Goal: Task Accomplishment & Management: Use online tool/utility

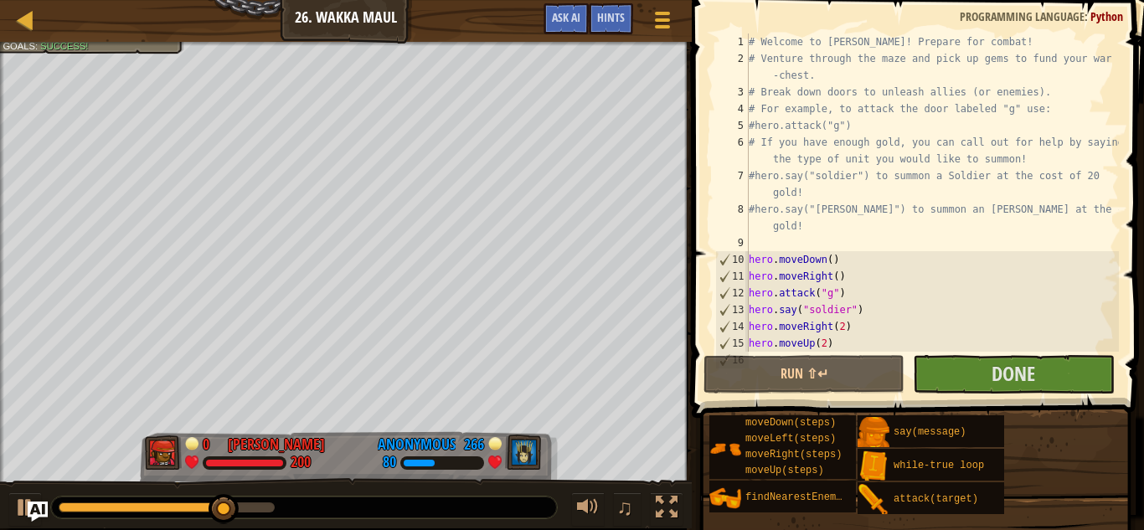
click at [901, 294] on div "# Welcome to [PERSON_NAME]! Prepare for combat! # Venture through the maze and …" at bounding box center [933, 210] width 374 height 352
type textarea "hero.attack("g")"
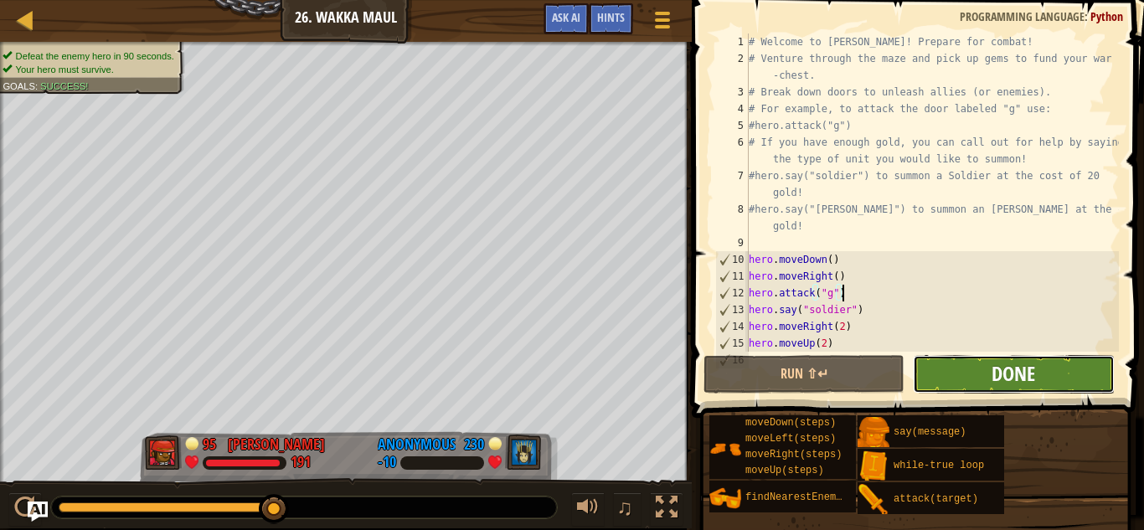
click at [1000, 385] on span "Done" at bounding box center [1014, 373] width 44 height 27
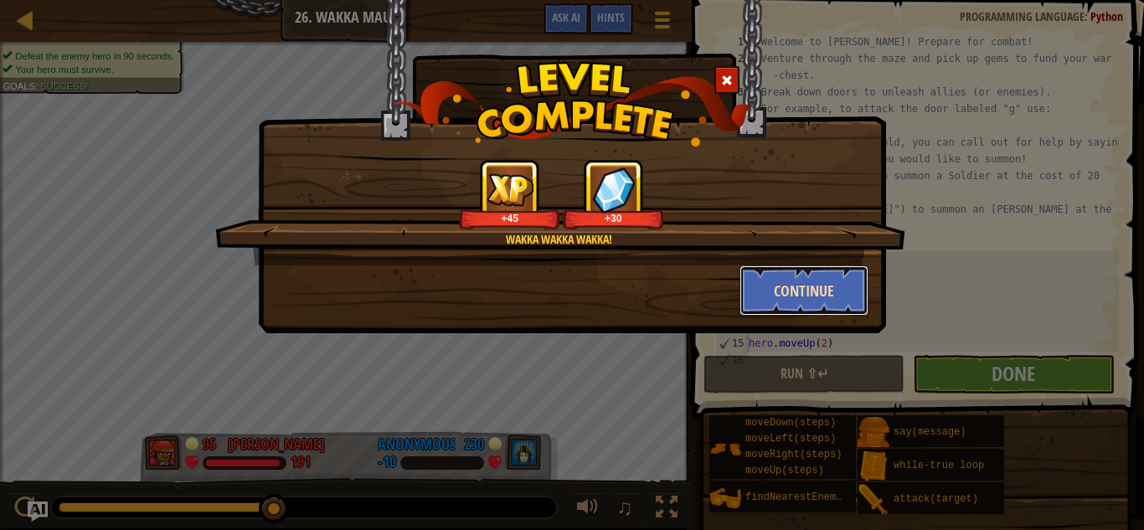
click at [798, 288] on button "Continue" at bounding box center [805, 291] width 130 height 50
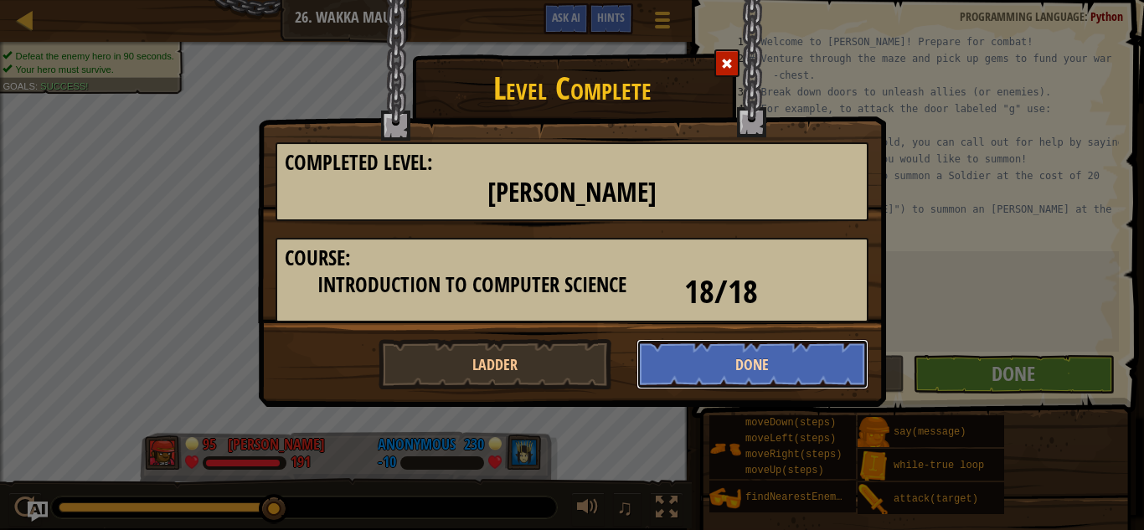
click at [714, 356] on button "Done" at bounding box center [753, 364] width 233 height 50
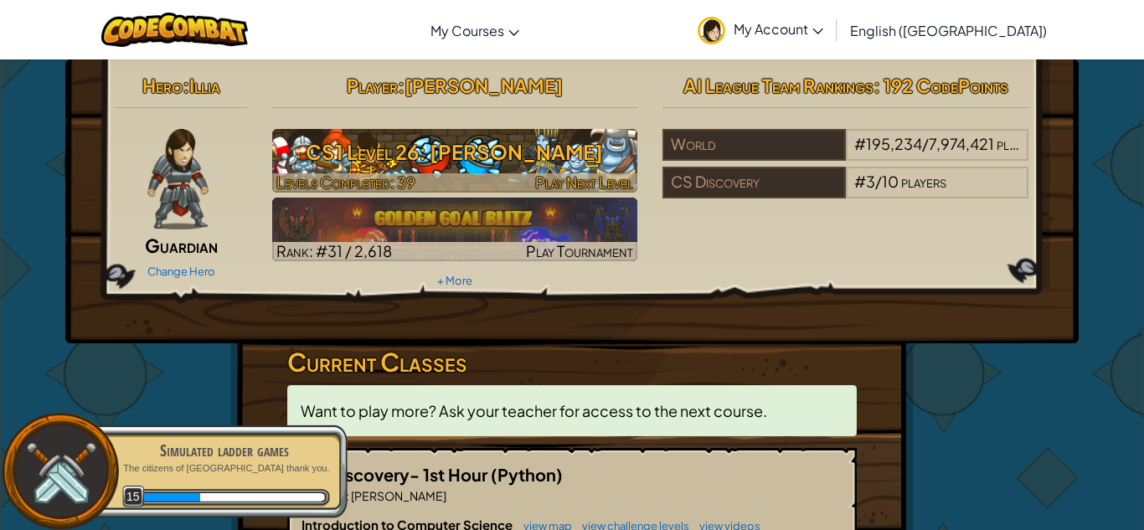
click at [351, 143] on h3 "CS1 Level 26: [PERSON_NAME]" at bounding box center [455, 152] width 366 height 38
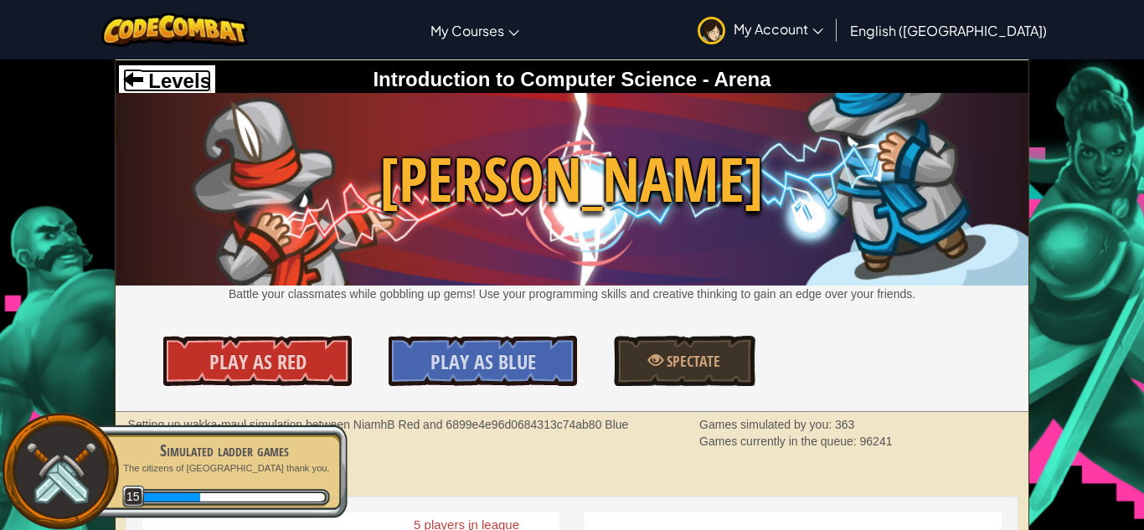
click at [132, 82] on span at bounding box center [133, 79] width 20 height 20
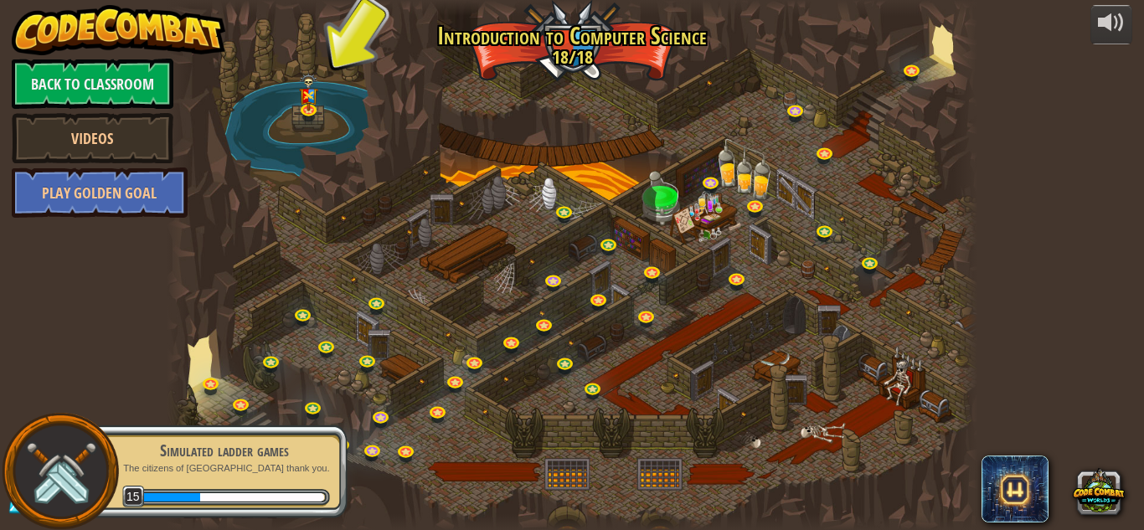
click at [240, 447] on div "Simulated ladder games" at bounding box center [224, 450] width 211 height 23
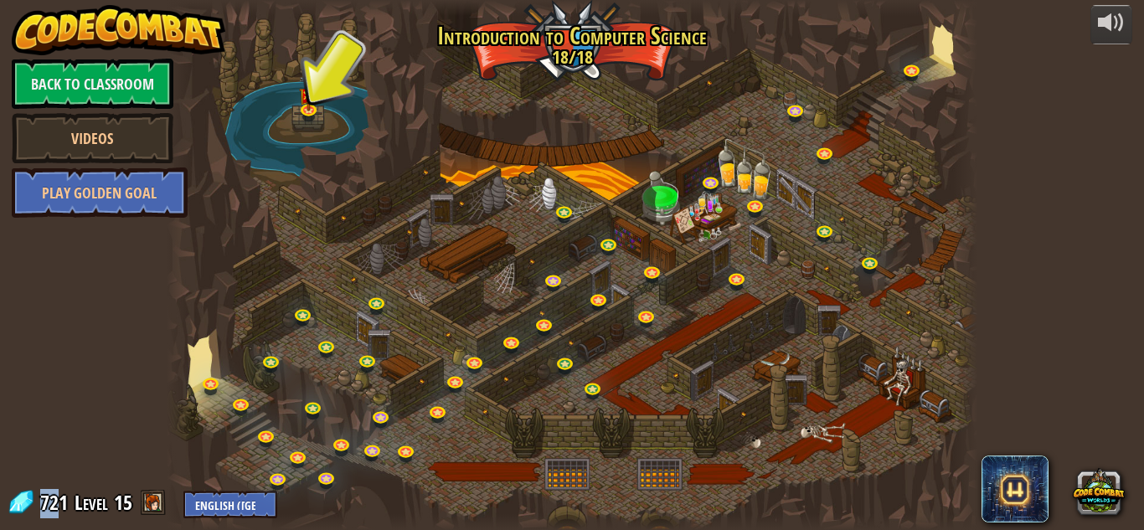
drag, startPoint x: 38, startPoint y: 501, endPoint x: 63, endPoint y: 500, distance: 25.1
click at [63, 500] on div "721 Level 15 English ([GEOGRAPHIC_DATA]) English ([GEOGRAPHIC_DATA]) 简体中文 繁體中文 …" at bounding box center [142, 503] width 271 height 29
click at [755, 331] on div at bounding box center [572, 265] width 811 height 530
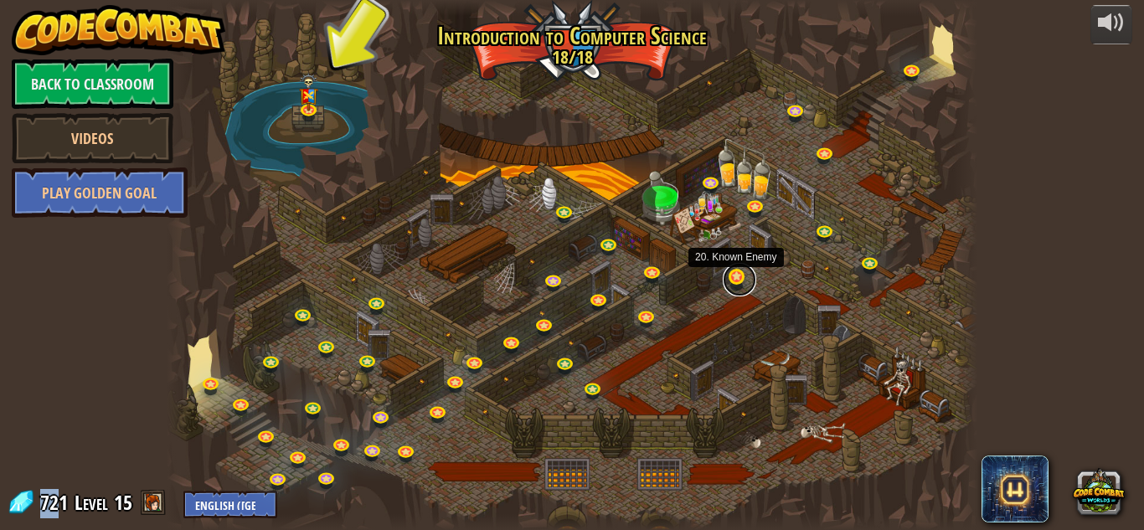
click at [736, 280] on link at bounding box center [740, 280] width 34 height 34
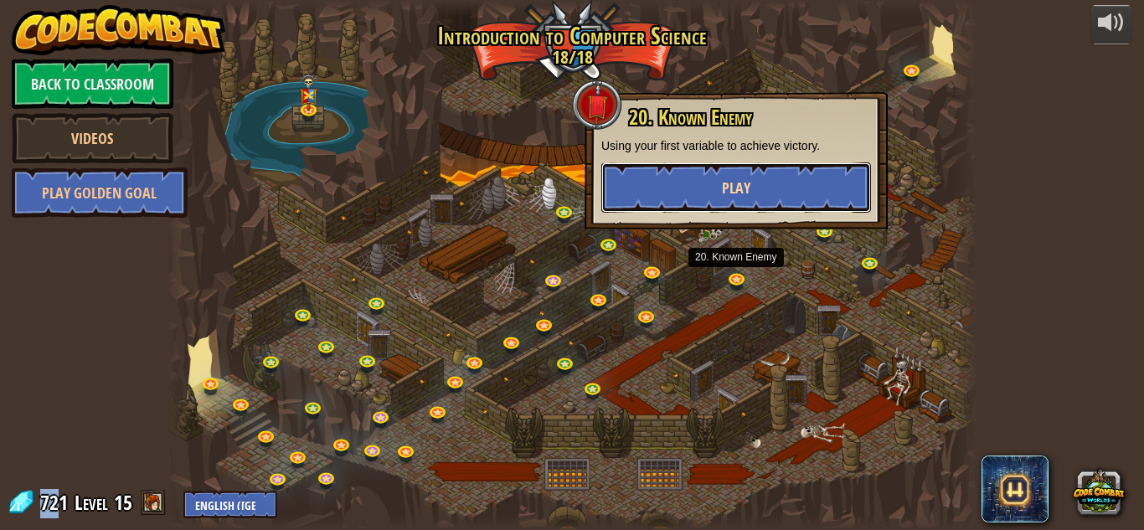
click at [652, 182] on button "Play" at bounding box center [737, 188] width 270 height 50
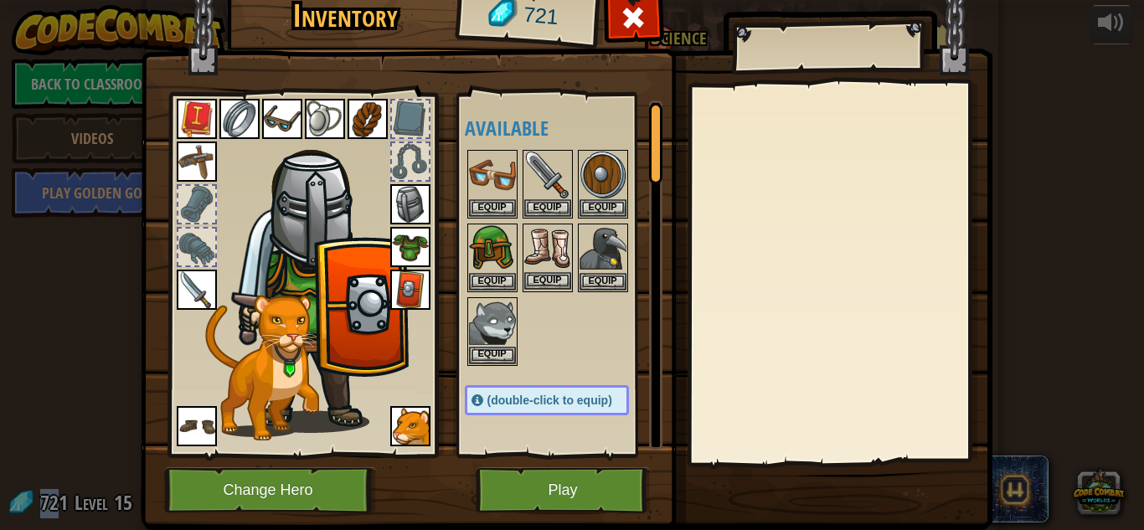
click at [545, 235] on img at bounding box center [547, 248] width 47 height 47
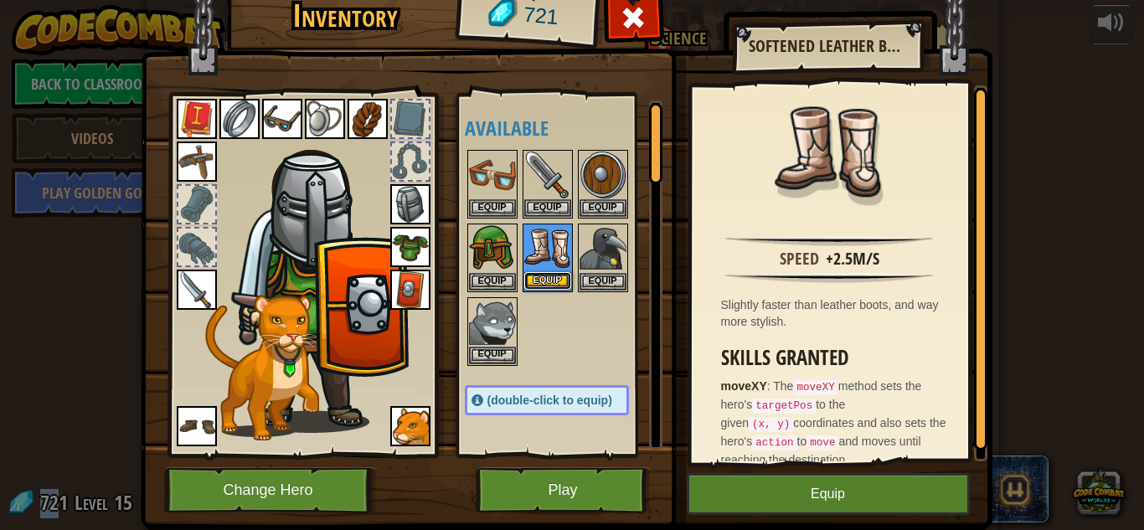
click at [553, 281] on button "Equip" at bounding box center [547, 281] width 47 height 18
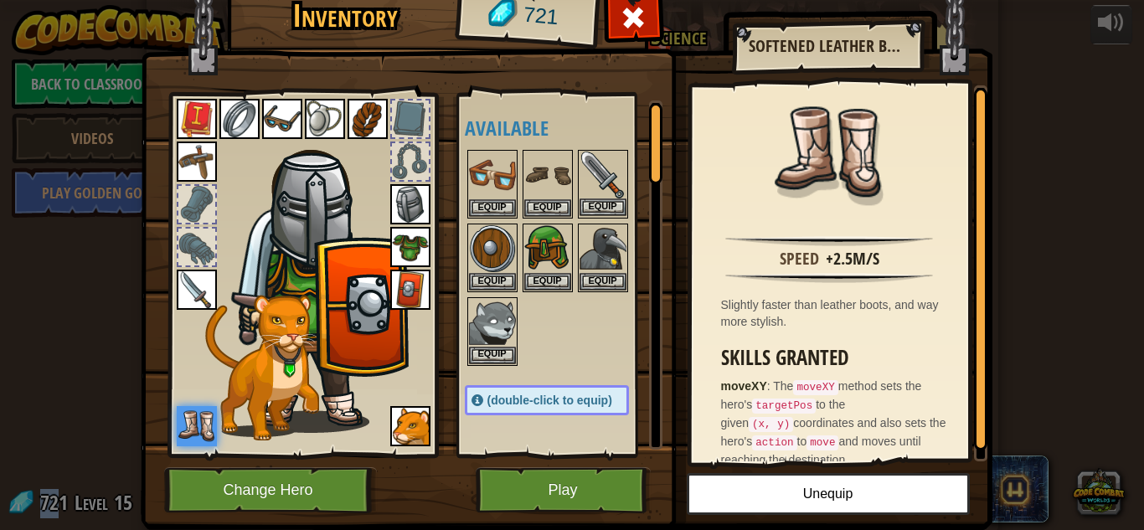
click at [592, 174] on img at bounding box center [603, 175] width 47 height 47
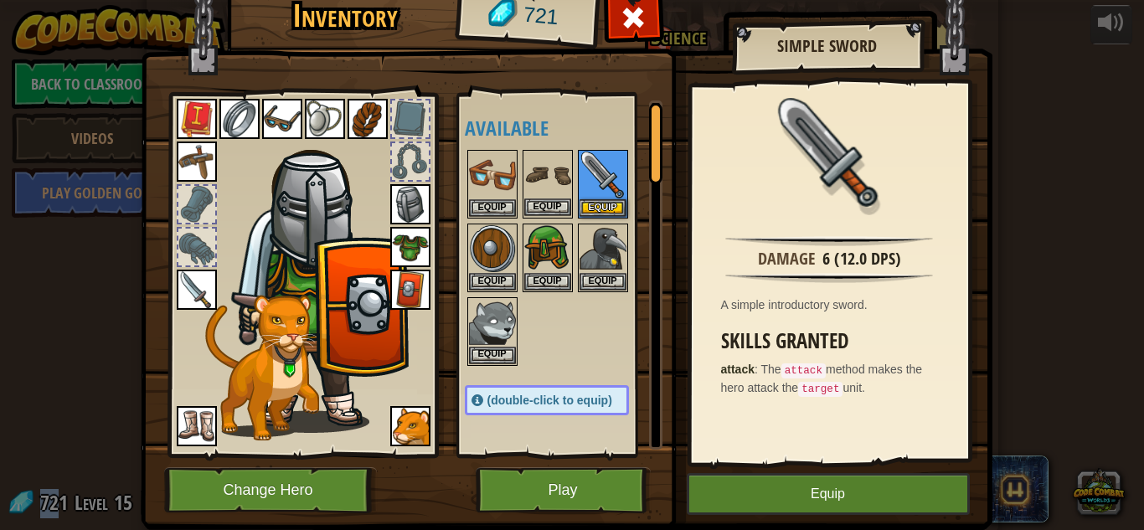
click at [537, 171] on img at bounding box center [547, 175] width 47 height 47
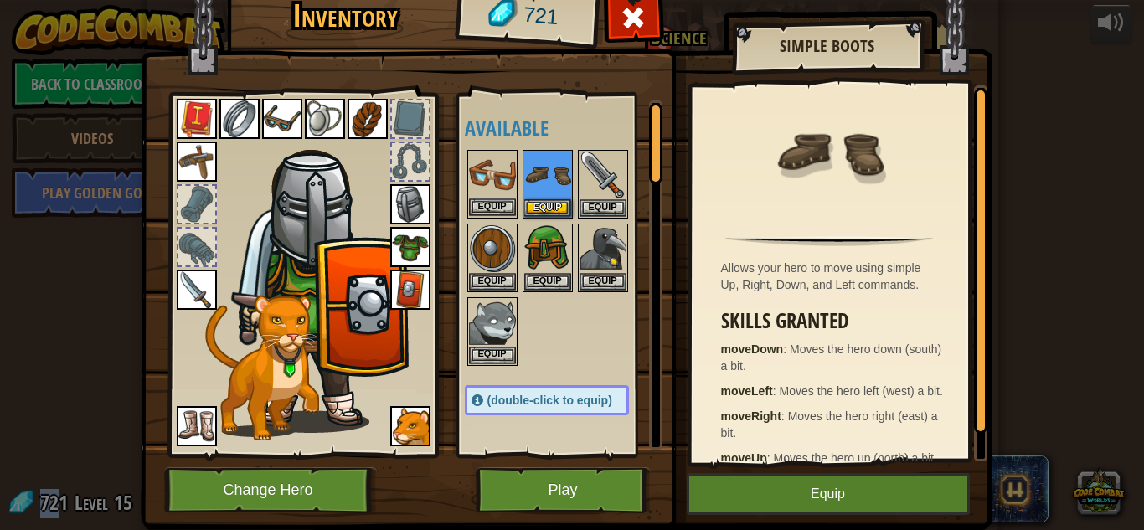
click at [498, 162] on img at bounding box center [492, 175] width 47 height 47
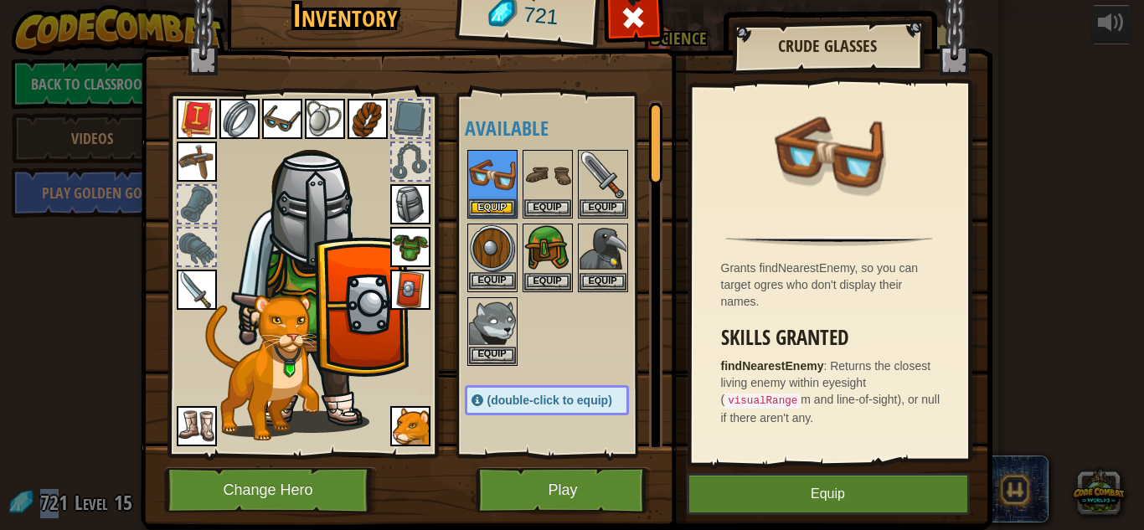
click at [494, 244] on img at bounding box center [492, 248] width 47 height 47
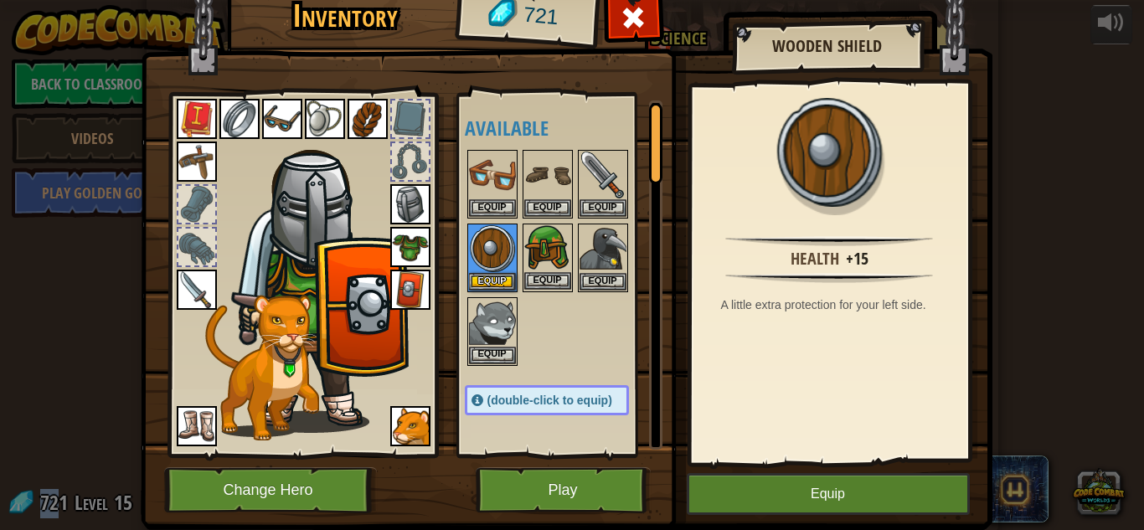
click at [540, 245] on img at bounding box center [547, 248] width 47 height 47
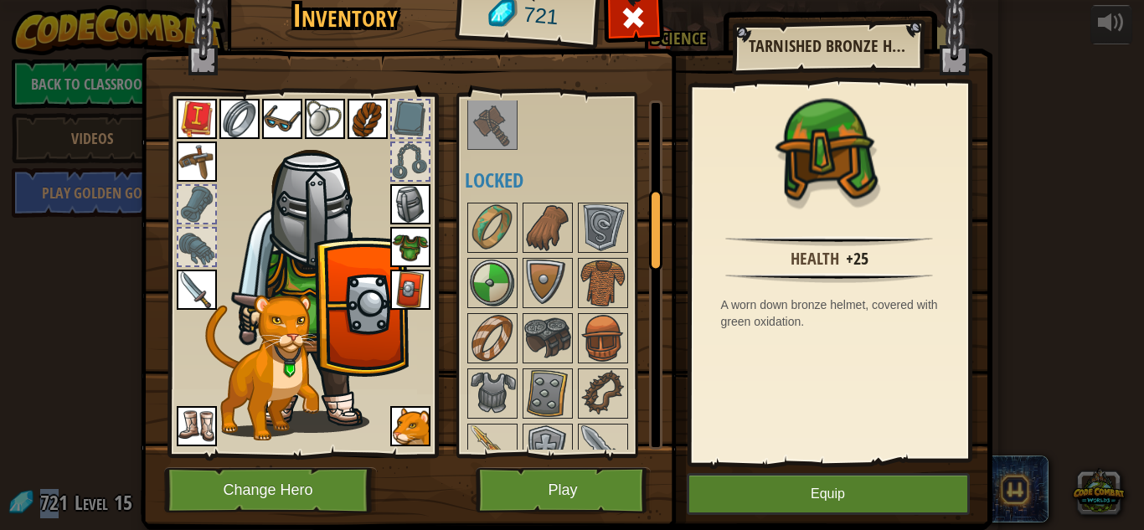
scroll to position [403, 0]
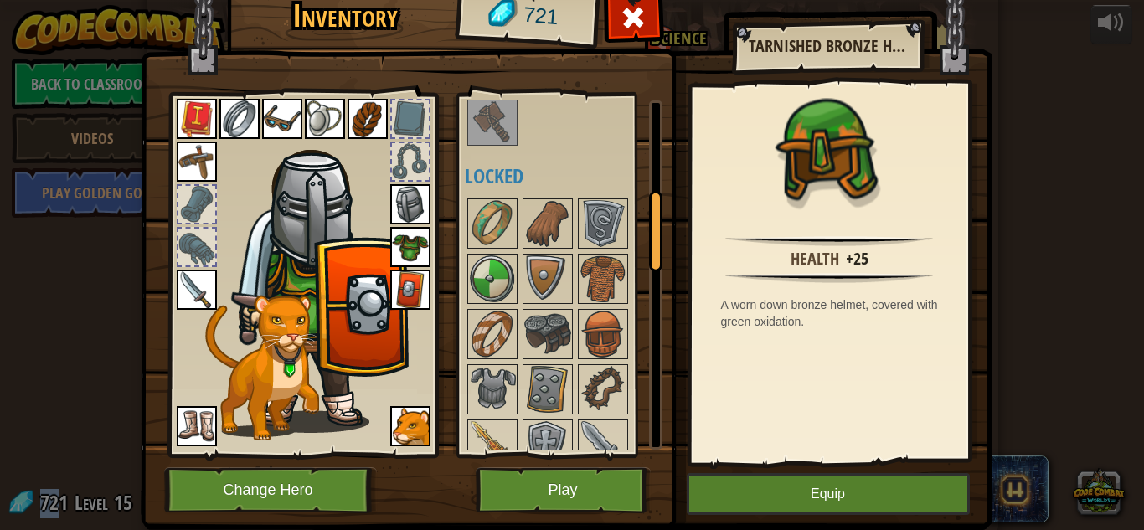
click at [409, 127] on div at bounding box center [410, 119] width 37 height 37
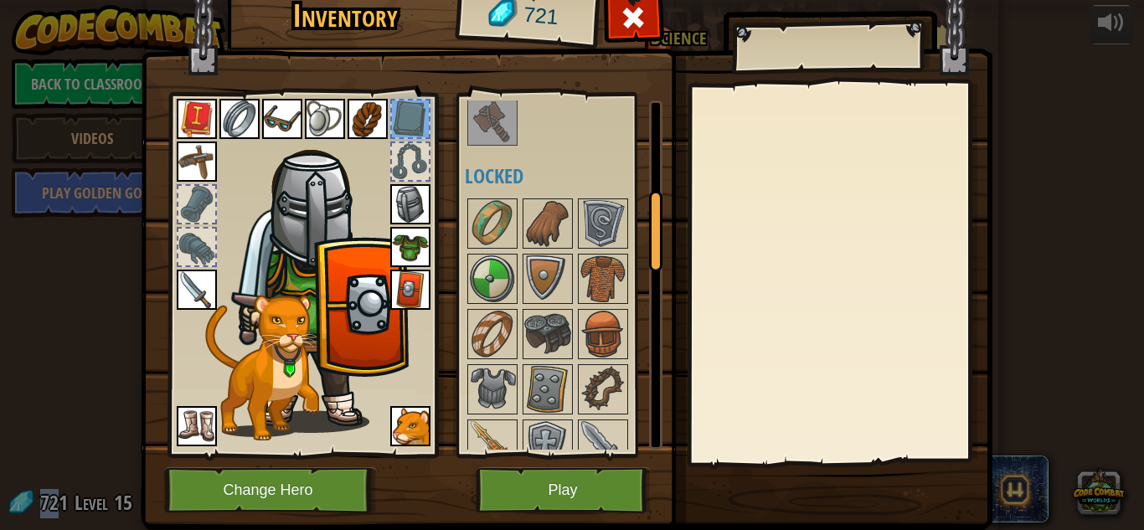
click at [198, 113] on img at bounding box center [197, 119] width 40 height 40
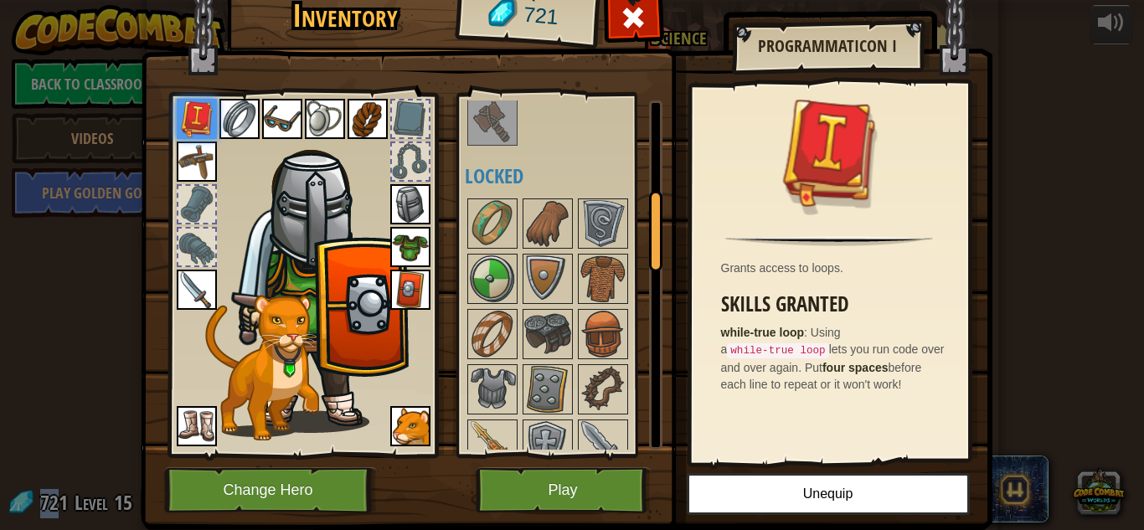
click at [409, 115] on div at bounding box center [410, 119] width 37 height 37
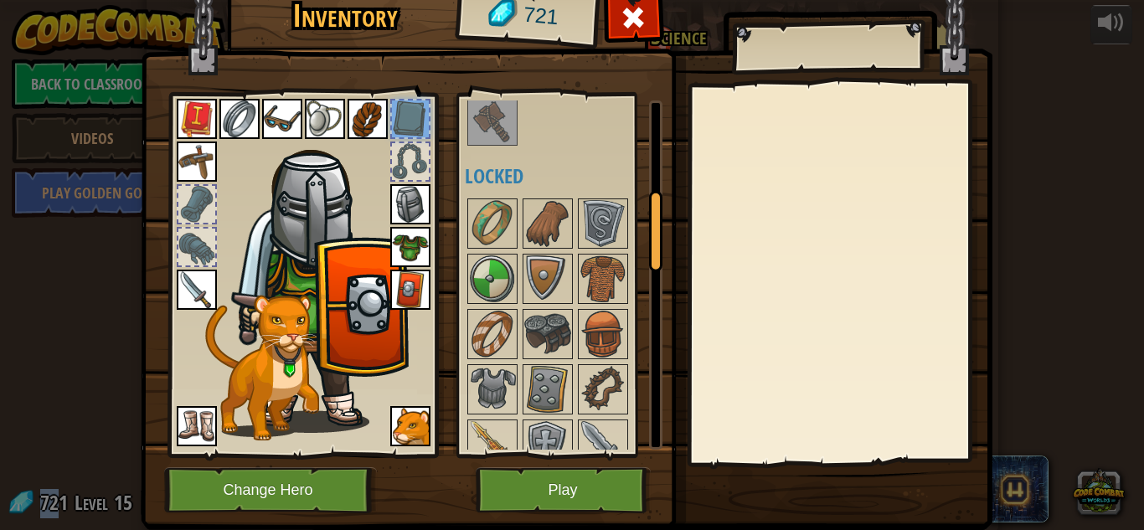
click at [188, 121] on img at bounding box center [197, 119] width 40 height 40
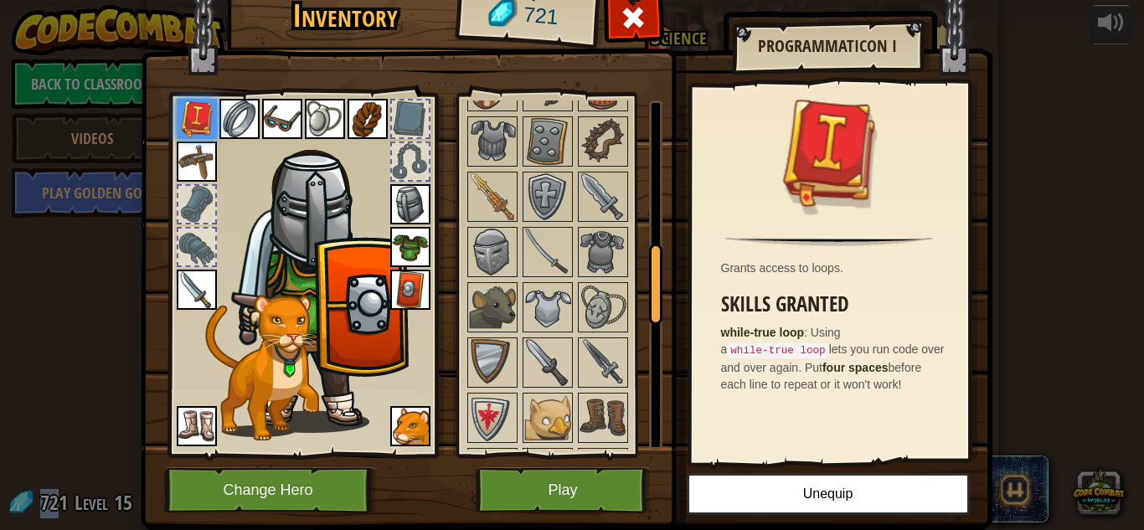
scroll to position [653, 0]
click at [550, 204] on img at bounding box center [547, 195] width 47 height 47
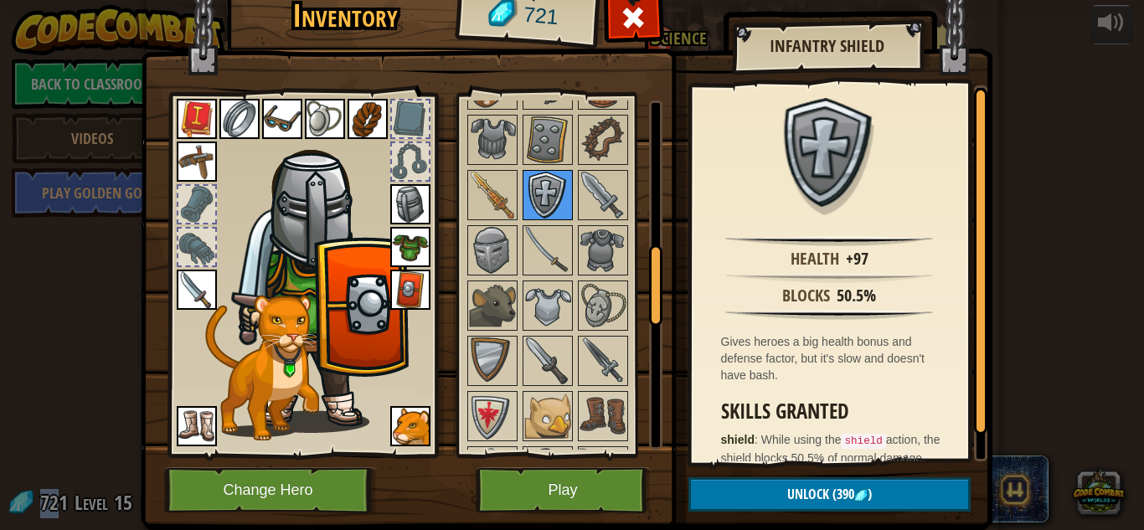
scroll to position [894, 0]
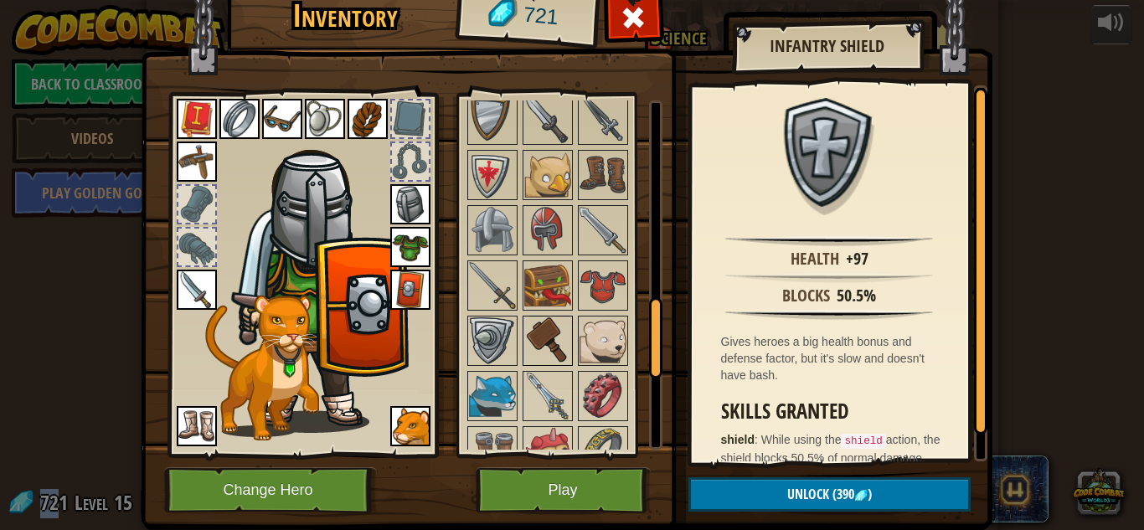
click at [537, 344] on img at bounding box center [547, 341] width 47 height 47
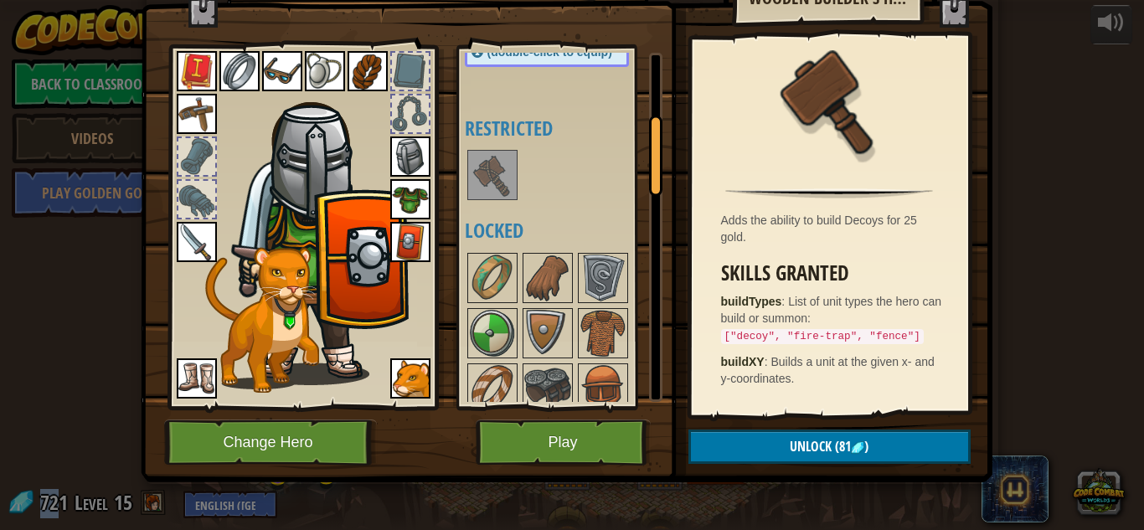
scroll to position [276, 0]
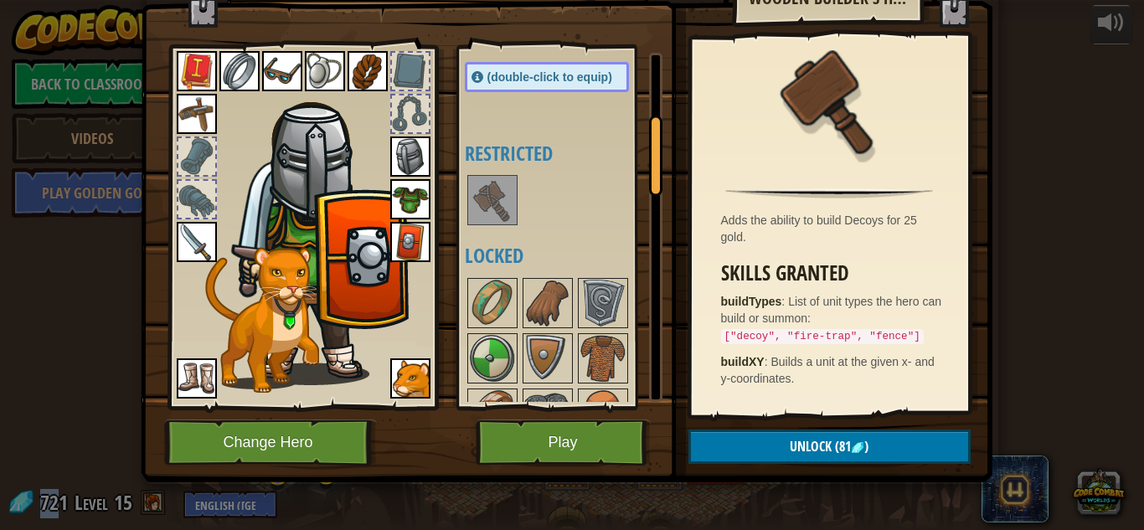
click at [499, 216] on img at bounding box center [492, 200] width 47 height 47
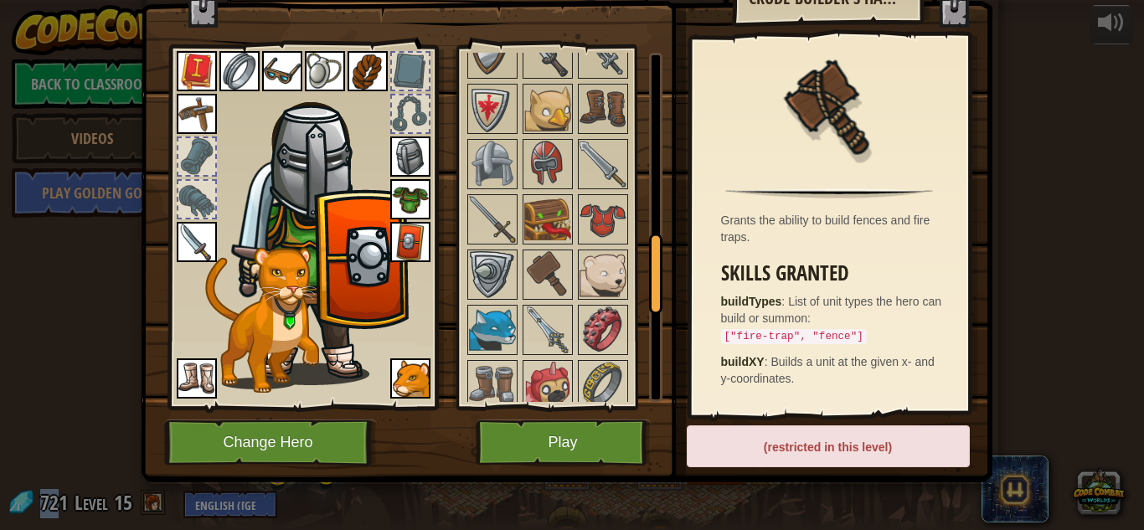
scroll to position [916, 0]
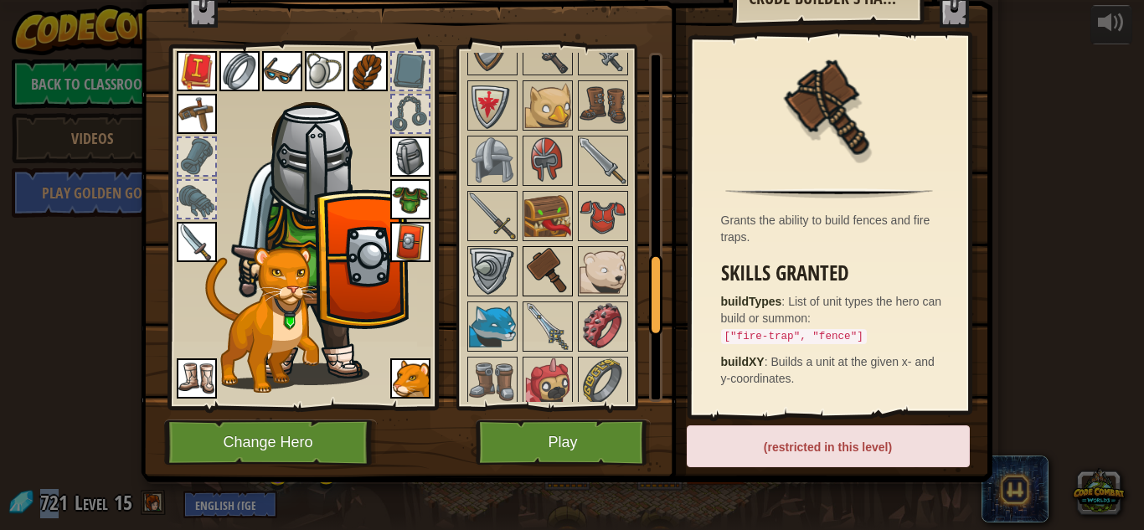
click at [546, 267] on img at bounding box center [547, 271] width 47 height 47
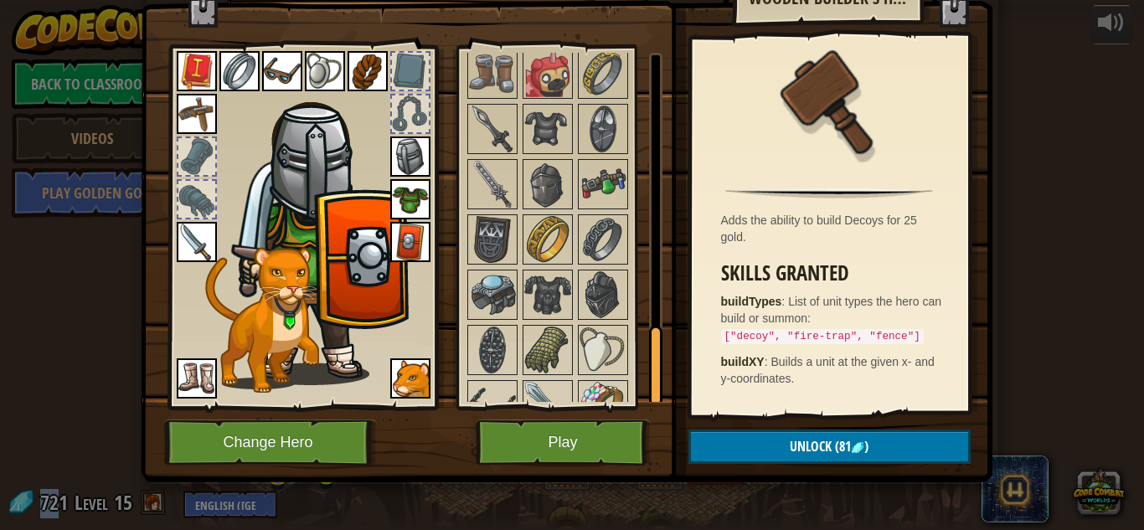
scroll to position [1255, 0]
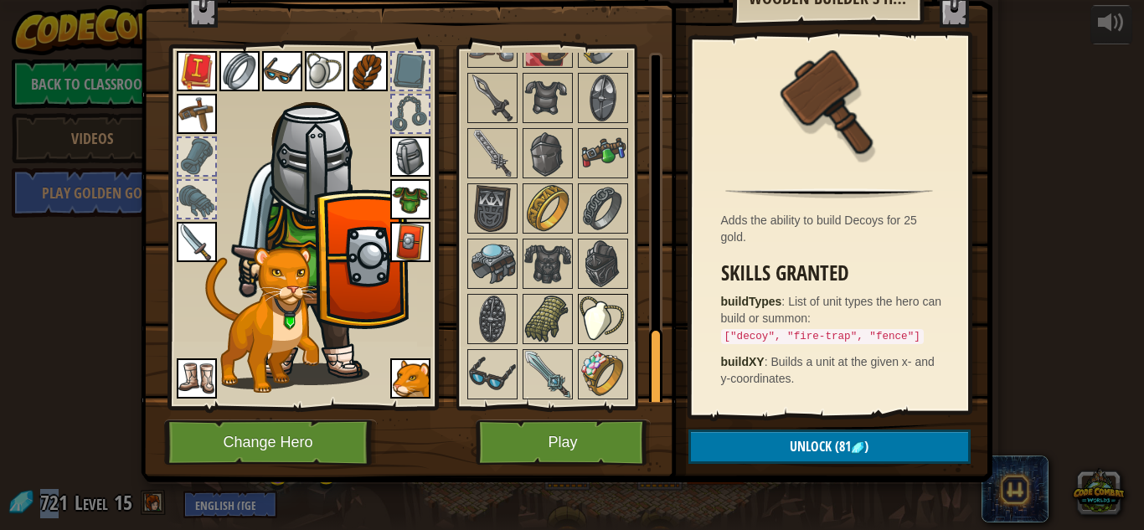
click at [601, 331] on img at bounding box center [603, 319] width 47 height 47
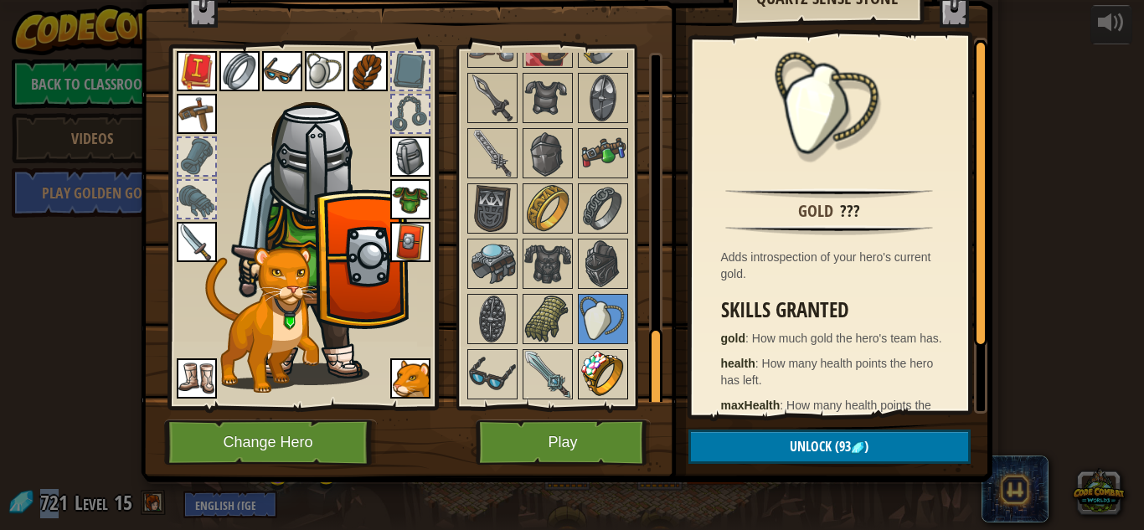
click at [607, 369] on img at bounding box center [603, 374] width 47 height 47
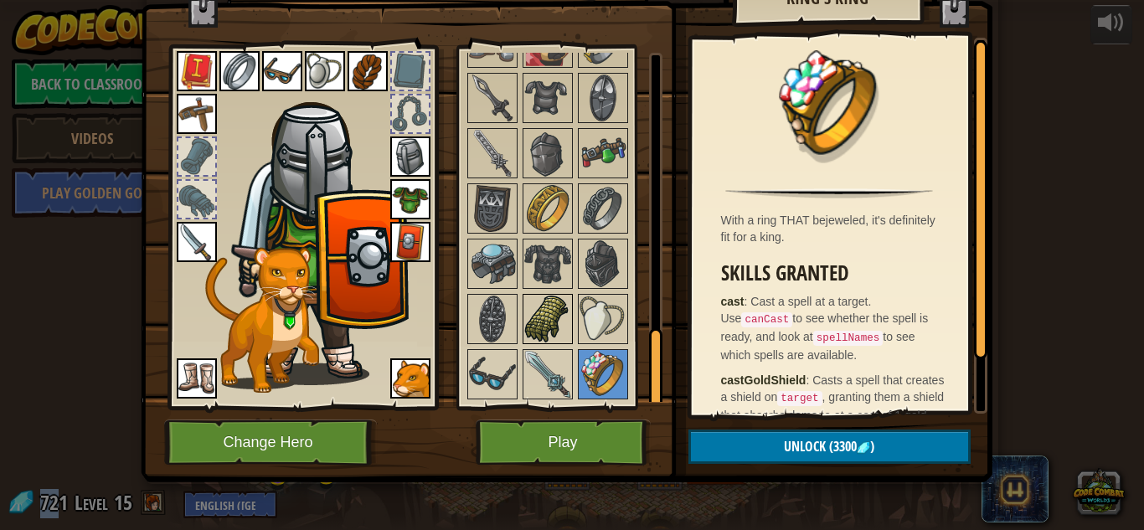
click at [553, 312] on img at bounding box center [547, 319] width 47 height 47
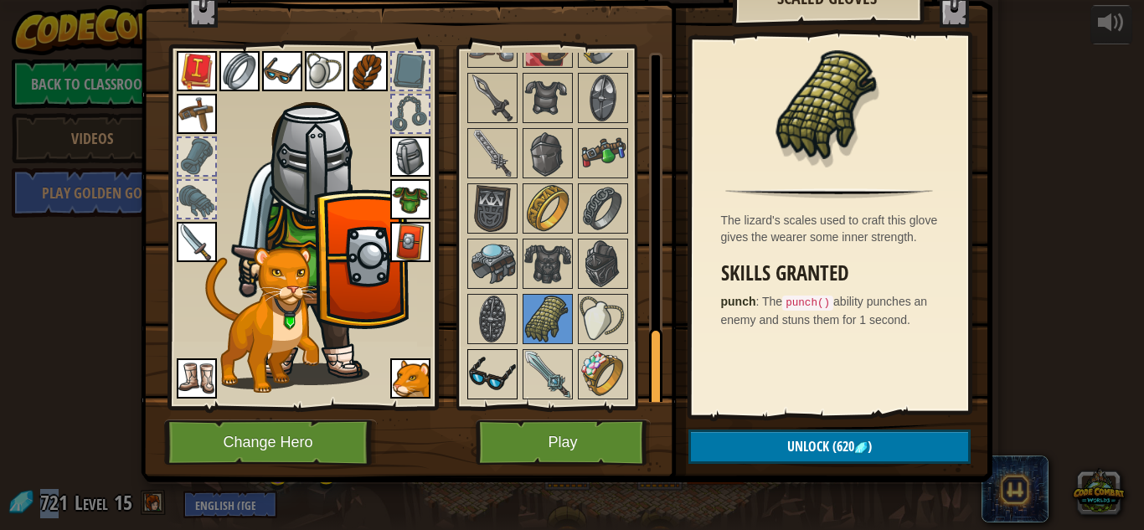
click at [500, 374] on img at bounding box center [492, 374] width 47 height 47
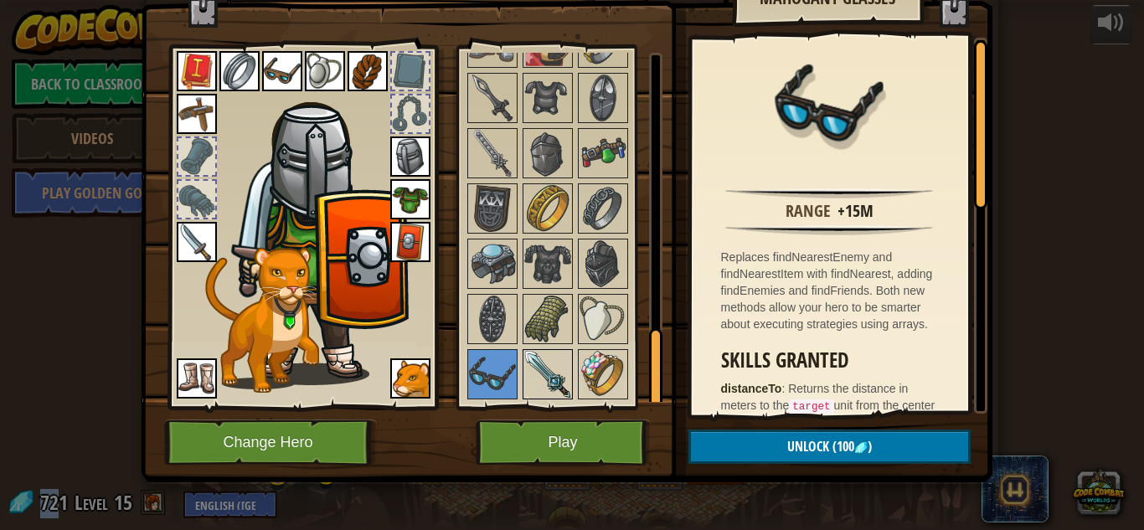
click at [553, 379] on img at bounding box center [547, 374] width 47 height 47
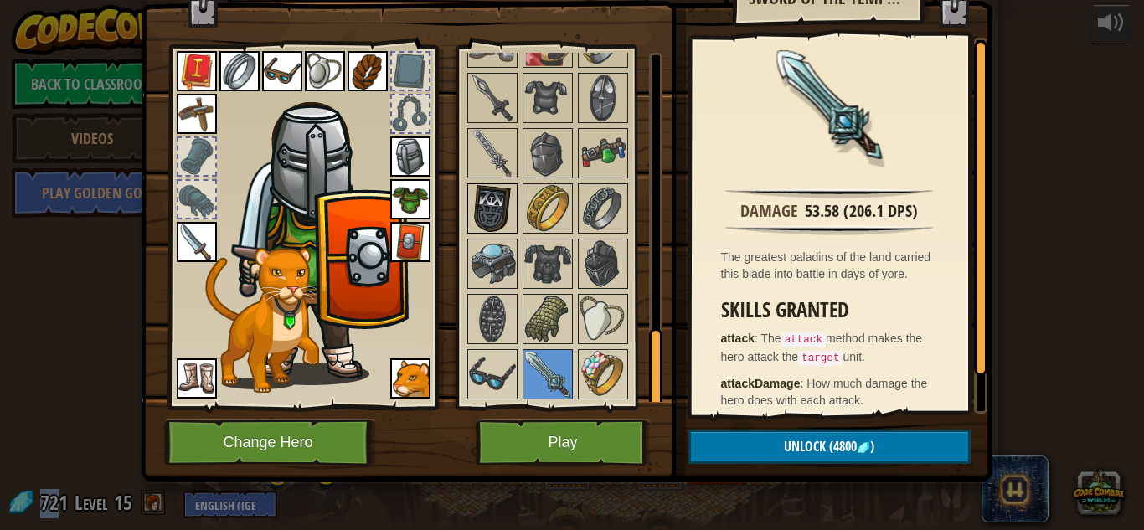
click at [494, 202] on img at bounding box center [492, 208] width 47 height 47
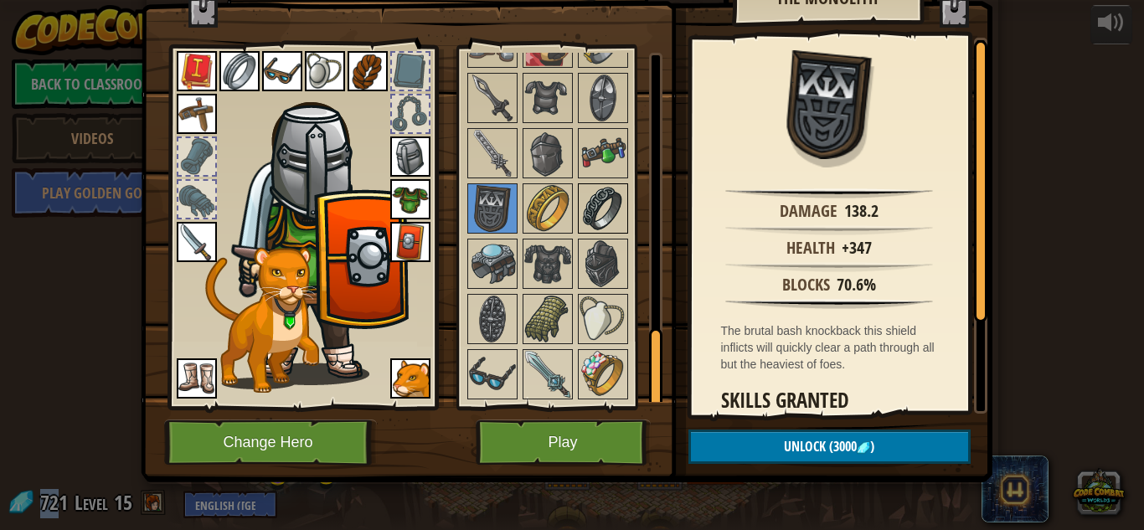
click at [607, 228] on img at bounding box center [603, 208] width 47 height 47
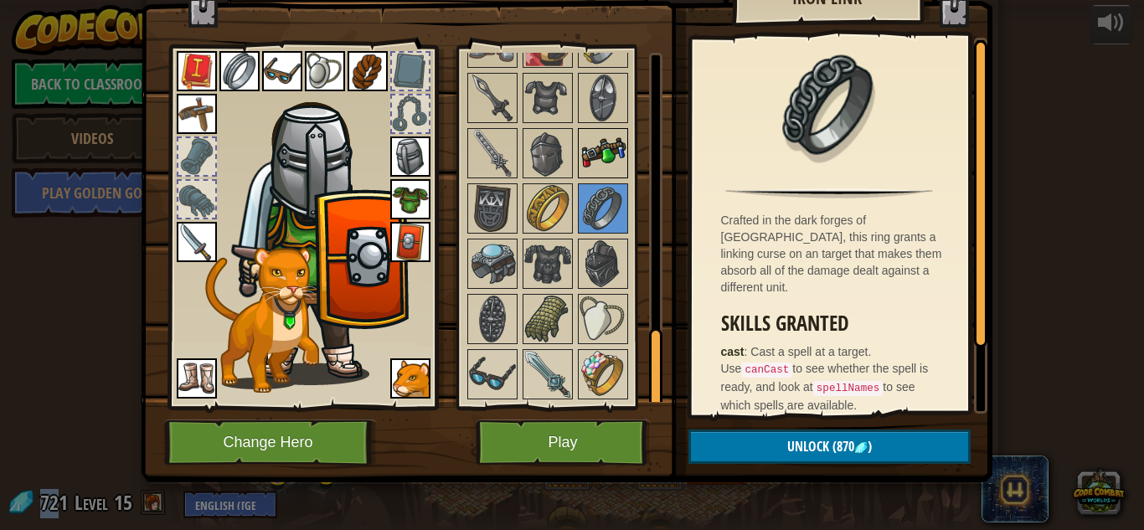
click at [601, 165] on img at bounding box center [603, 153] width 47 height 47
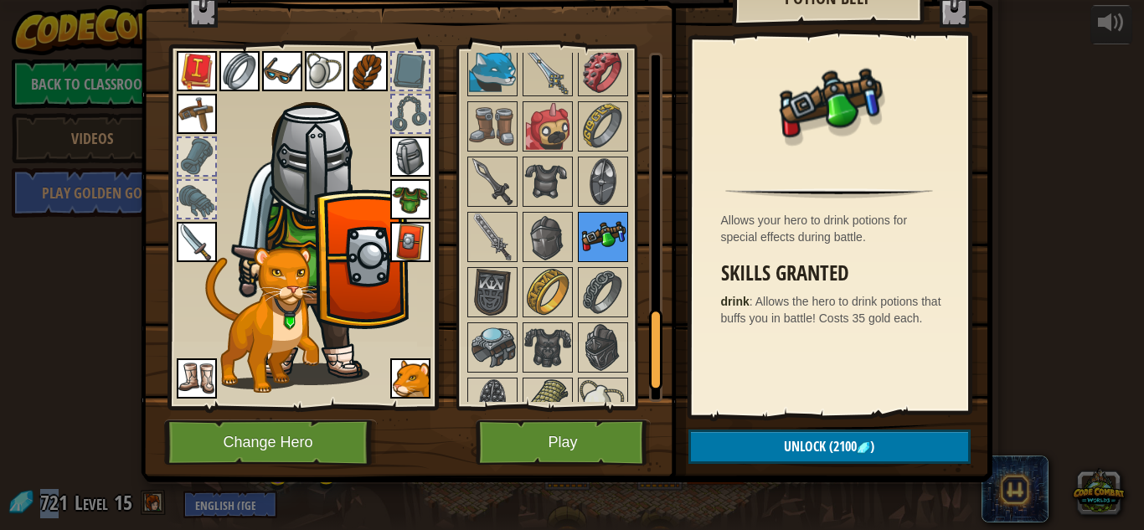
scroll to position [1168, 0]
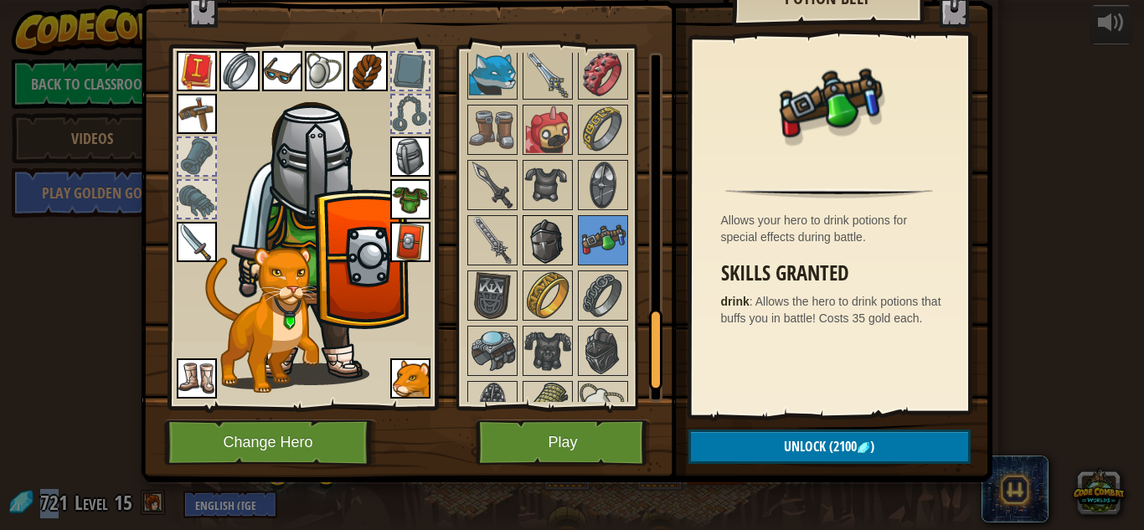
click at [537, 228] on img at bounding box center [547, 240] width 47 height 47
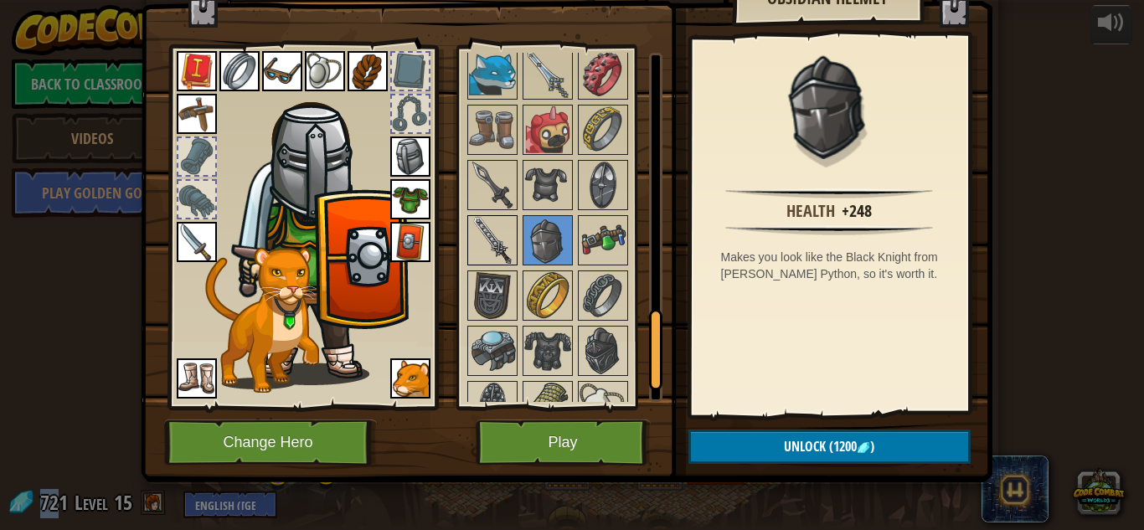
click at [510, 237] on img at bounding box center [492, 240] width 47 height 47
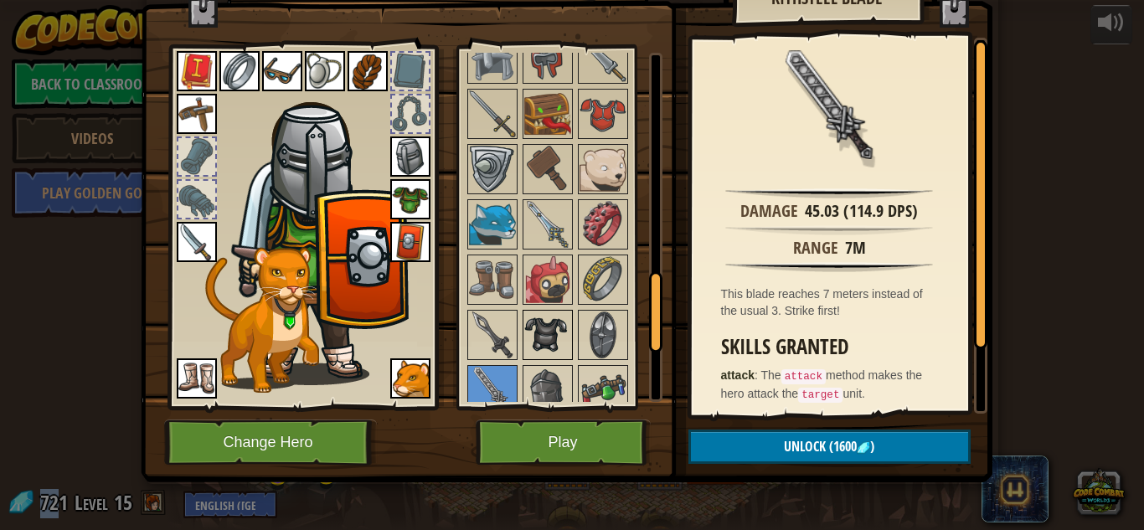
scroll to position [943, 0]
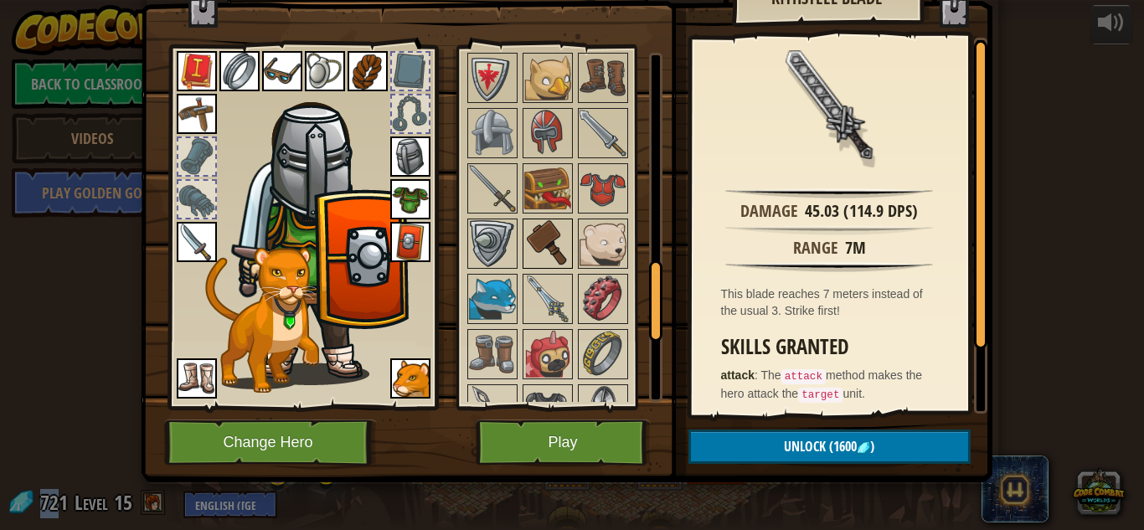
click at [536, 235] on img at bounding box center [547, 243] width 47 height 47
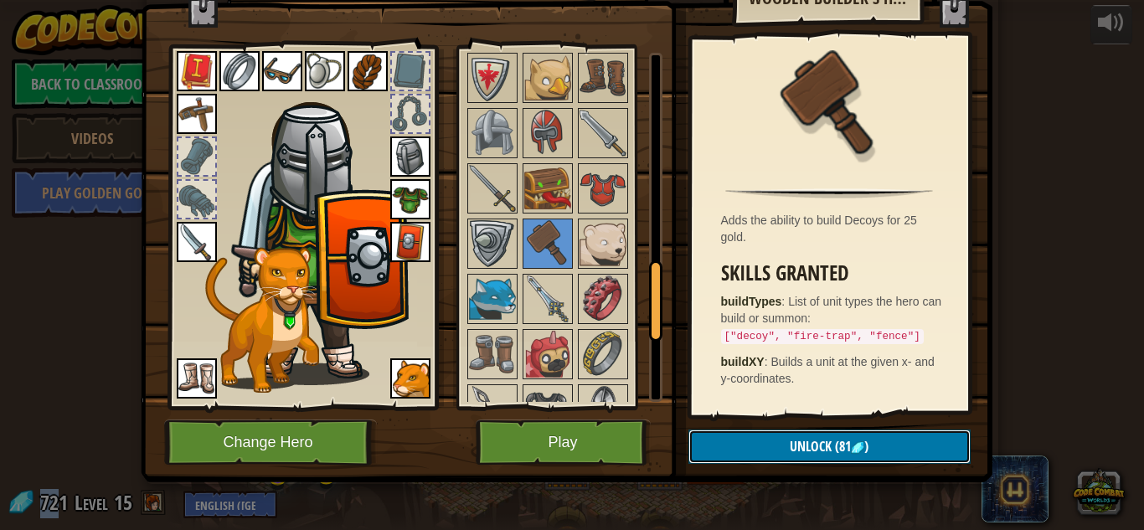
click at [844, 447] on span "(81" at bounding box center [841, 446] width 19 height 18
click at [819, 441] on button "Confirm" at bounding box center [830, 447] width 282 height 34
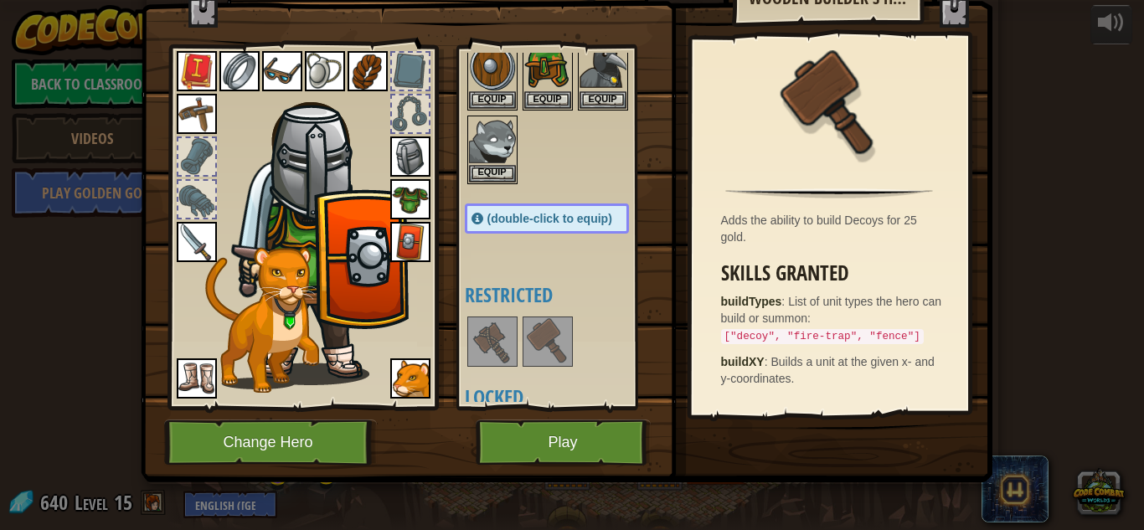
scroll to position [147, 0]
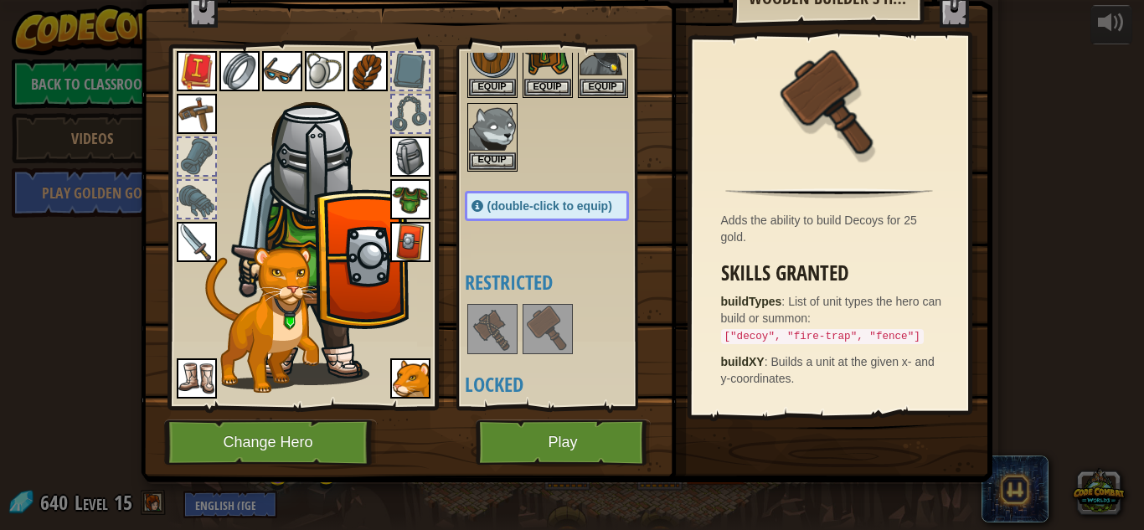
click at [525, 335] on img at bounding box center [547, 329] width 47 height 47
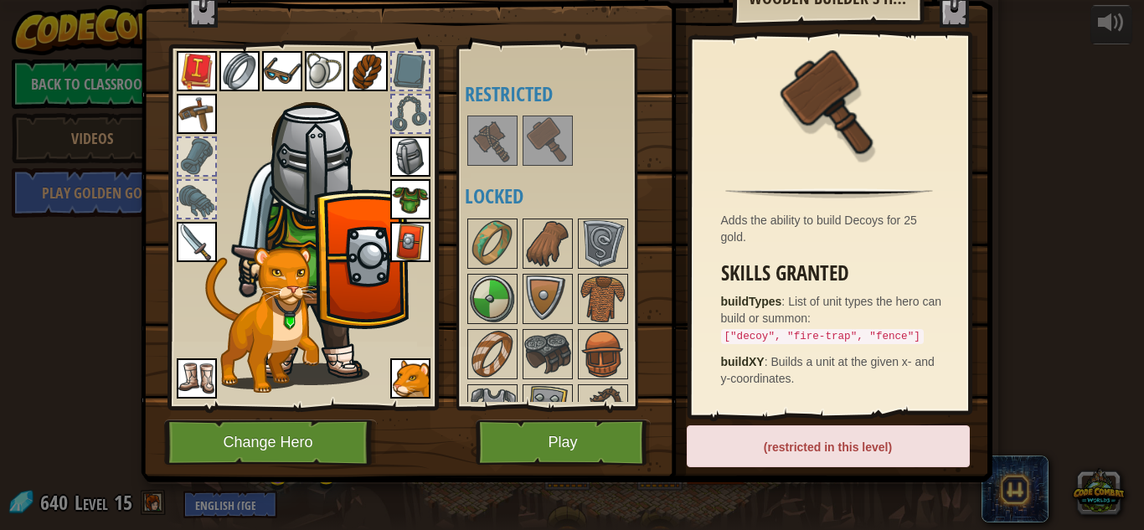
scroll to position [349, 0]
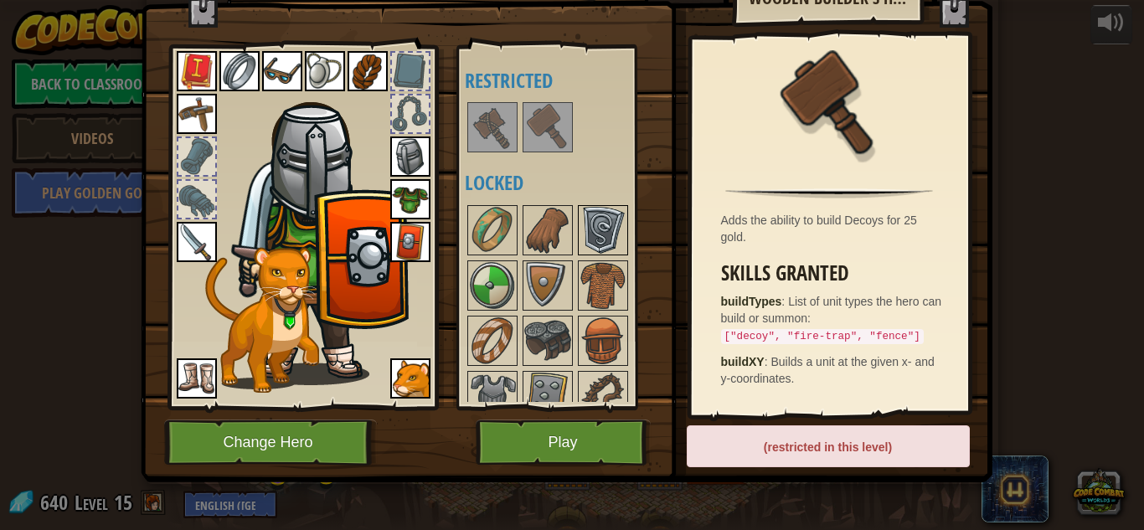
click at [601, 230] on img at bounding box center [603, 230] width 47 height 47
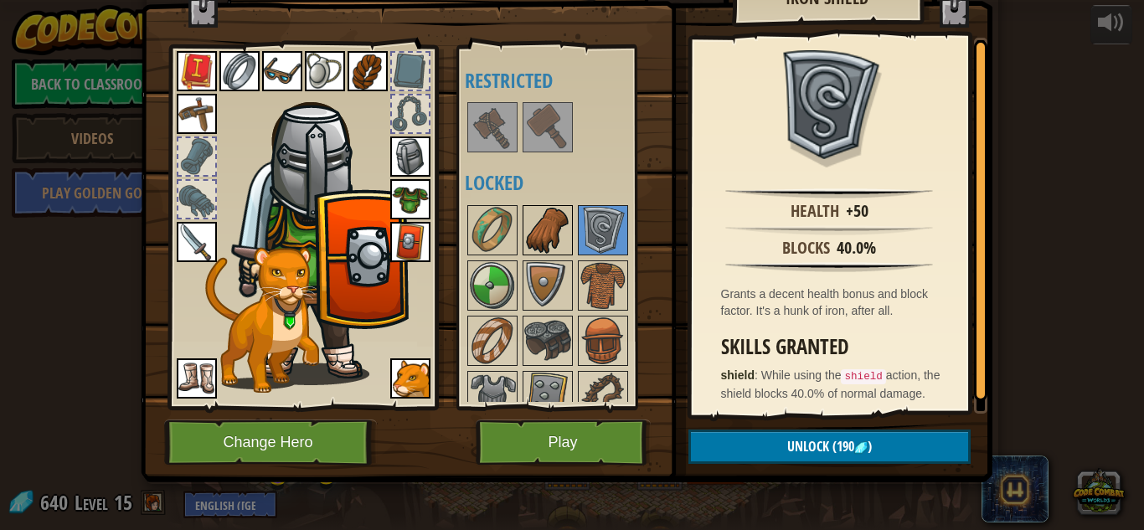
click at [544, 238] on img at bounding box center [547, 230] width 47 height 47
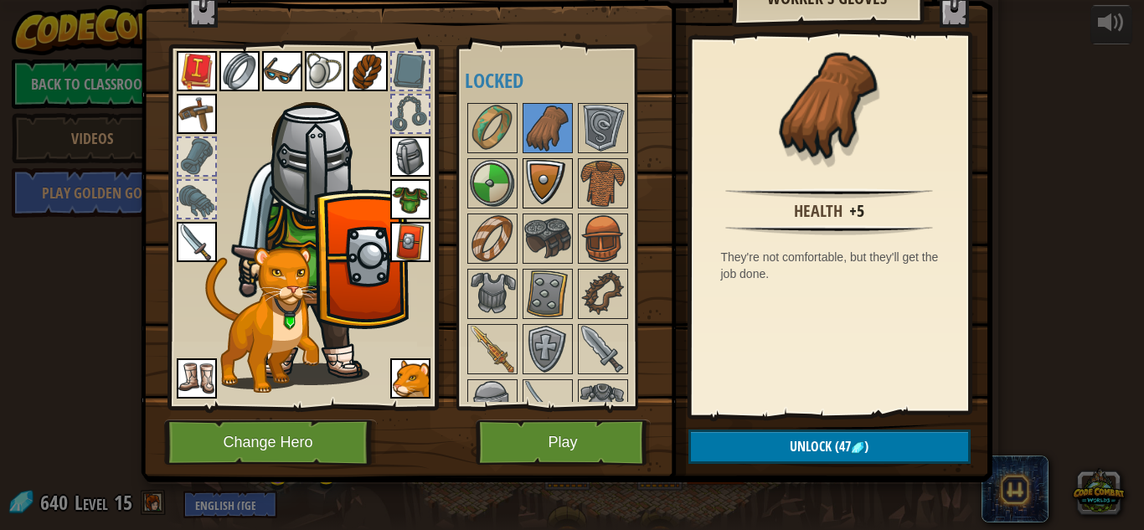
scroll to position [465, 0]
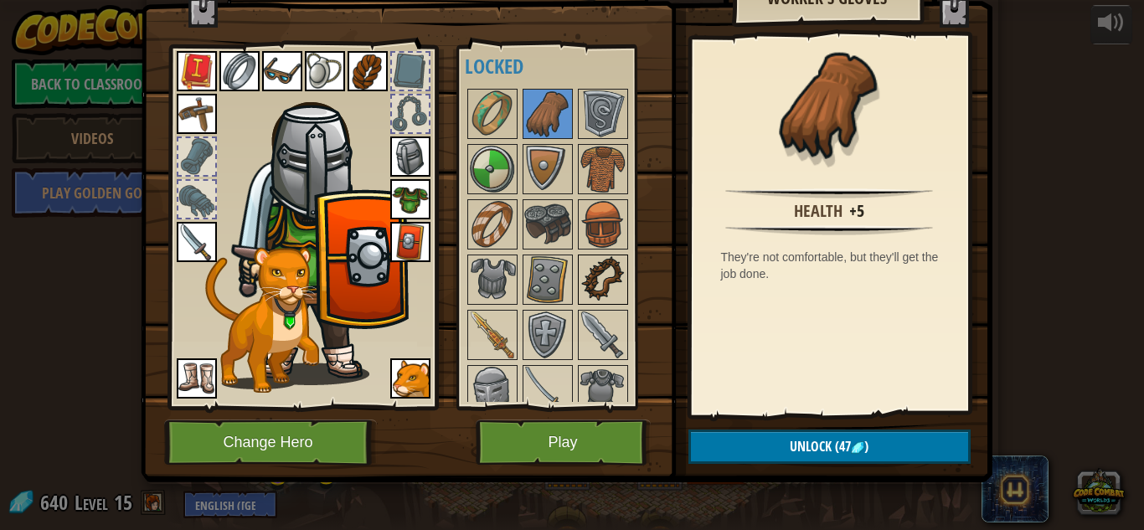
click at [623, 290] on img at bounding box center [603, 279] width 47 height 47
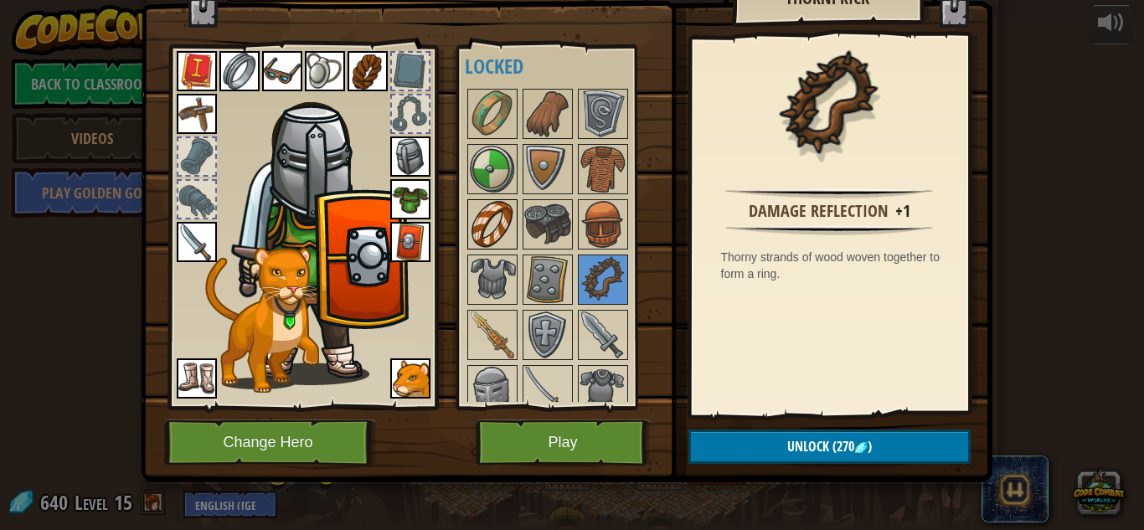
click at [475, 216] on img at bounding box center [492, 224] width 47 height 47
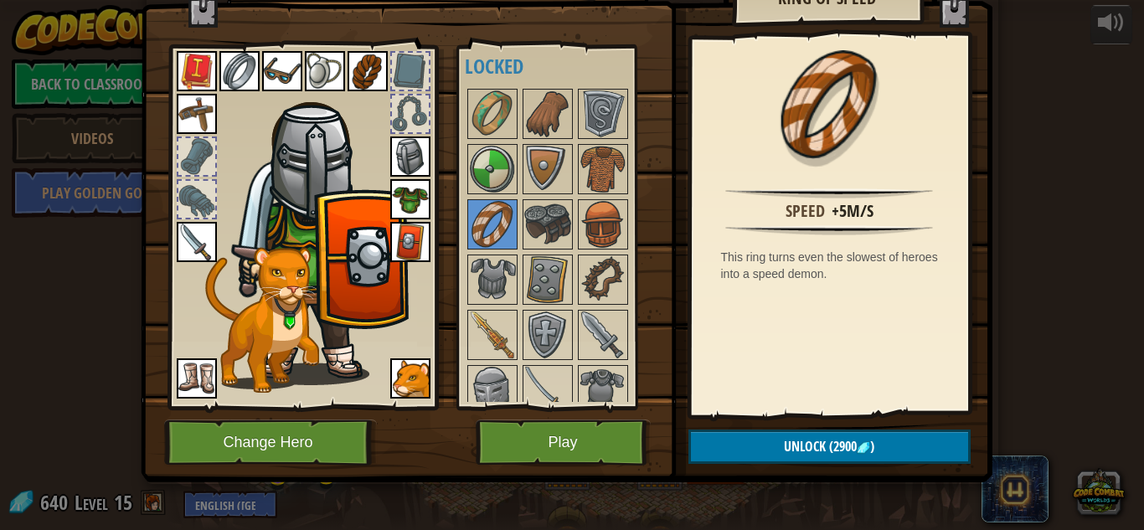
click at [1025, 59] on div "Inventory 640 Available Equip Equip Equip Equip Equip Equip Equip Equip Equip E…" at bounding box center [572, 265] width 1144 height 530
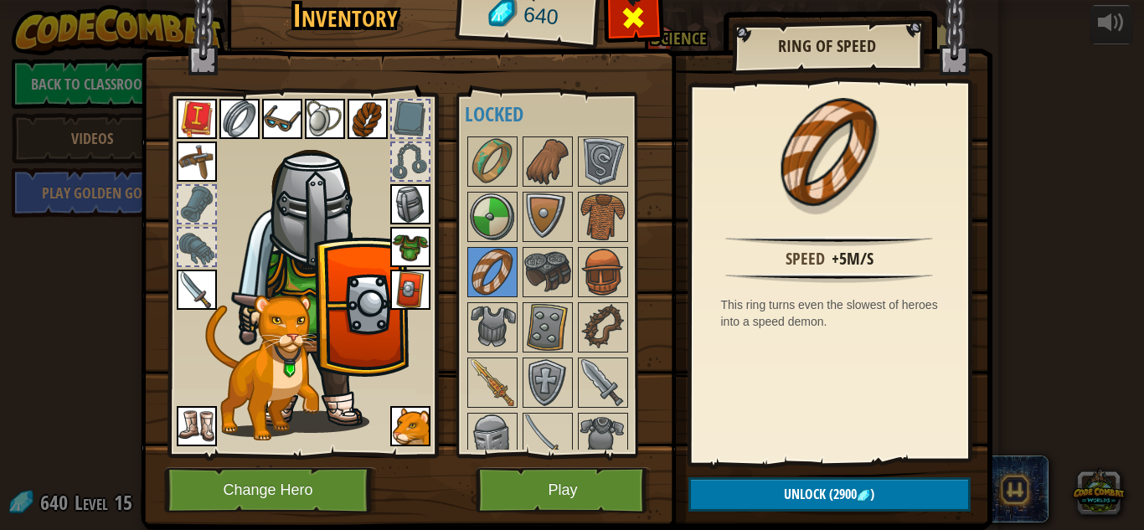
click at [649, 23] on div at bounding box center [633, 22] width 53 height 53
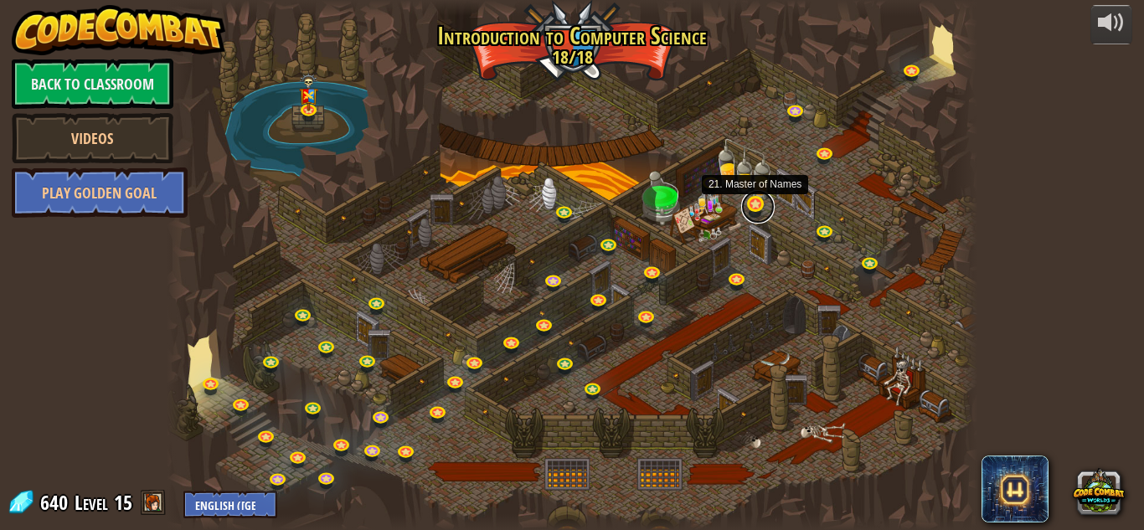
click at [757, 207] on link at bounding box center [758, 207] width 34 height 34
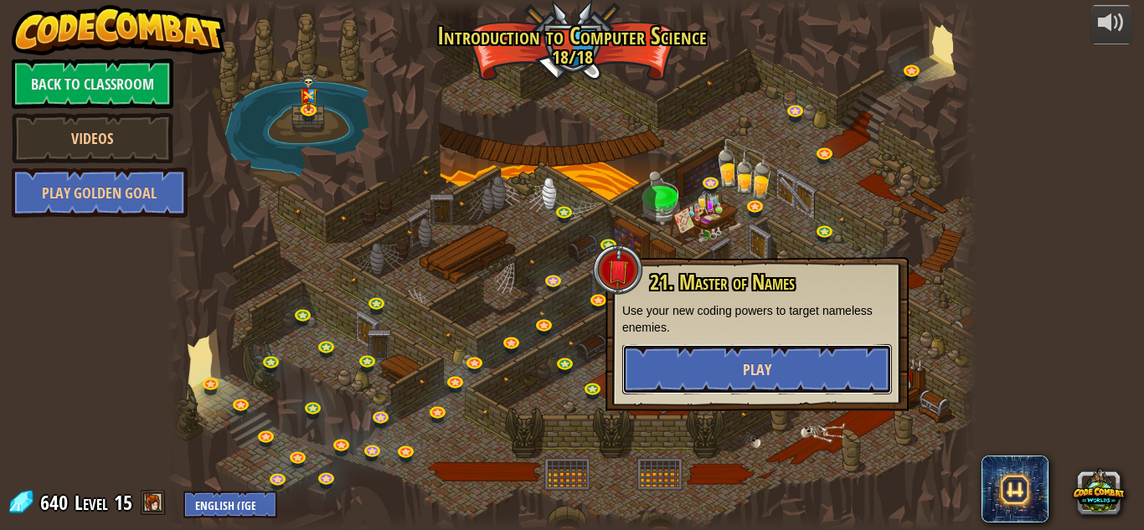
click at [722, 370] on button "Play" at bounding box center [757, 369] width 270 height 50
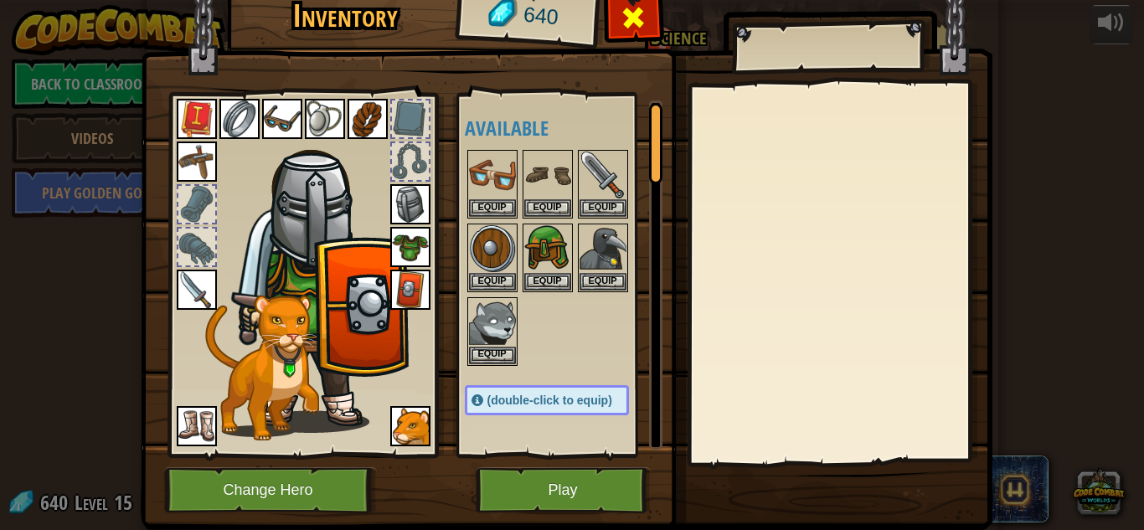
click at [617, 19] on div at bounding box center [633, 22] width 53 height 53
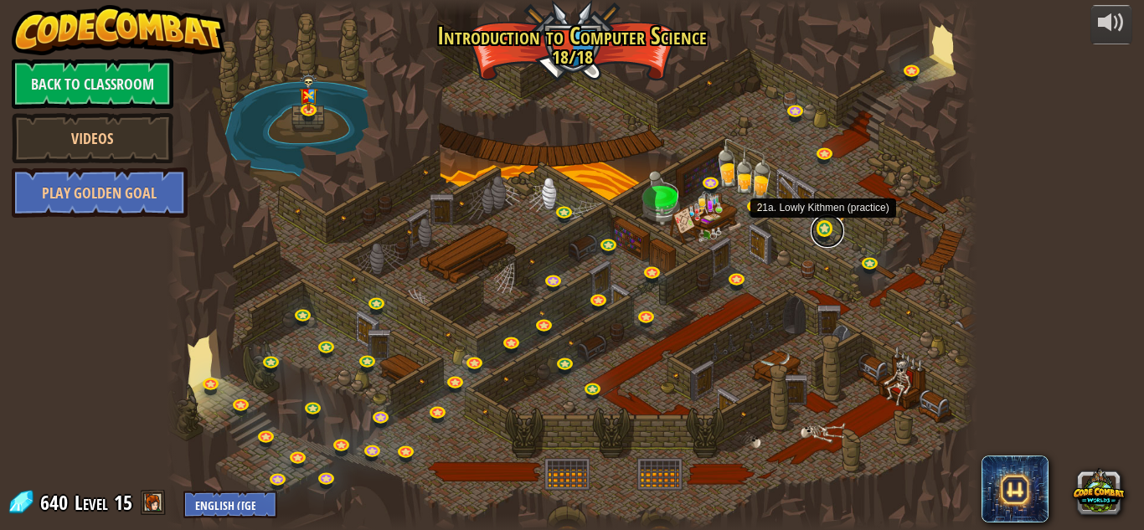
click at [825, 234] on link at bounding box center [828, 231] width 34 height 34
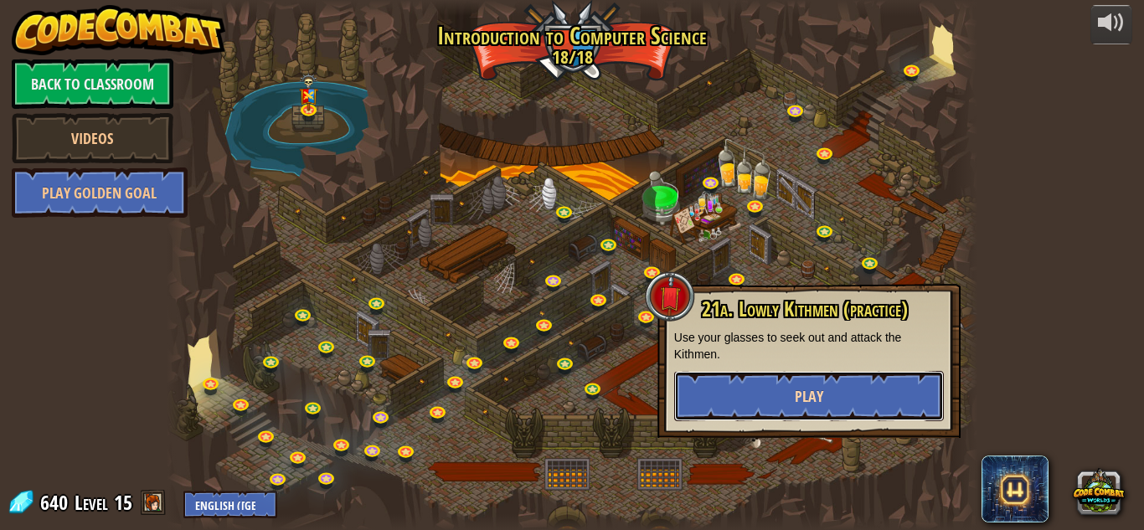
click at [797, 390] on span "Play" at bounding box center [809, 396] width 28 height 21
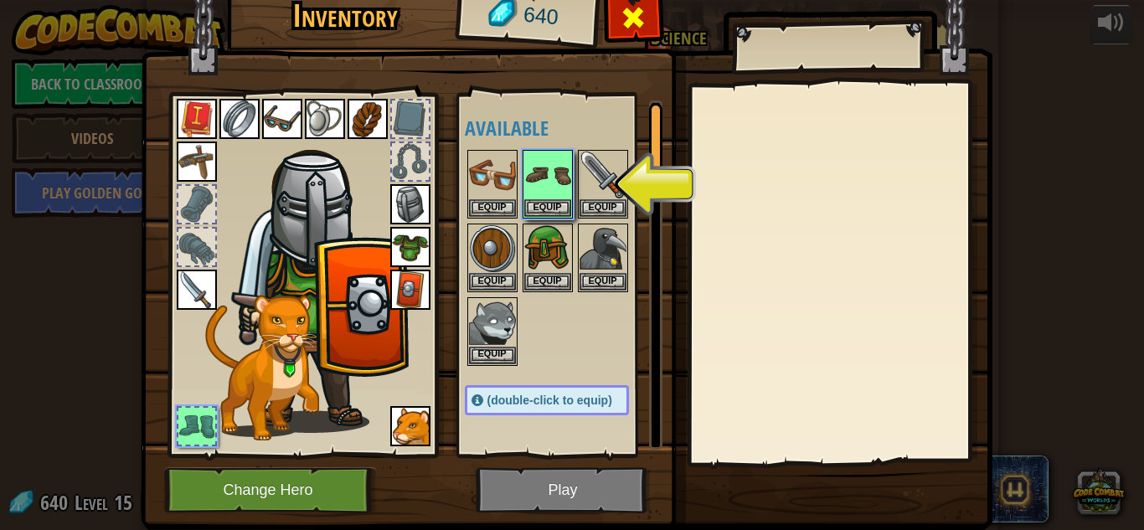
click at [633, 17] on span at bounding box center [633, 17] width 27 height 27
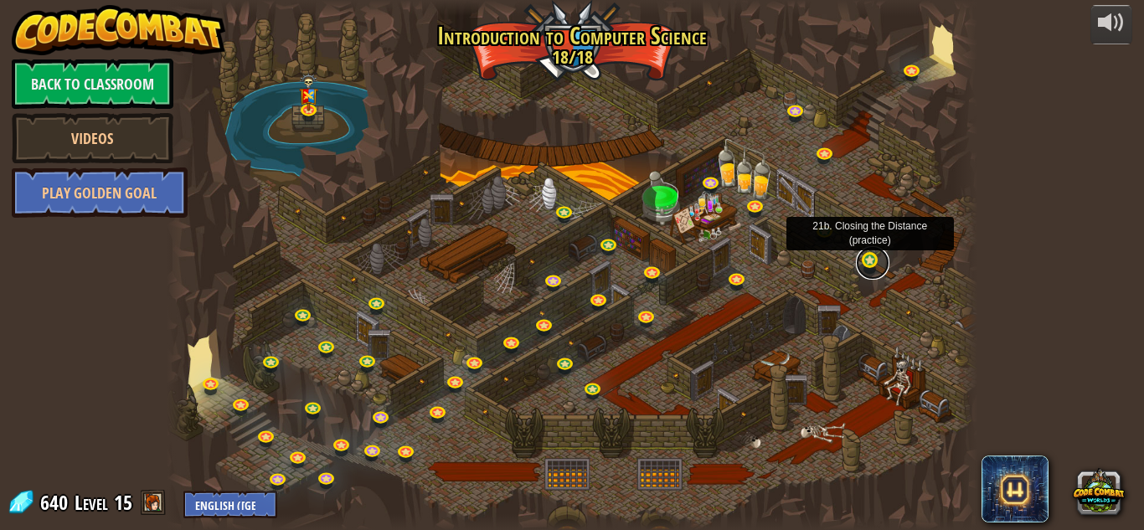
click at [878, 262] on link at bounding box center [873, 263] width 34 height 34
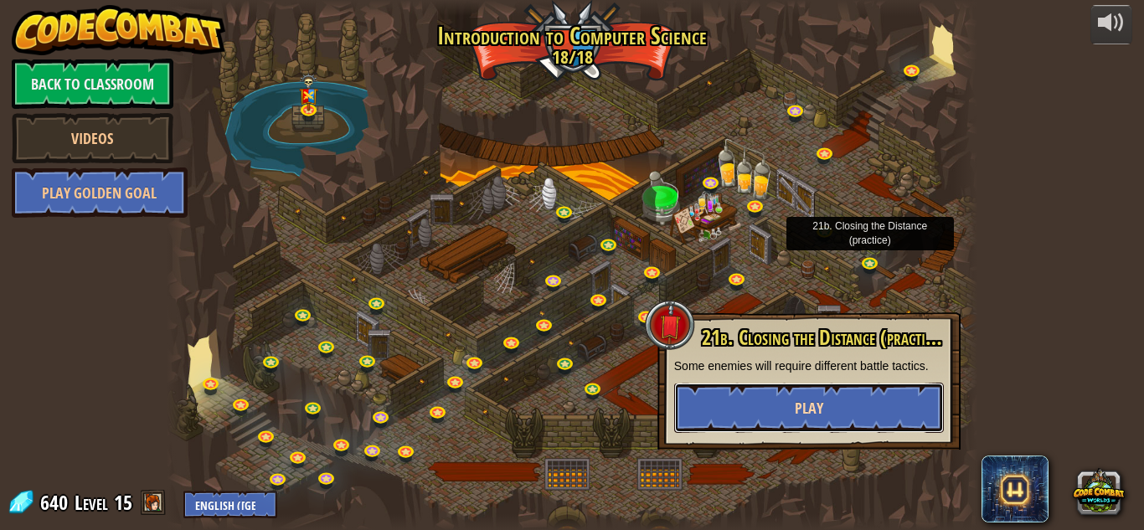
click at [746, 397] on button "Play" at bounding box center [809, 408] width 270 height 50
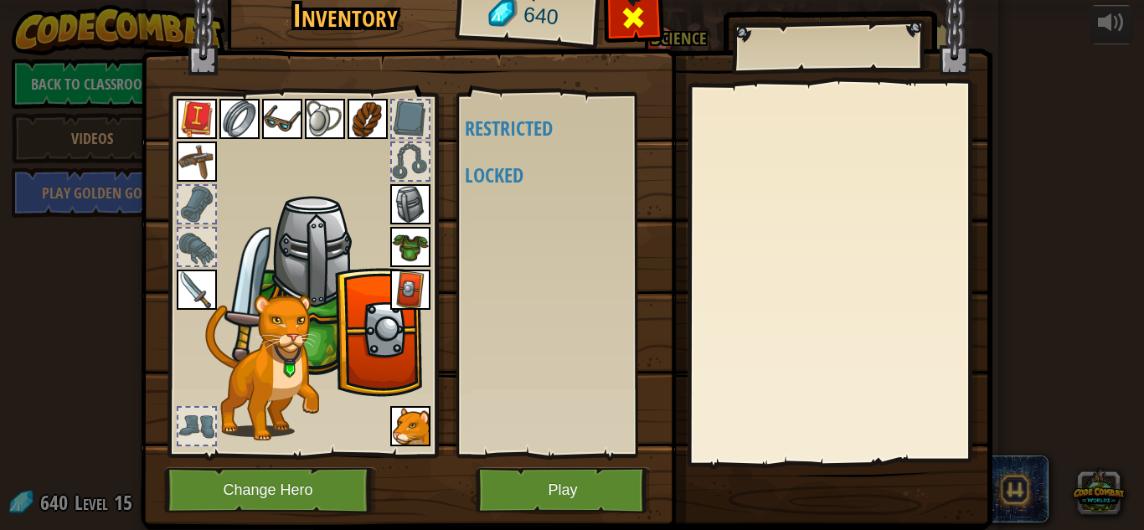
click at [621, 34] on div at bounding box center [633, 22] width 53 height 53
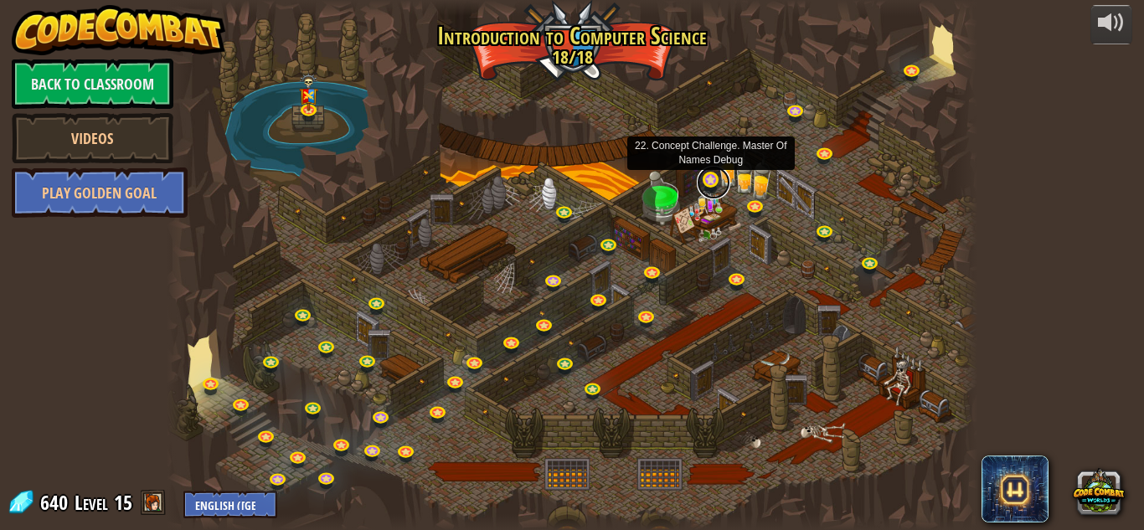
click at [715, 175] on link at bounding box center [714, 183] width 34 height 34
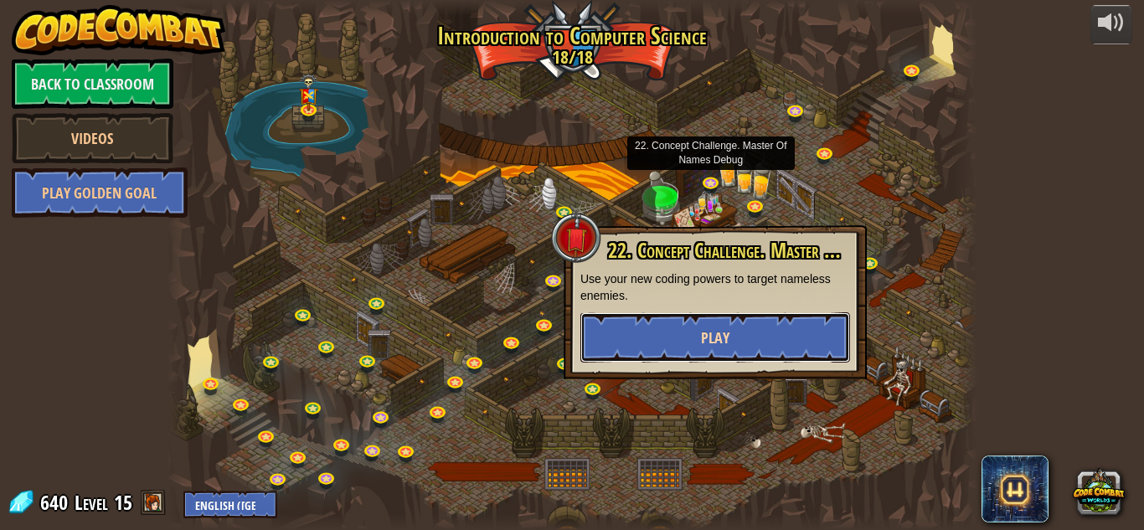
click at [666, 348] on button "Play" at bounding box center [716, 337] width 270 height 50
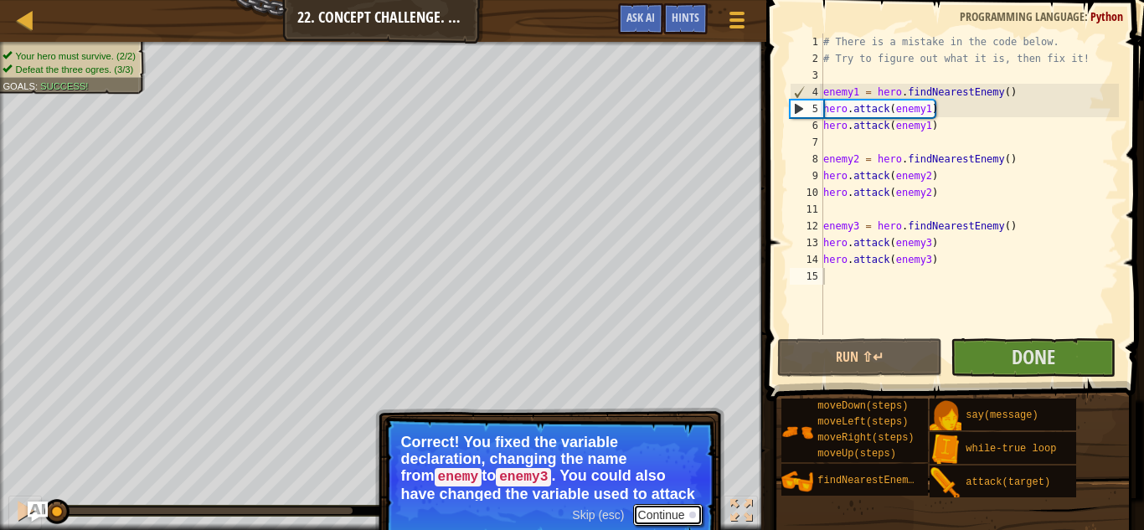
click at [657, 509] on button "Continue" at bounding box center [668, 515] width 70 height 22
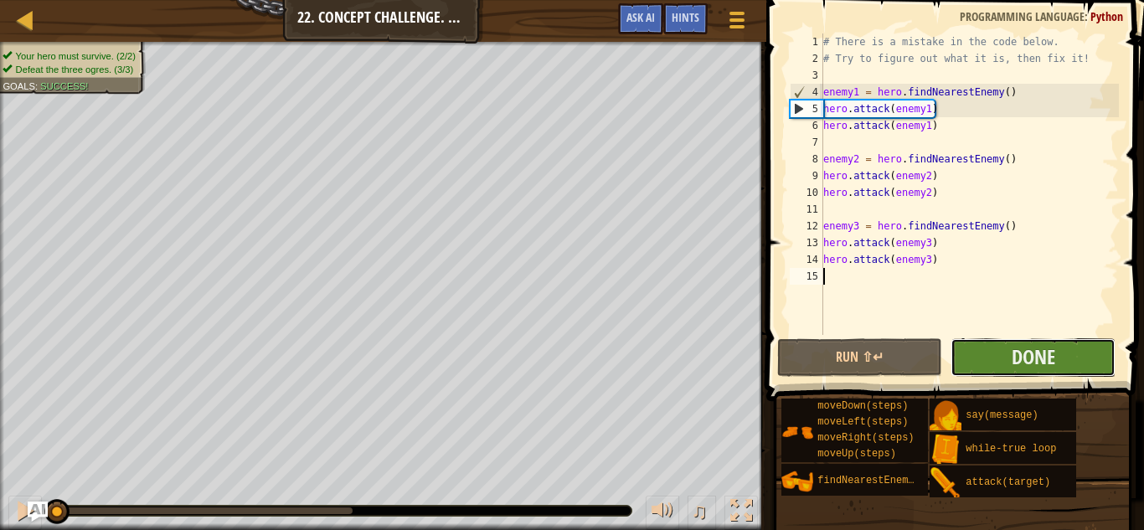
click at [1014, 370] on button "Done" at bounding box center [1033, 357] width 165 height 39
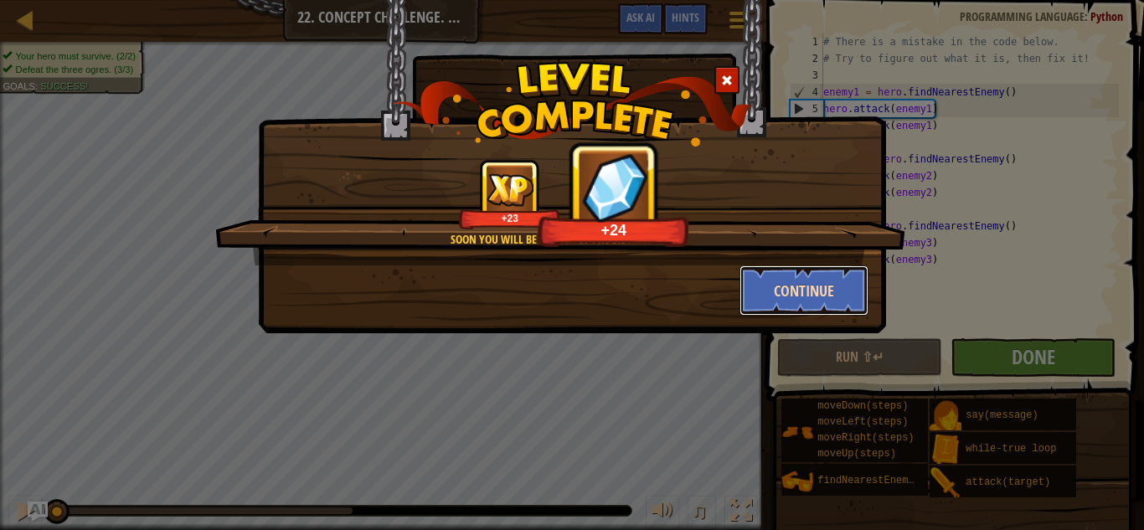
click at [800, 289] on button "Continue" at bounding box center [805, 291] width 130 height 50
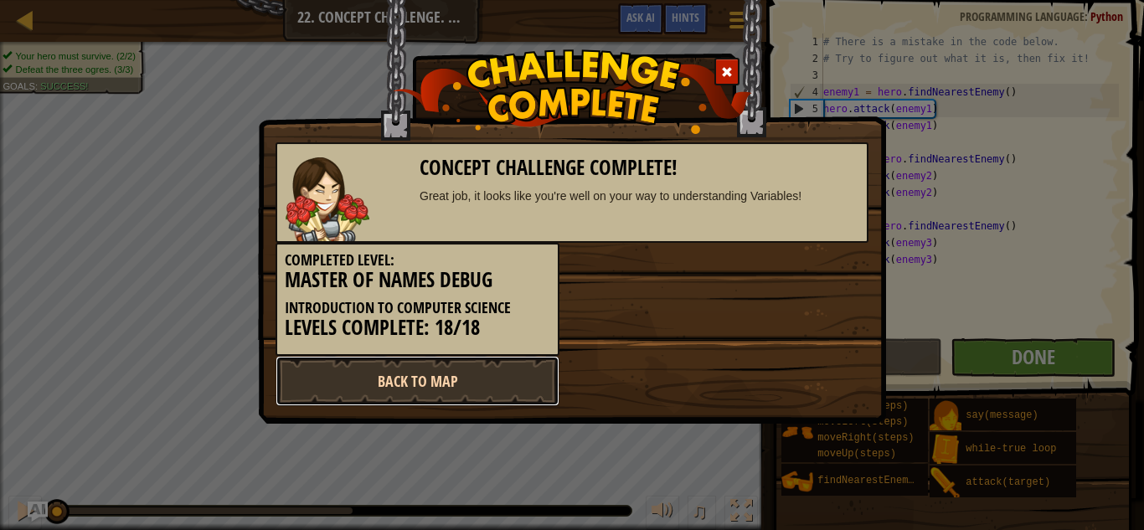
click at [432, 372] on link "Back to Map" at bounding box center [418, 381] width 284 height 50
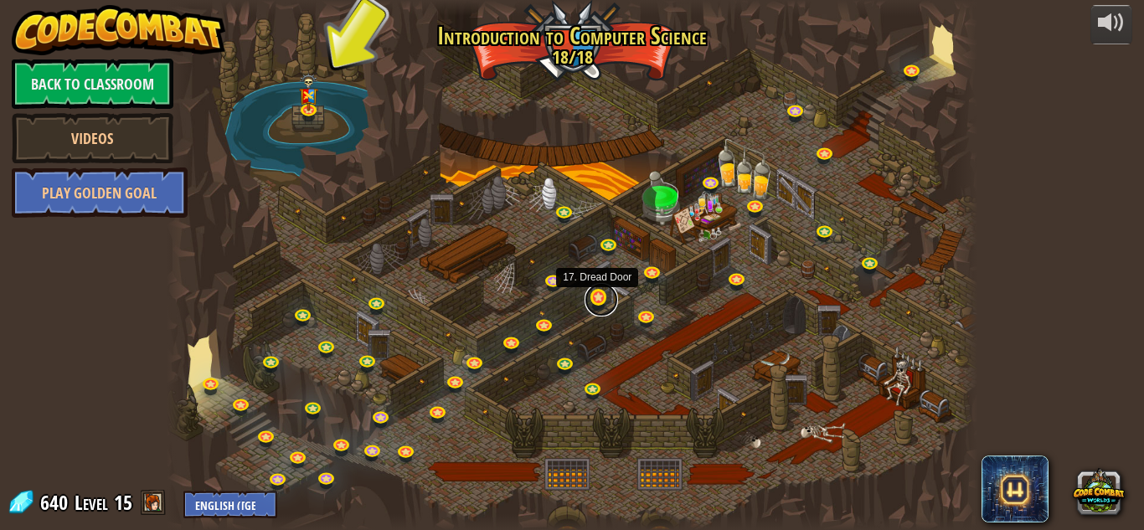
click at [594, 301] on link at bounding box center [602, 300] width 34 height 34
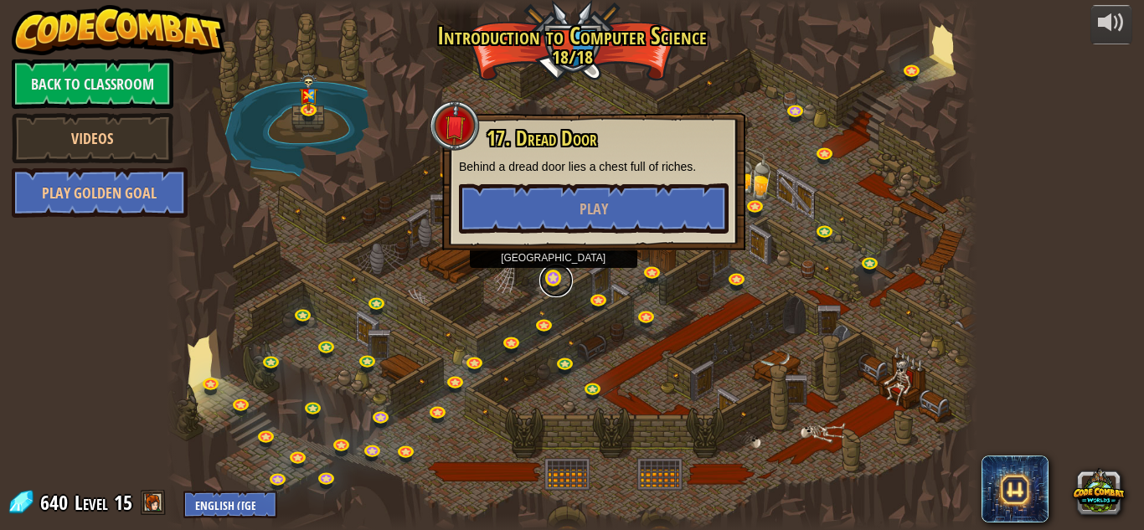
click at [554, 276] on link at bounding box center [557, 281] width 34 height 34
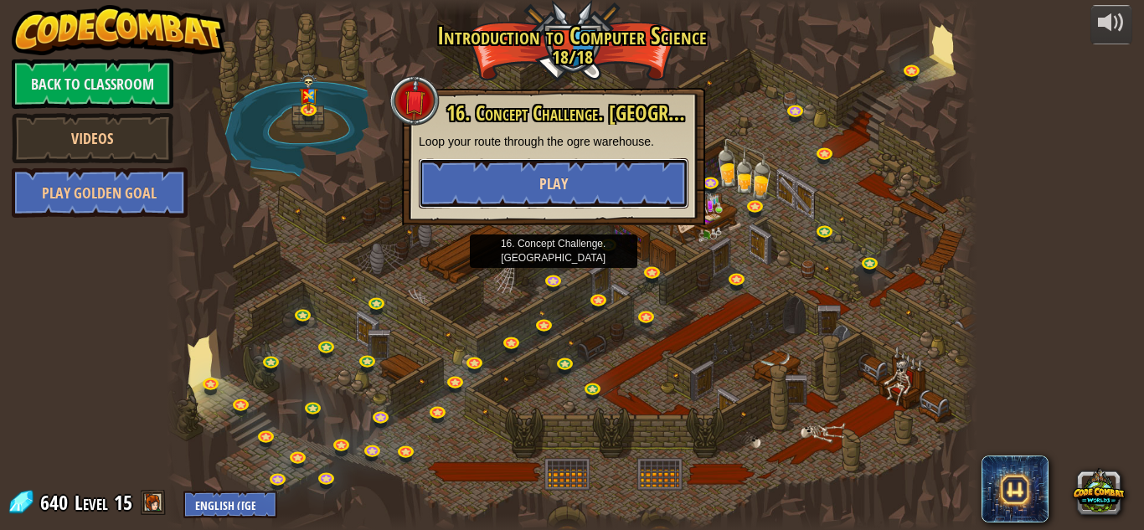
click at [593, 193] on button "Play" at bounding box center [554, 183] width 270 height 50
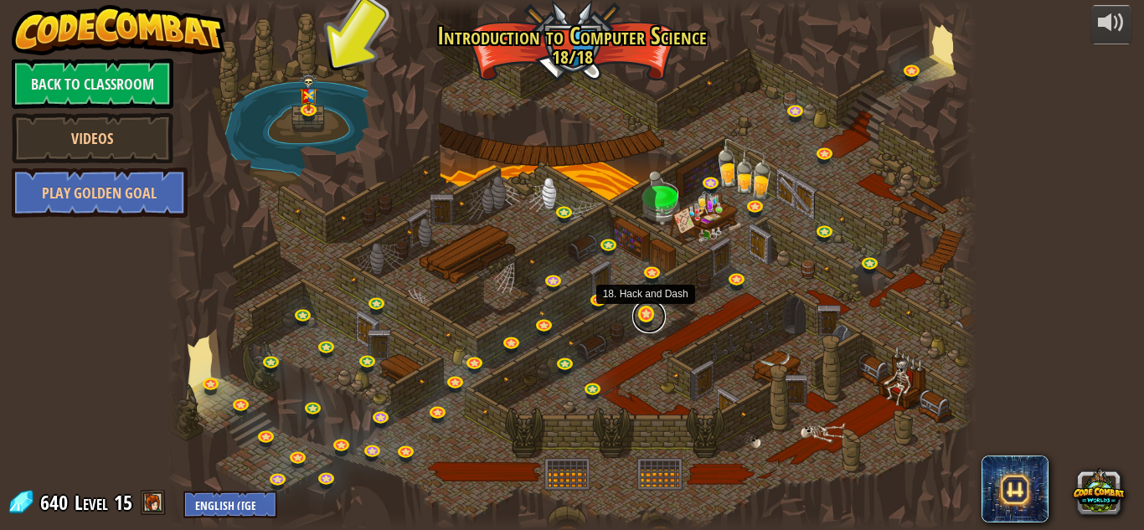
click at [646, 313] on link at bounding box center [650, 317] width 34 height 34
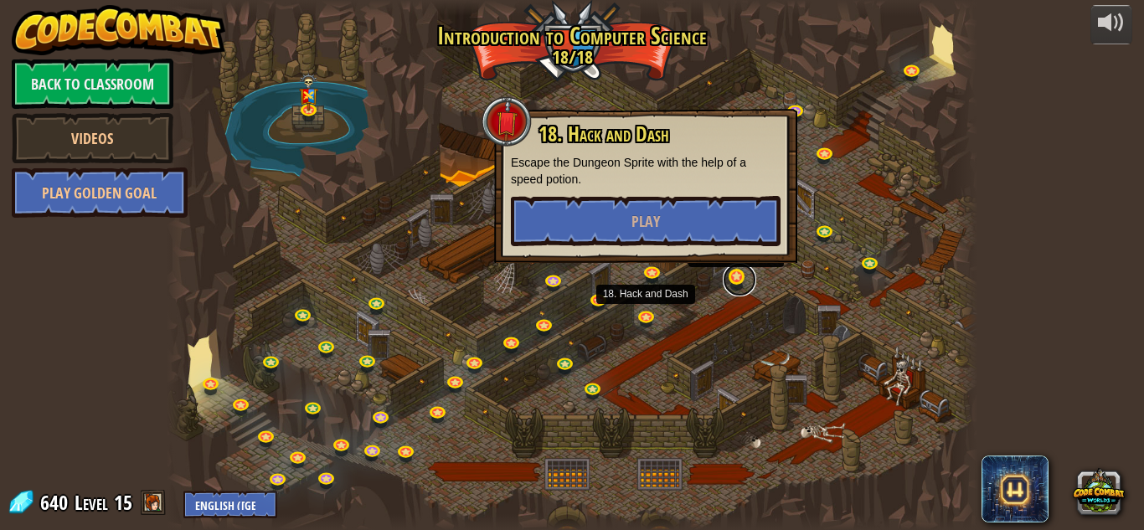
click at [739, 278] on link at bounding box center [740, 280] width 34 height 34
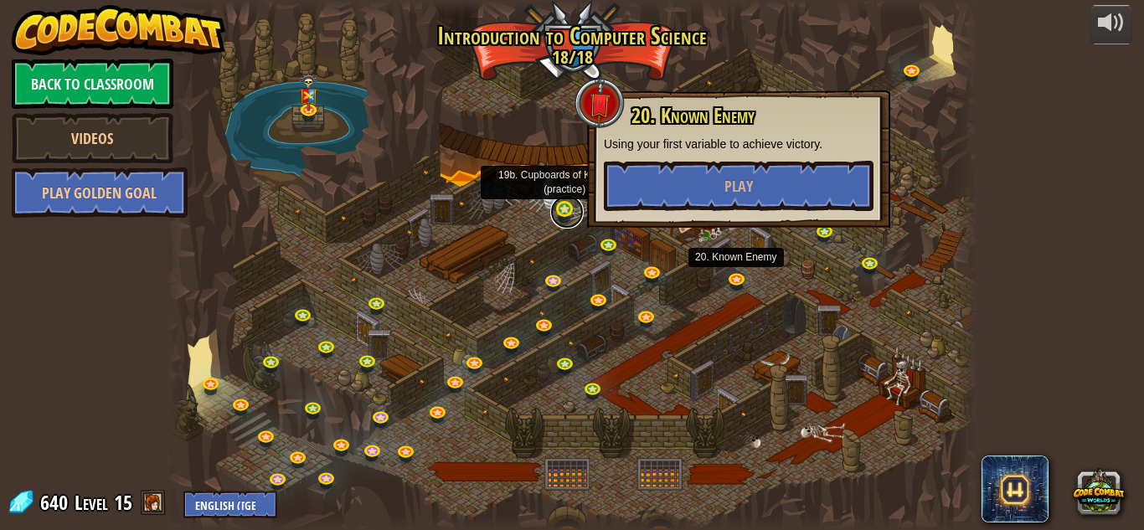
click at [560, 215] on link at bounding box center [567, 212] width 34 height 34
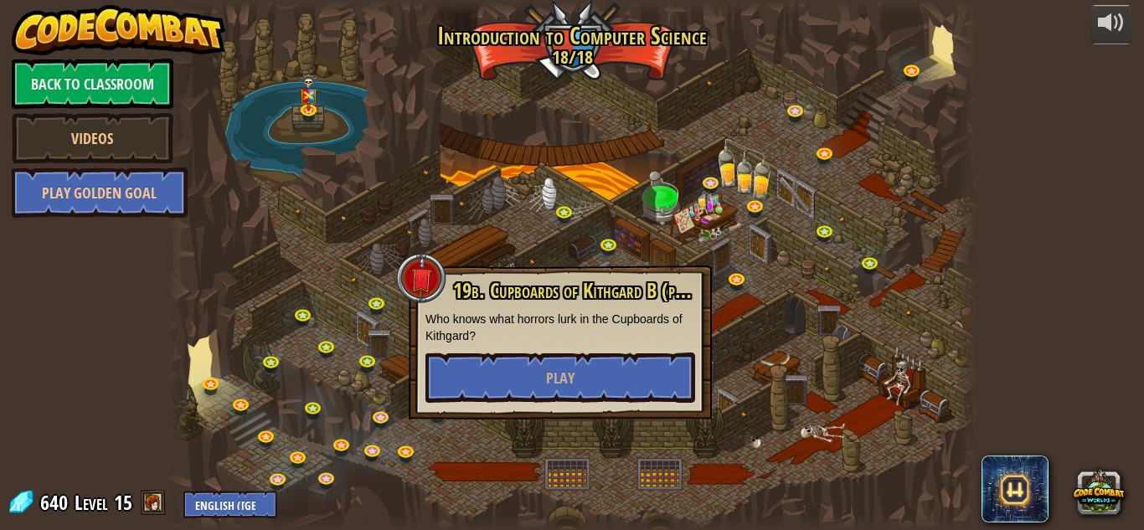
click at [504, 248] on div at bounding box center [572, 265] width 811 height 530
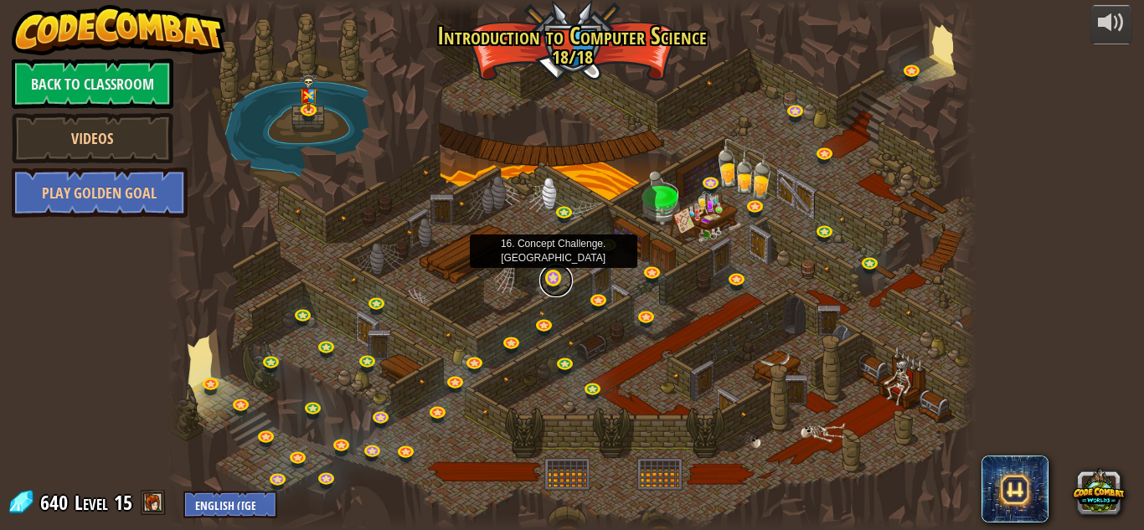
click at [550, 281] on link at bounding box center [557, 281] width 34 height 34
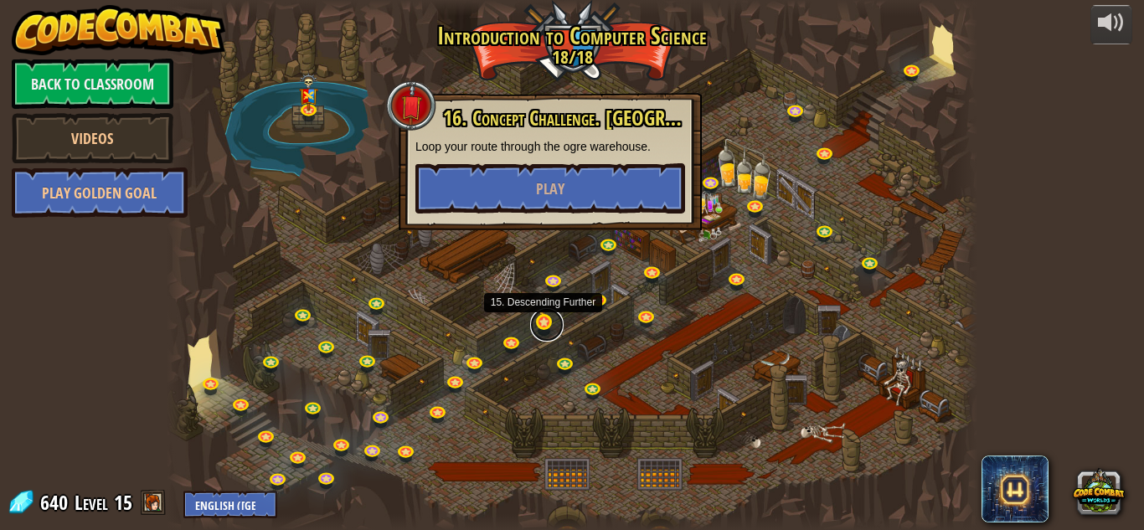
click at [542, 326] on link at bounding box center [547, 325] width 34 height 34
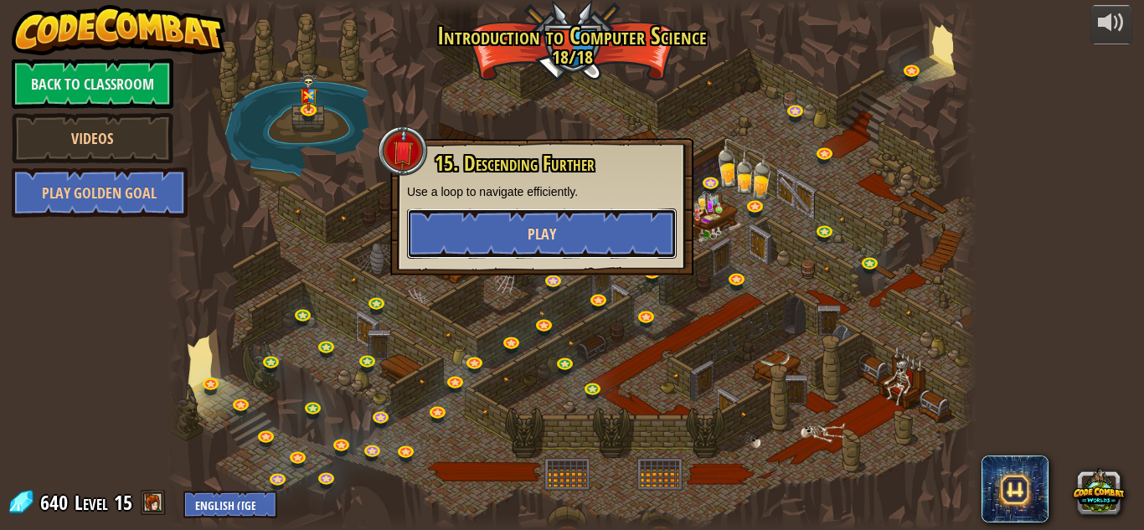
click at [571, 219] on button "Play" at bounding box center [542, 234] width 270 height 50
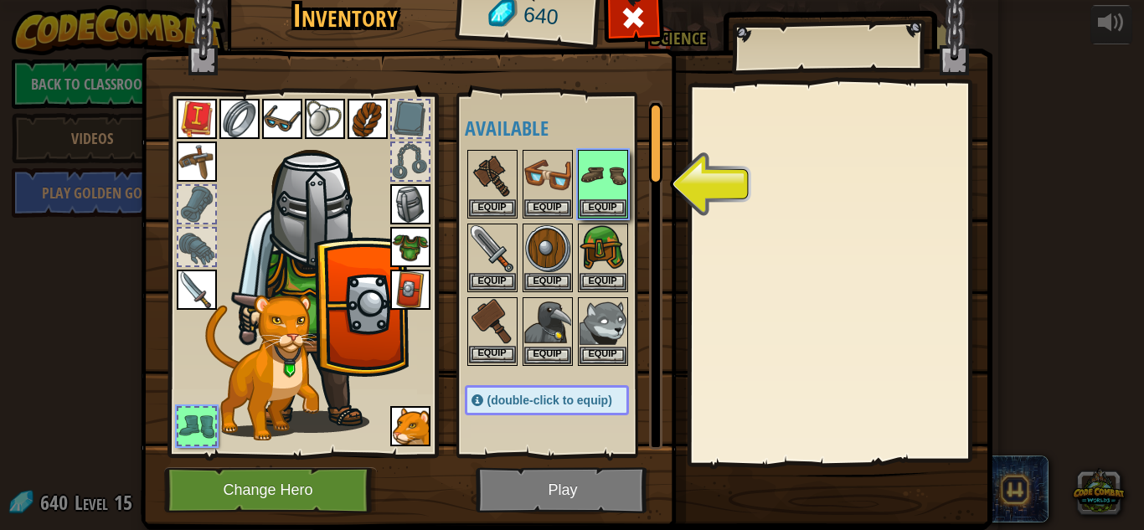
click at [495, 325] on img at bounding box center [492, 322] width 47 height 47
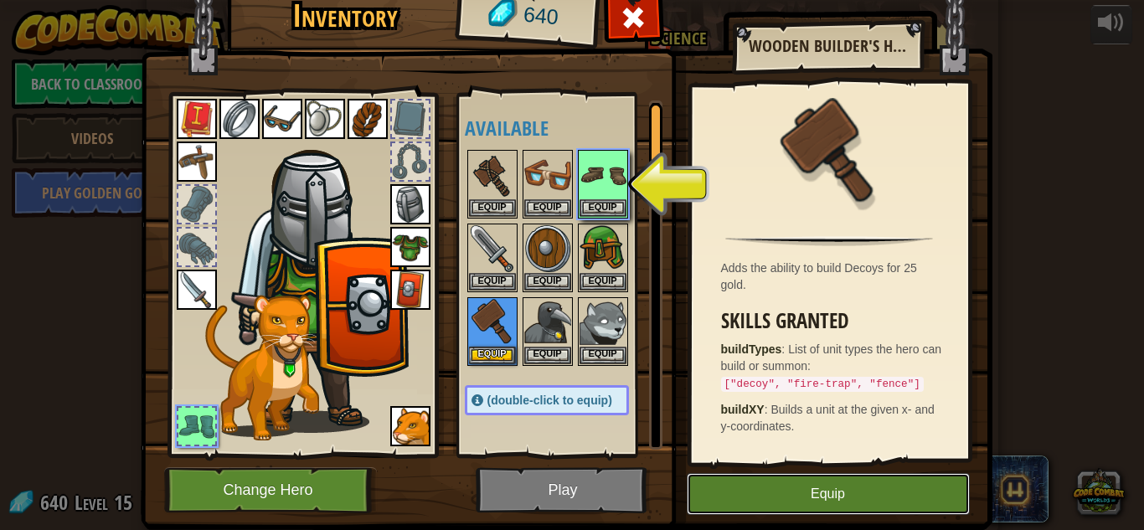
click at [802, 502] on button "Equip" at bounding box center [828, 494] width 283 height 42
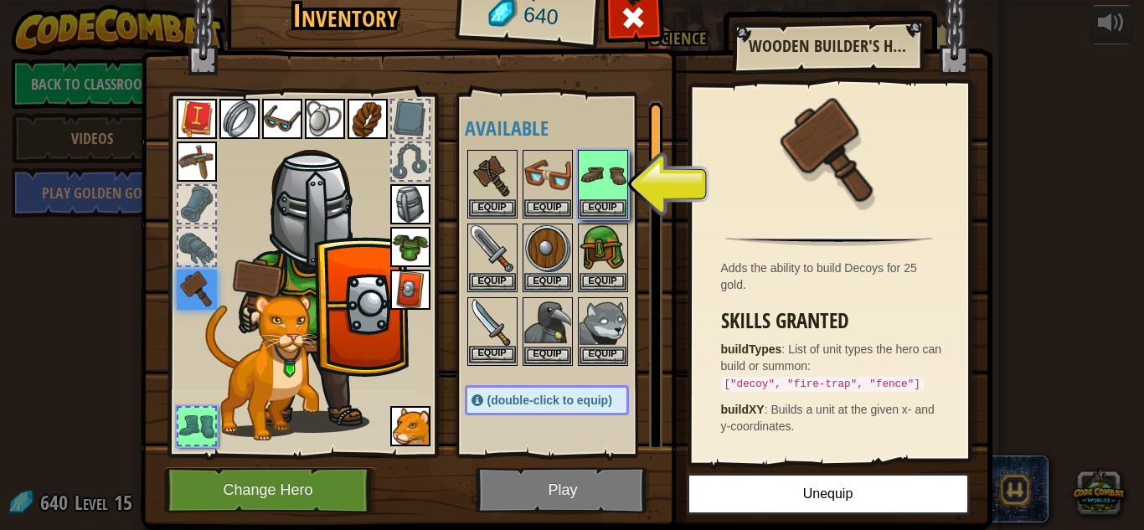
click at [494, 320] on img at bounding box center [492, 322] width 47 height 47
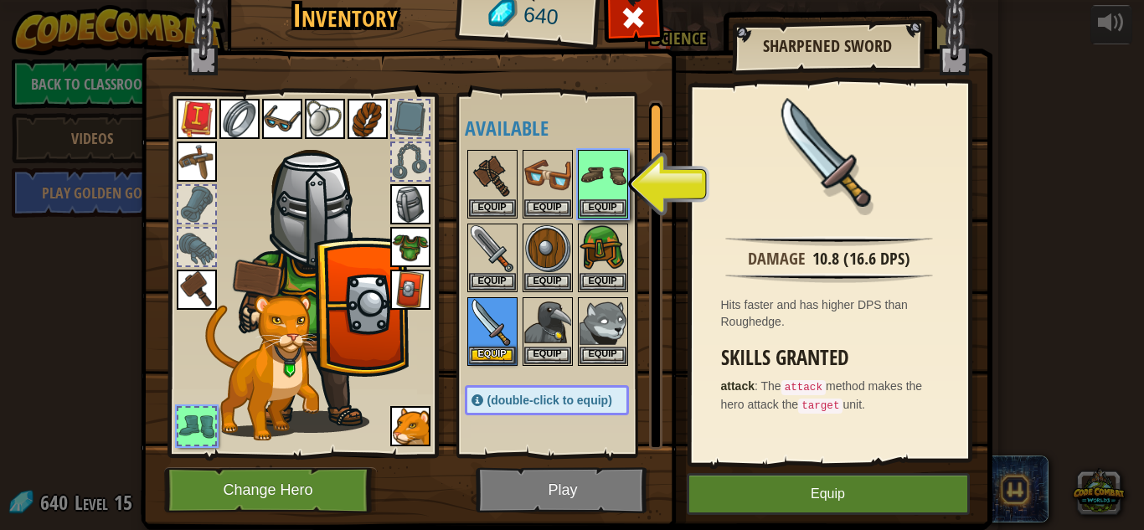
scroll to position [48, 0]
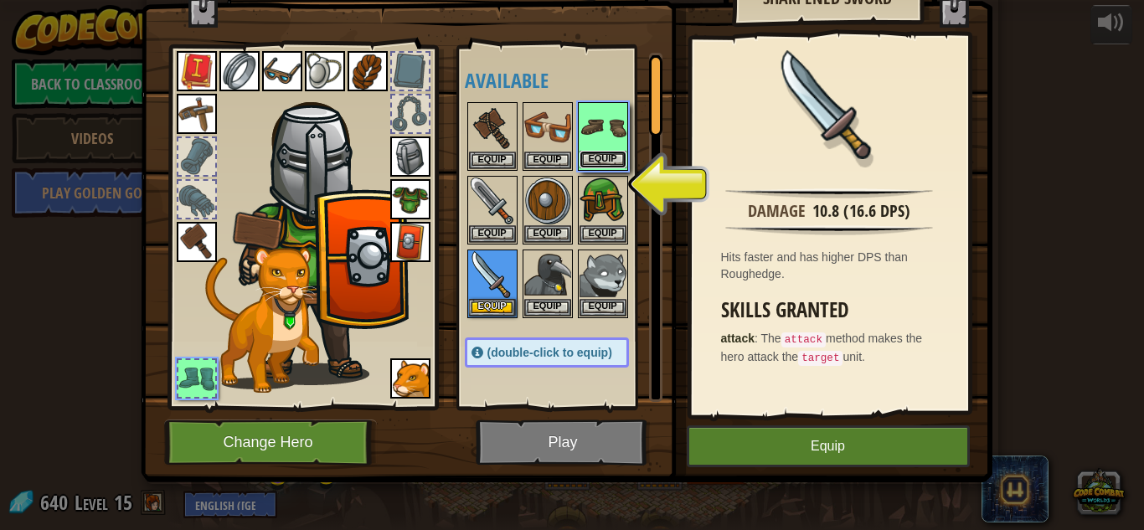
click at [601, 152] on button "Equip" at bounding box center [603, 160] width 47 height 18
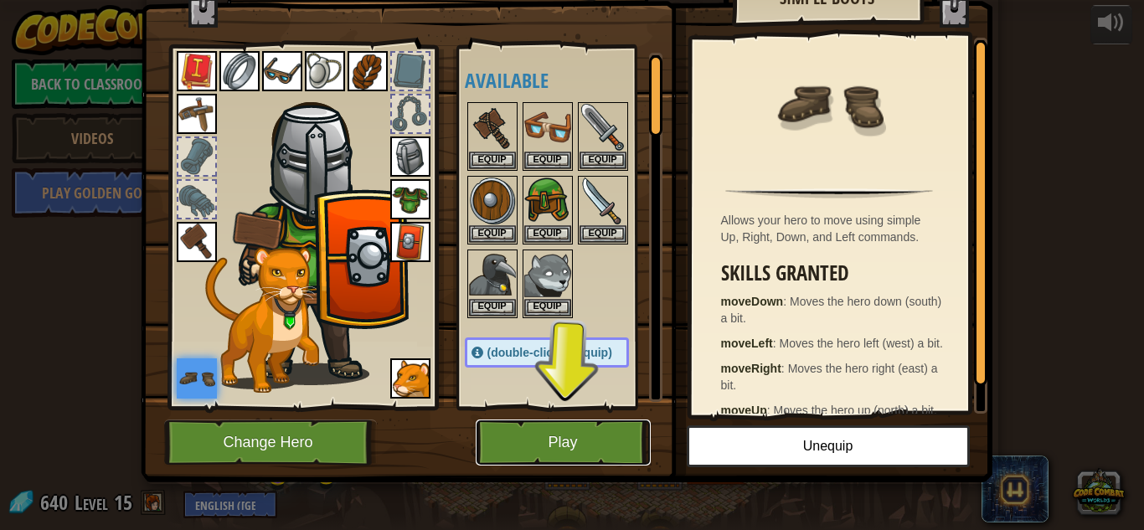
click at [557, 448] on button "Play" at bounding box center [563, 443] width 175 height 46
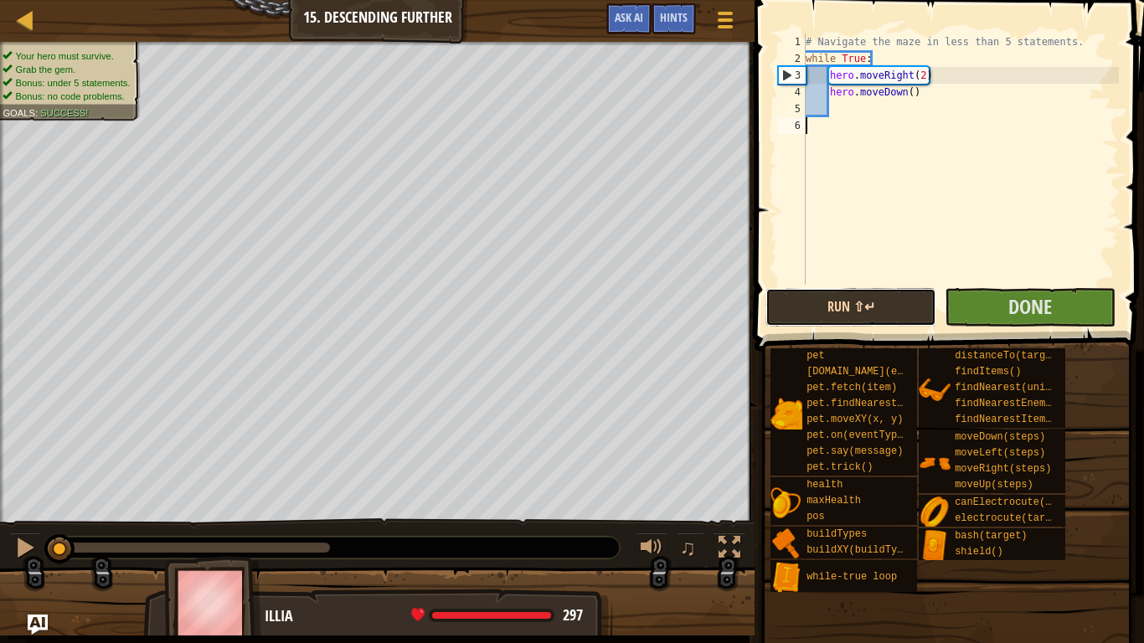
click at [895, 314] on button "Run ⇧↵" at bounding box center [851, 307] width 171 height 39
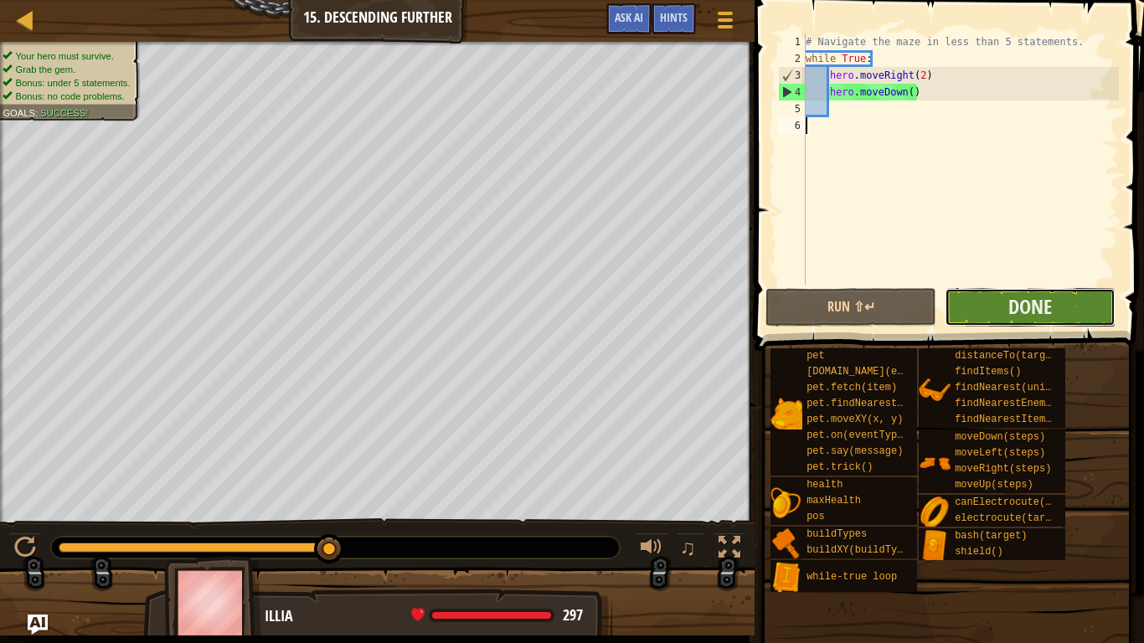
click at [1056, 307] on button "Done" at bounding box center [1030, 307] width 171 height 39
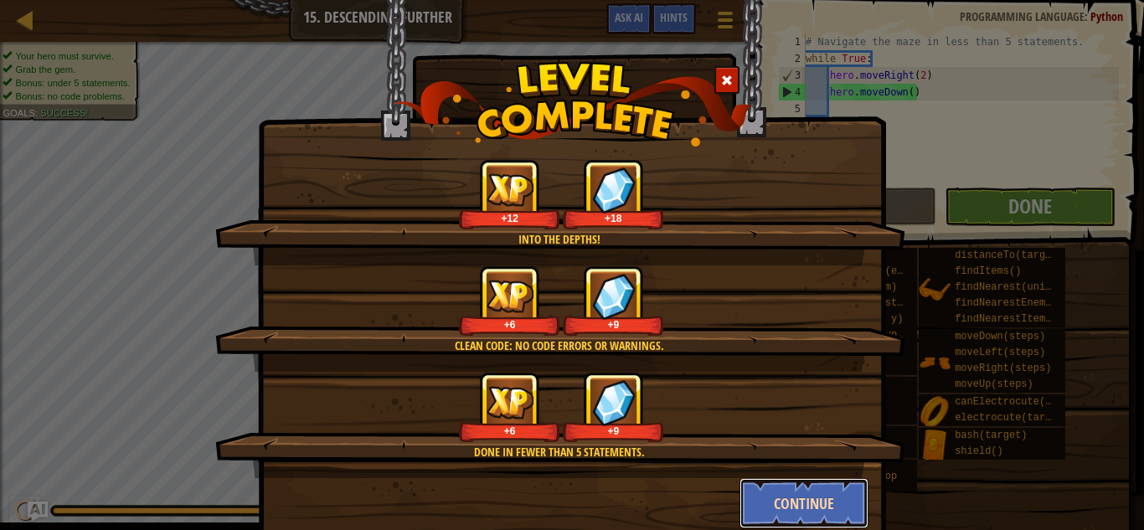
click at [779, 498] on button "Continue" at bounding box center [805, 503] width 130 height 50
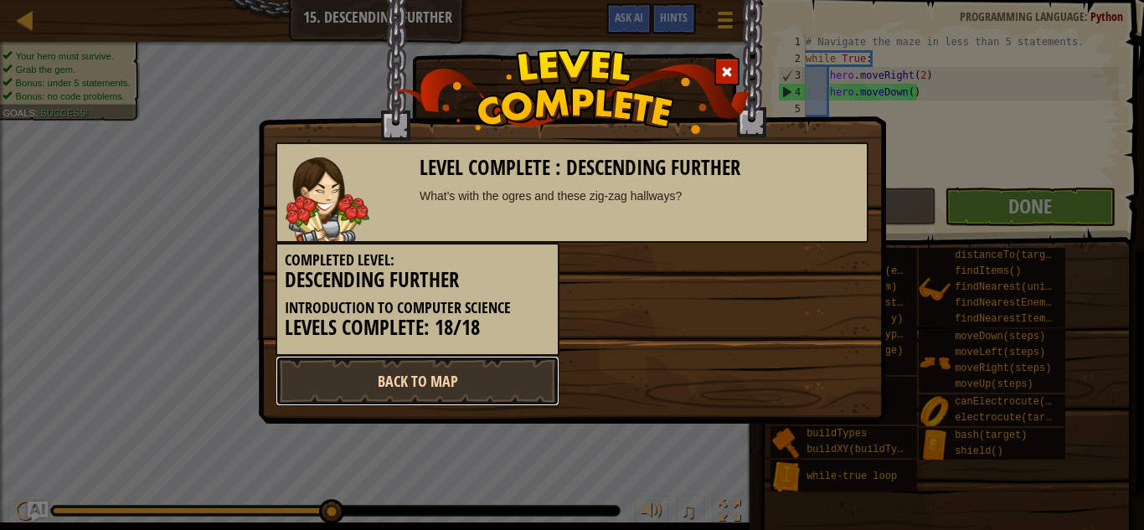
click at [413, 382] on link "Back to Map" at bounding box center [418, 381] width 284 height 50
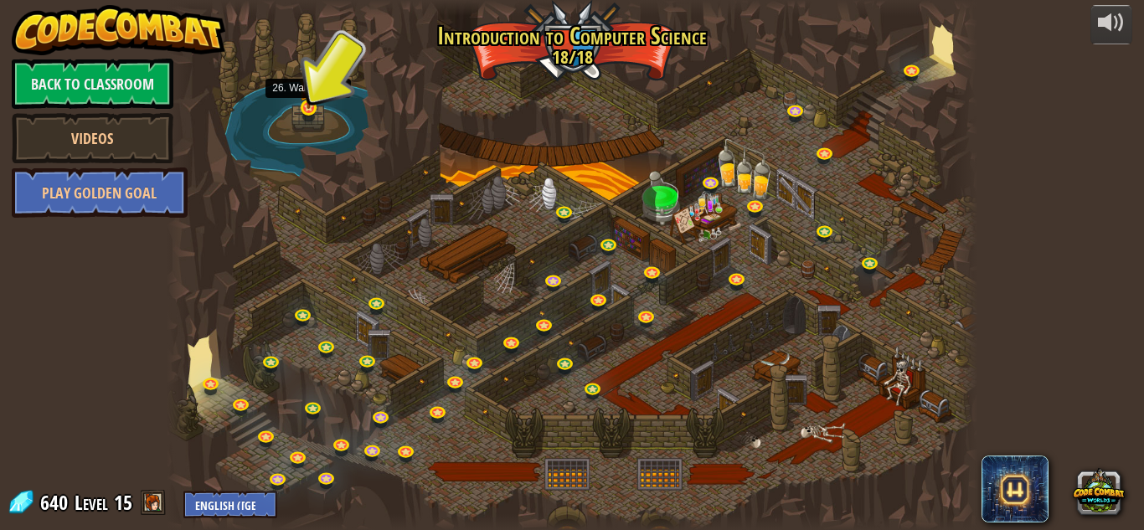
click at [309, 103] on img at bounding box center [308, 84] width 19 height 50
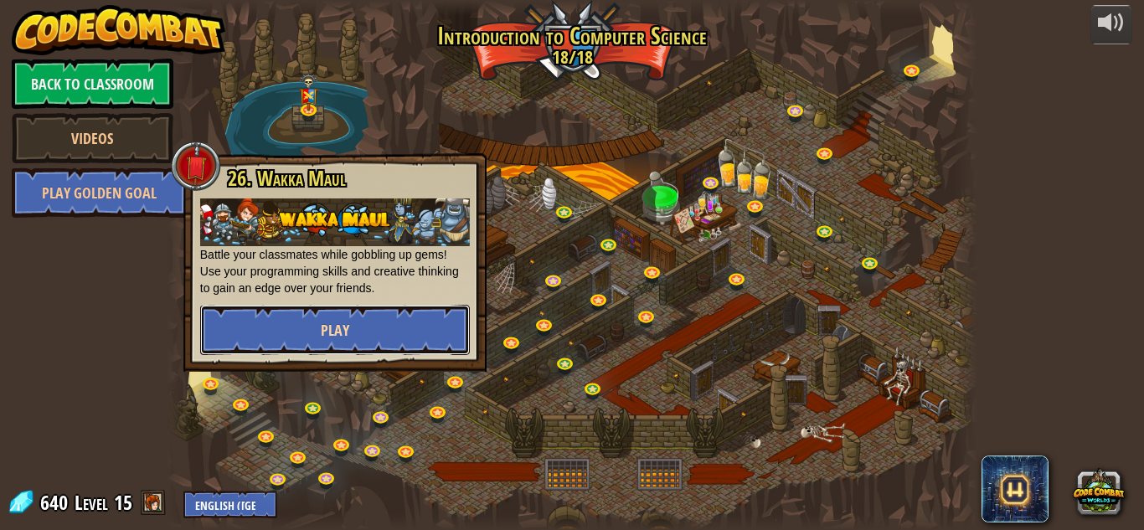
click at [385, 352] on button "Play" at bounding box center [335, 330] width 270 height 50
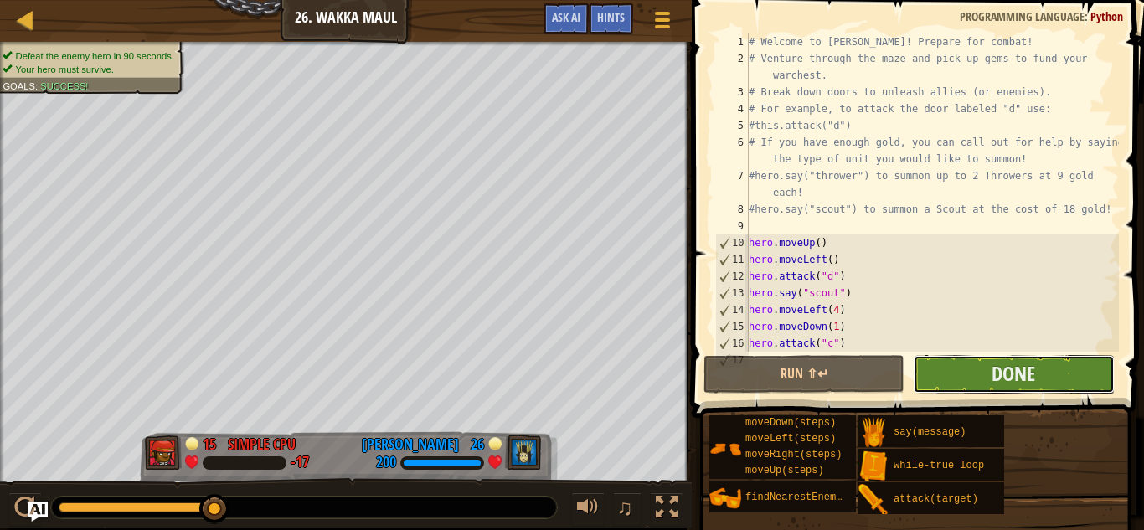
click at [1063, 387] on button "Done" at bounding box center [1013, 374] width 201 height 39
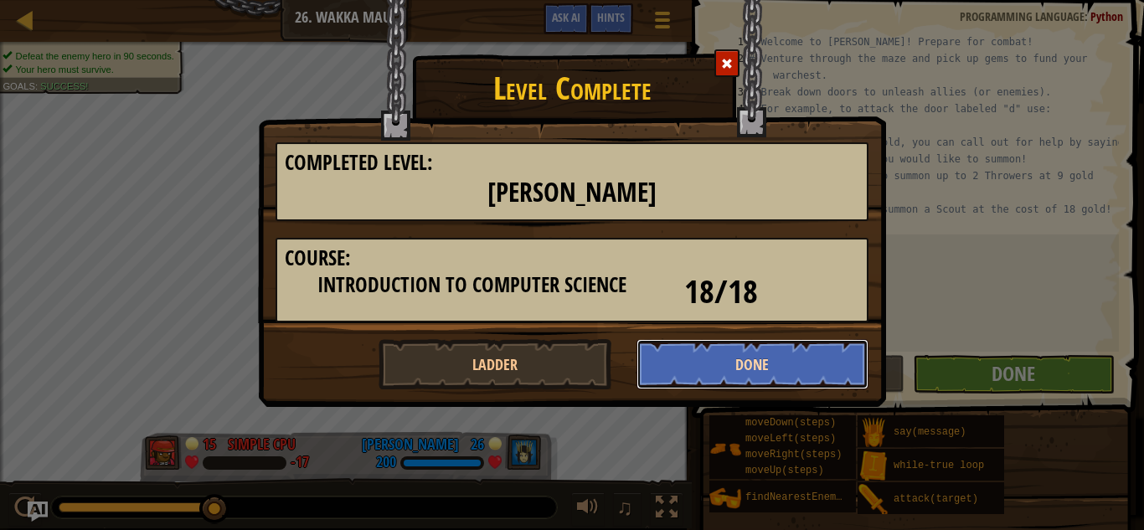
click at [841, 365] on button "Done" at bounding box center [753, 364] width 233 height 50
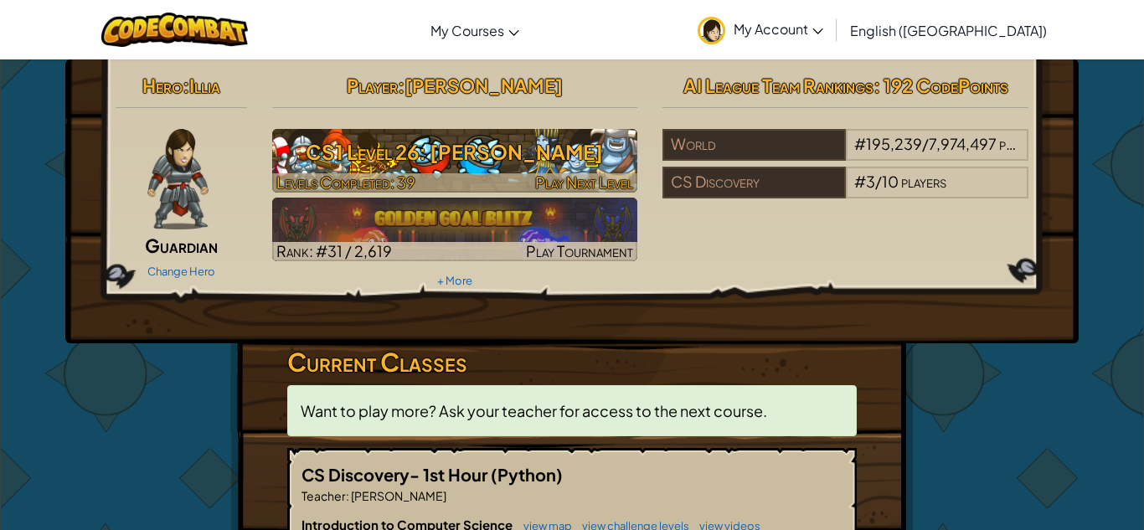
click at [431, 166] on h3 "CS1 Level 26: [PERSON_NAME]" at bounding box center [455, 152] width 366 height 38
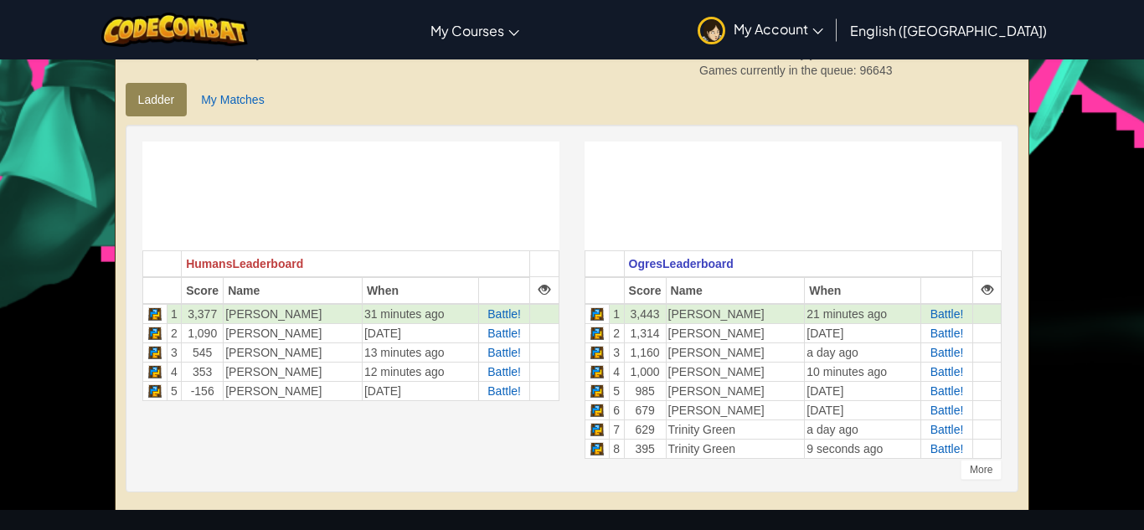
scroll to position [389, 0]
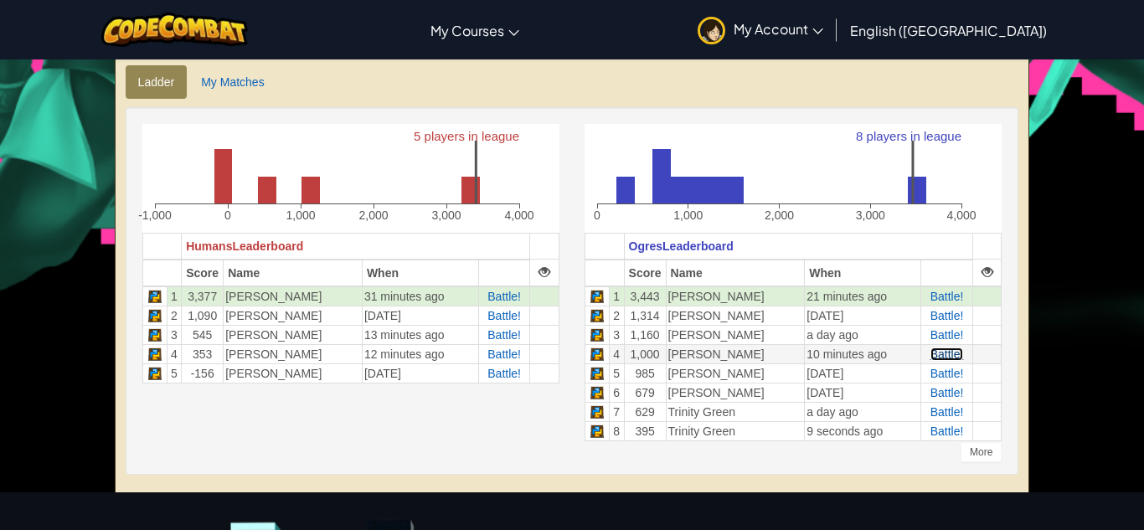
click at [946, 356] on span "Battle!" at bounding box center [948, 354] width 34 height 13
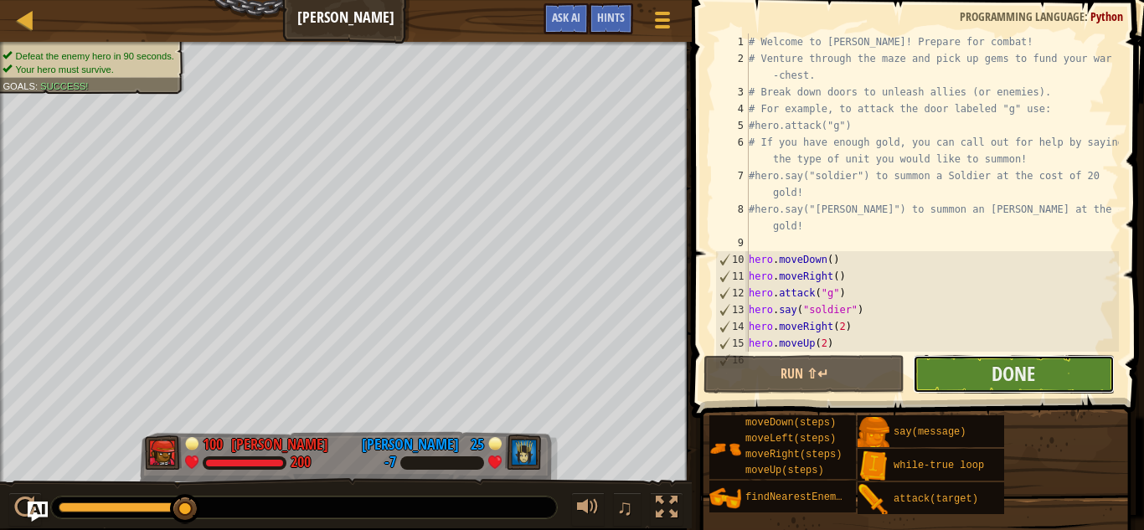
click at [980, 374] on button "Done" at bounding box center [1013, 374] width 201 height 39
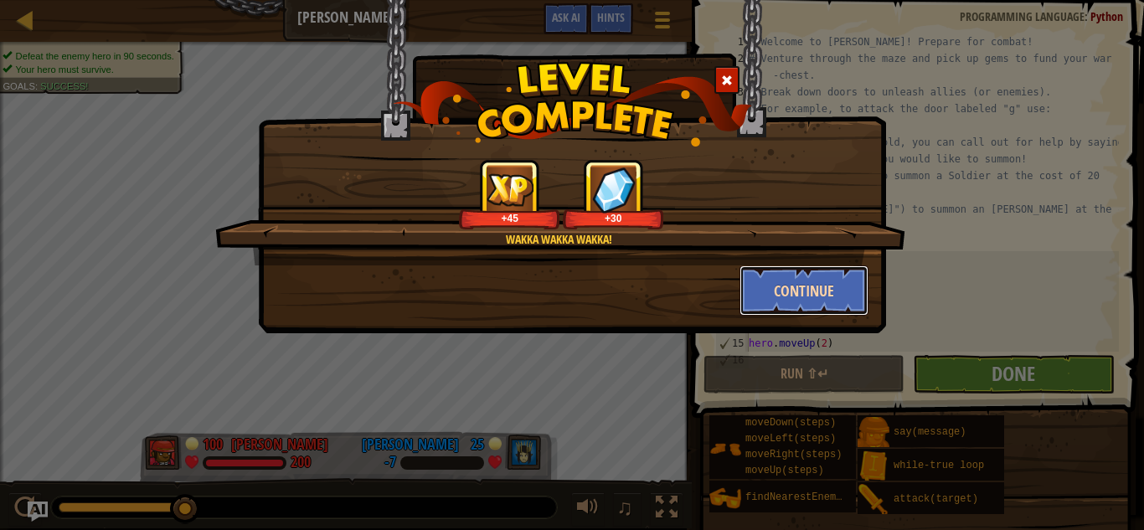
click at [825, 306] on button "Continue" at bounding box center [805, 291] width 130 height 50
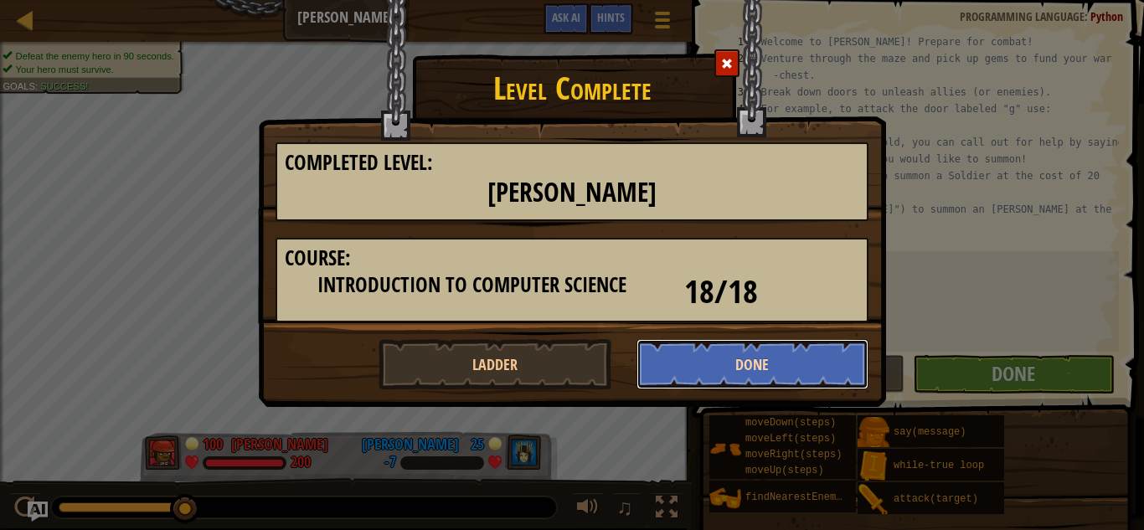
click at [753, 355] on button "Done" at bounding box center [753, 364] width 233 height 50
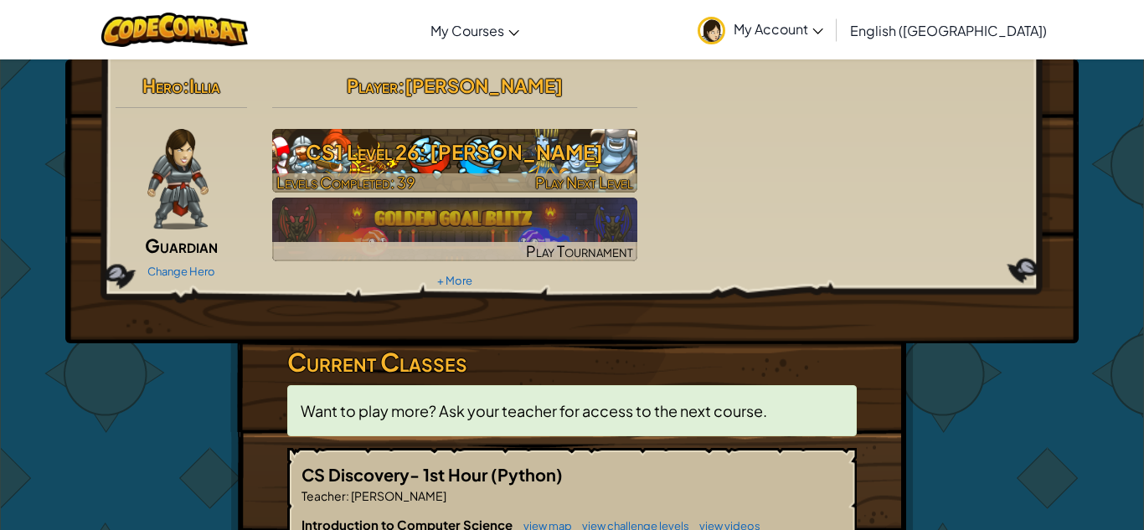
click at [470, 142] on h3 "CS1 Level 26: [PERSON_NAME]" at bounding box center [455, 152] width 366 height 38
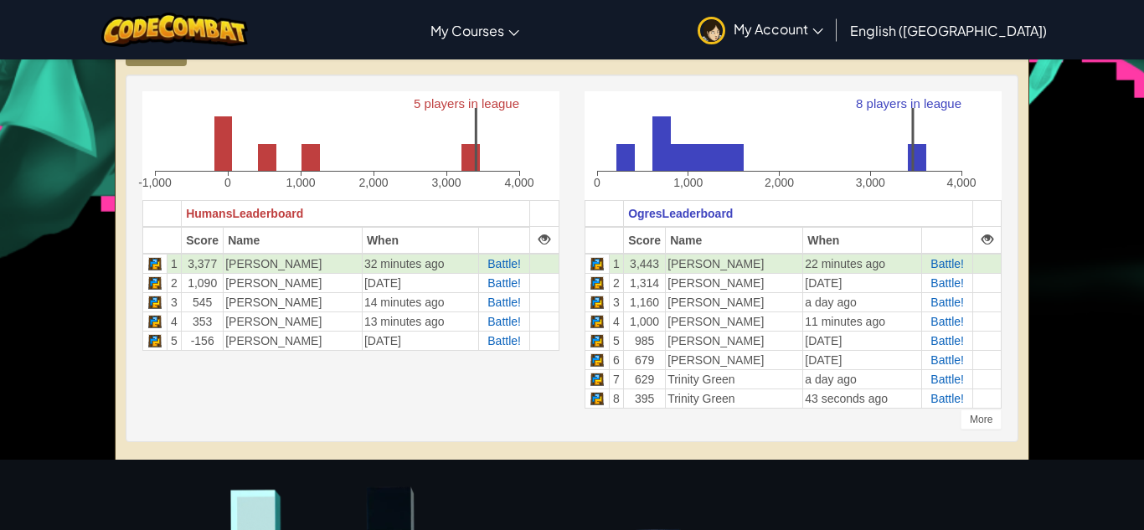
scroll to position [425, 0]
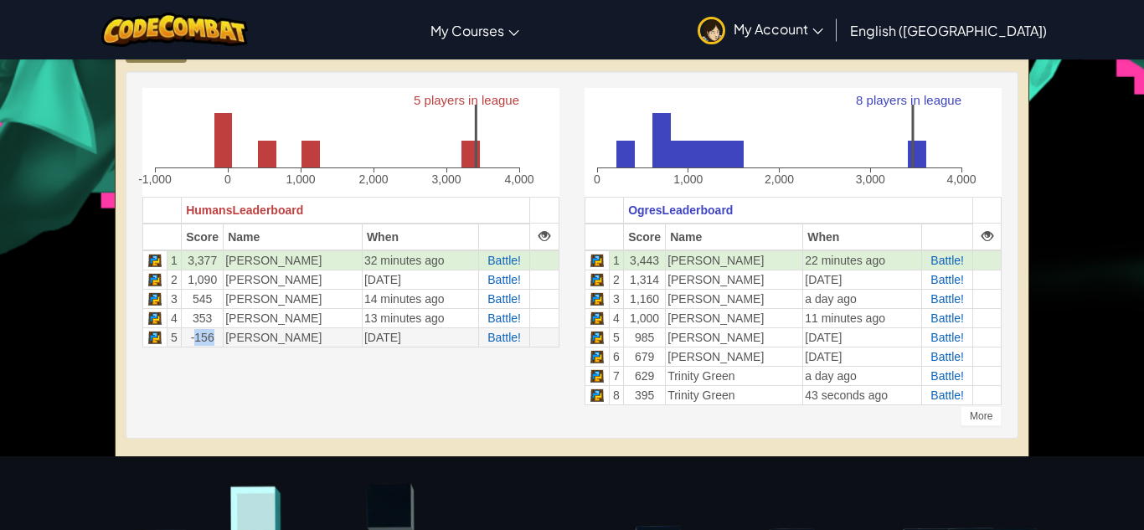
drag, startPoint x: 192, startPoint y: 338, endPoint x: 214, endPoint y: 338, distance: 21.8
click at [214, 338] on td "-156" at bounding box center [203, 337] width 42 height 19
click at [256, 391] on div "5 players in league -1,000 0 1,000 2,000 3,000 4,000 Humans Leaderboard Score N…" at bounding box center [573, 255] width 886 height 334
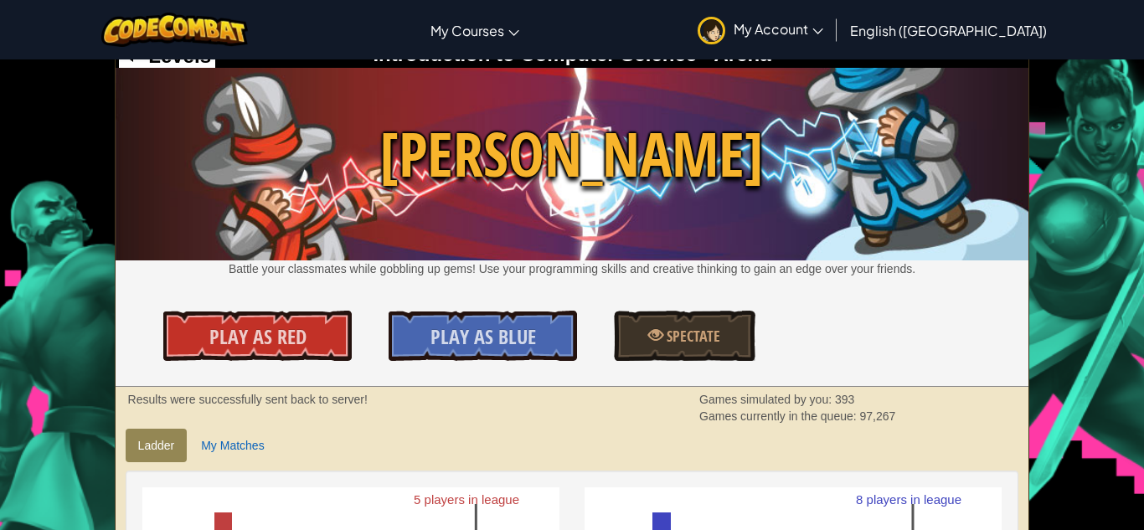
scroll to position [0, 0]
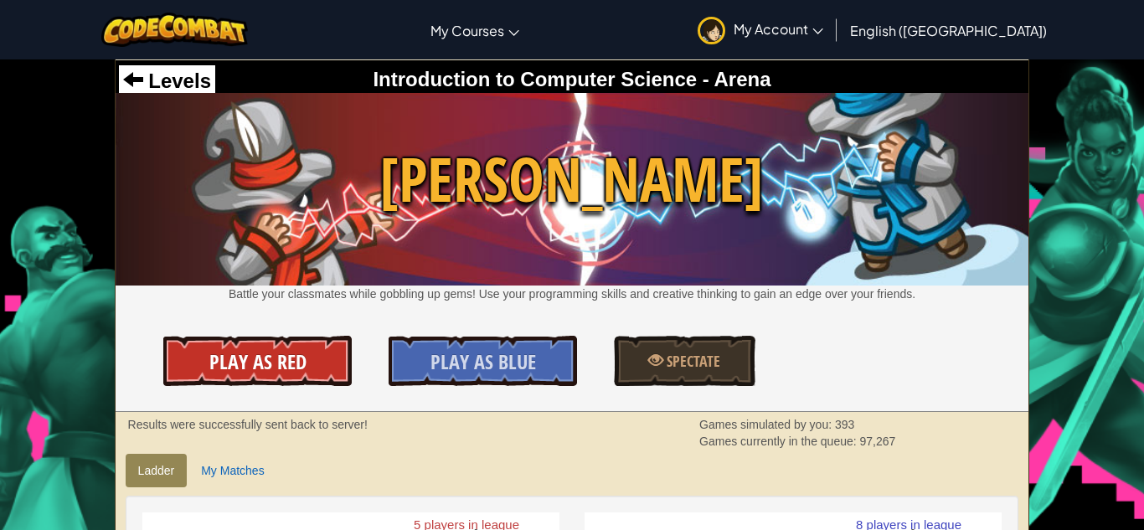
click at [318, 353] on link "Play As Red" at bounding box center [257, 361] width 188 height 50
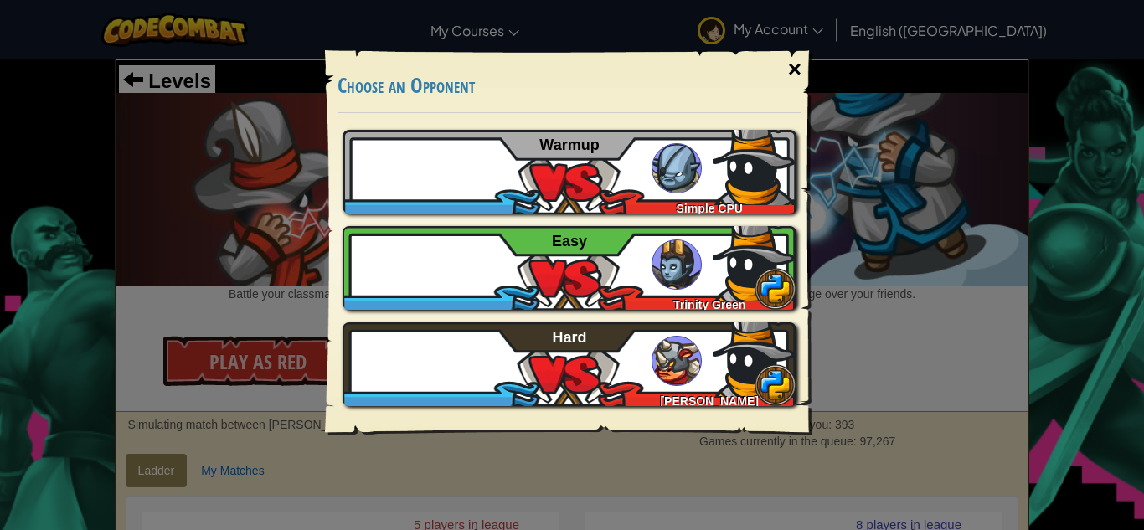
click at [797, 67] on div "×" at bounding box center [795, 69] width 39 height 49
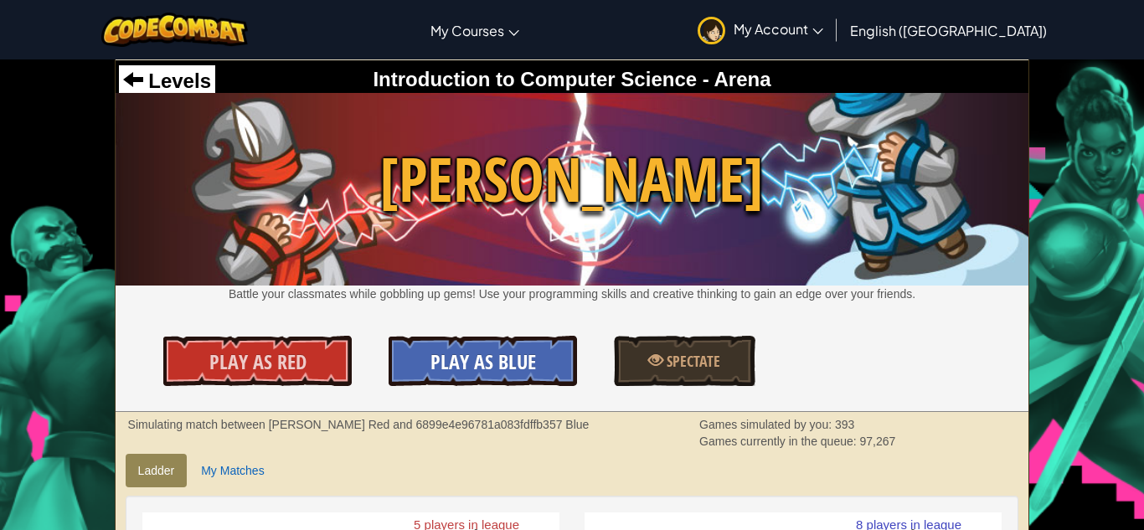
click at [510, 358] on span "Play As Blue" at bounding box center [484, 362] width 106 height 27
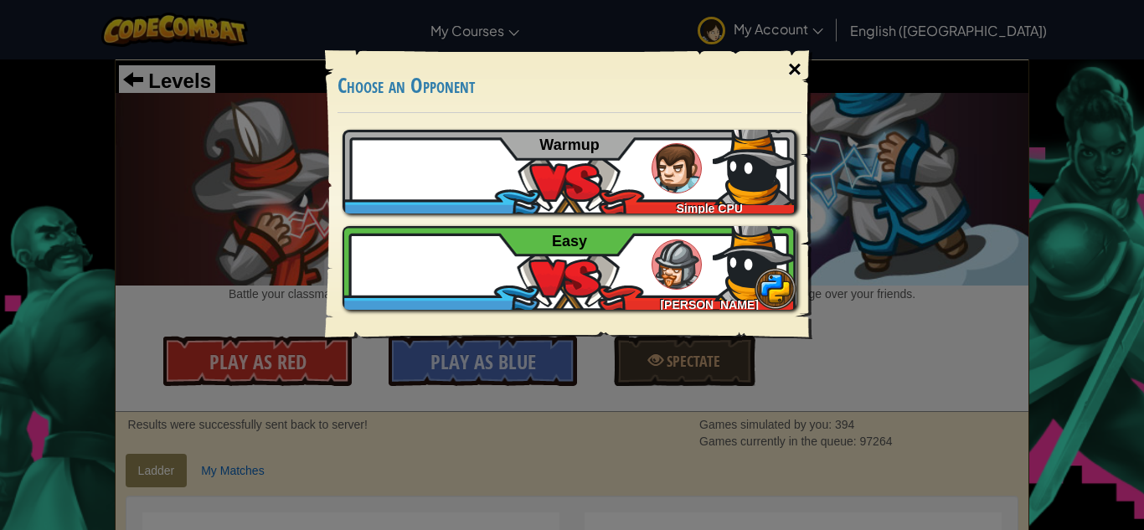
click at [797, 70] on div "×" at bounding box center [795, 69] width 39 height 49
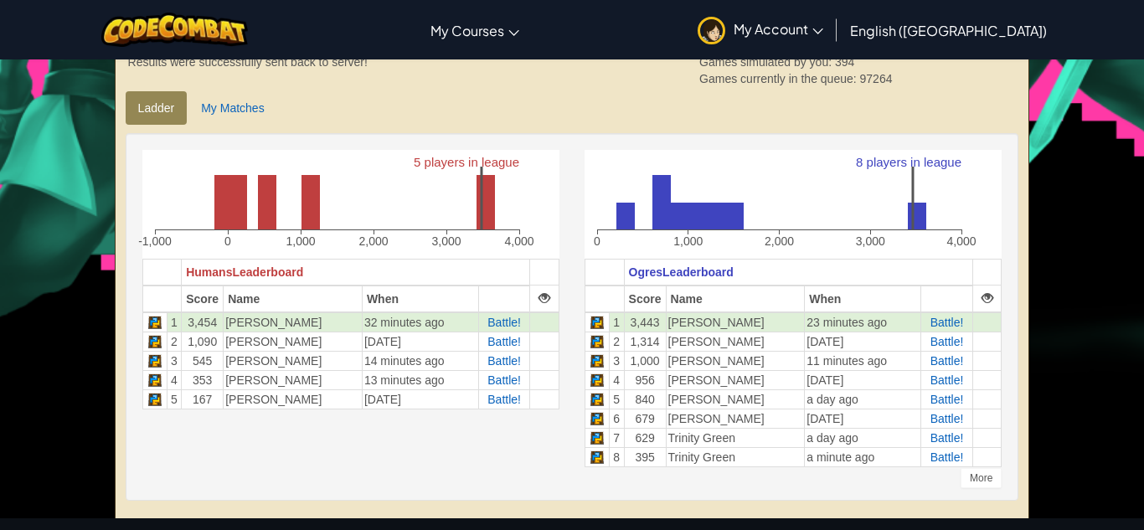
scroll to position [364, 0]
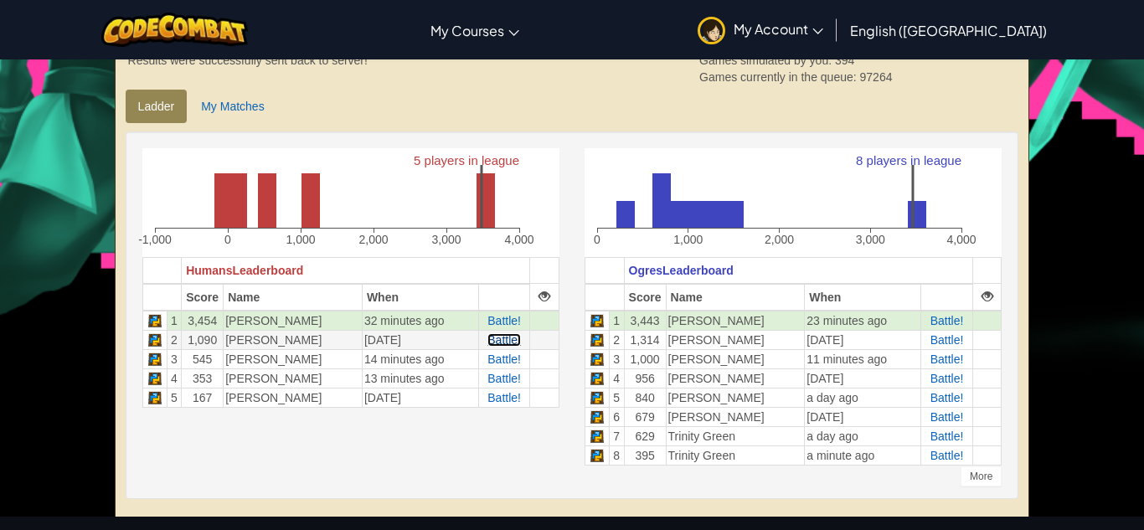
click at [512, 338] on span "Battle!" at bounding box center [505, 339] width 34 height 13
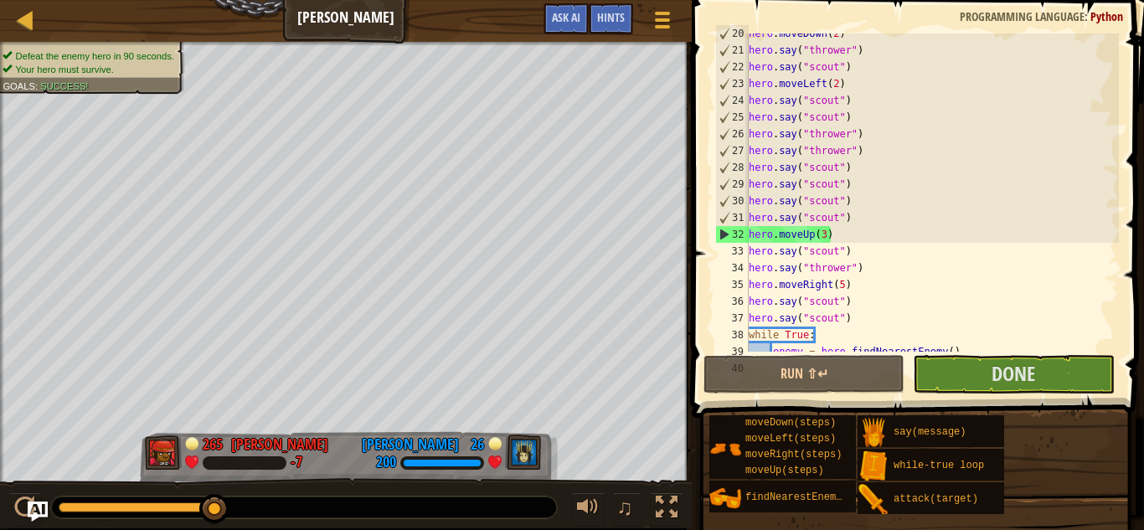
scroll to position [345, 0]
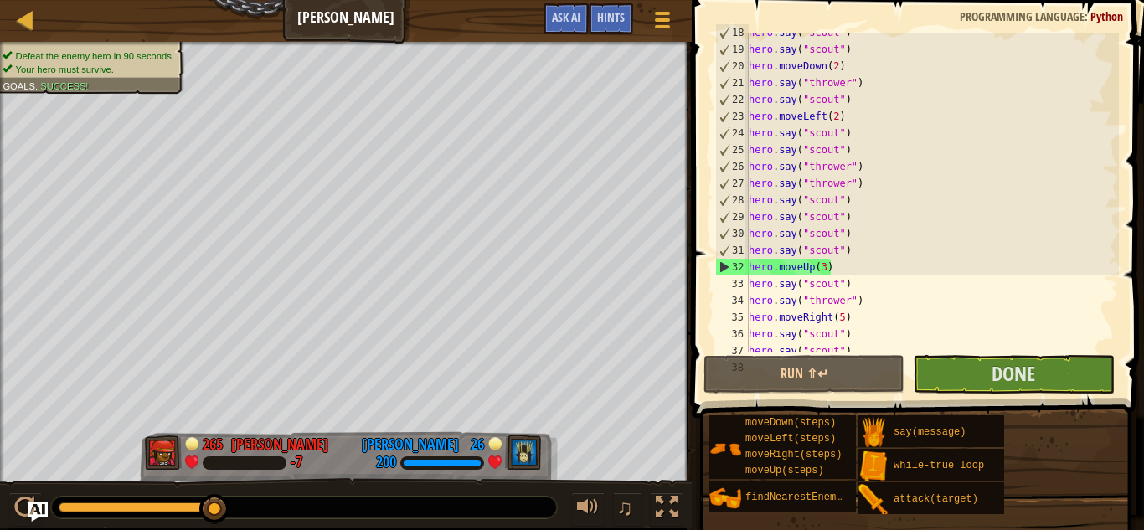
click at [838, 66] on div "hero . say ( "scout" ) hero . say ( "scout" ) hero . moveDown ( 2 ) hero . say …" at bounding box center [933, 200] width 374 height 352
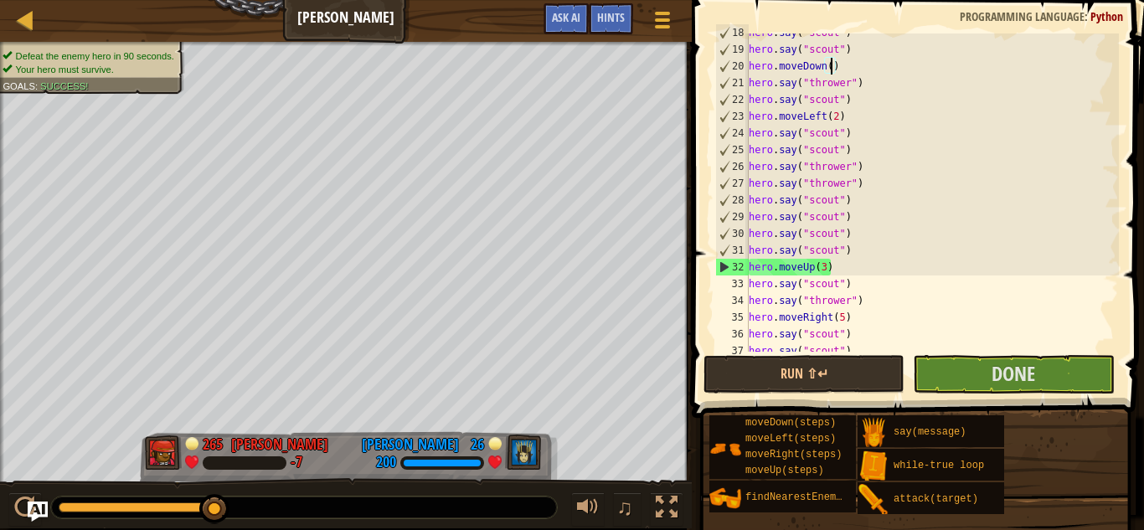
scroll to position [8, 13]
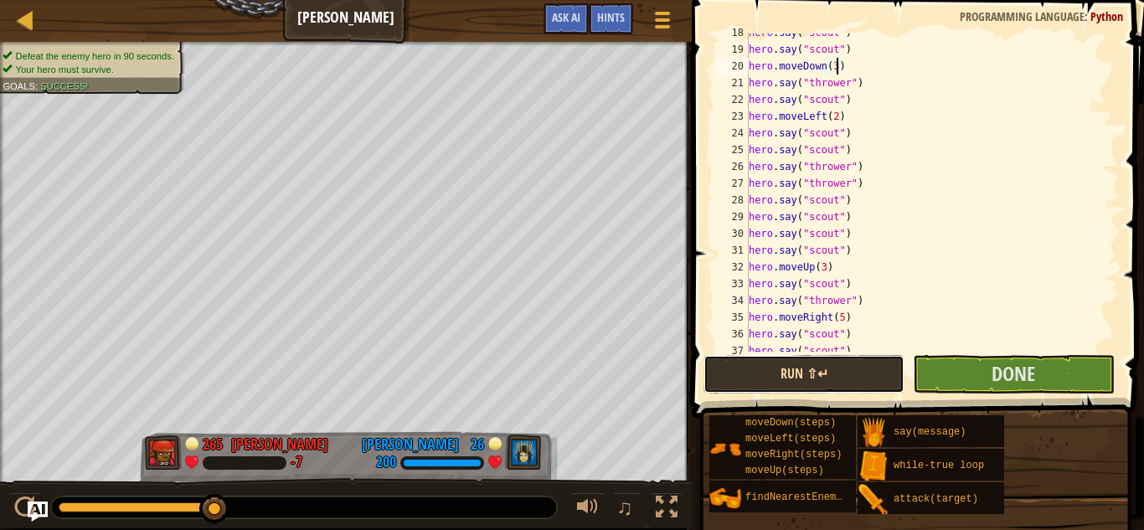
click at [859, 368] on button "Run ⇧↵" at bounding box center [804, 374] width 201 height 39
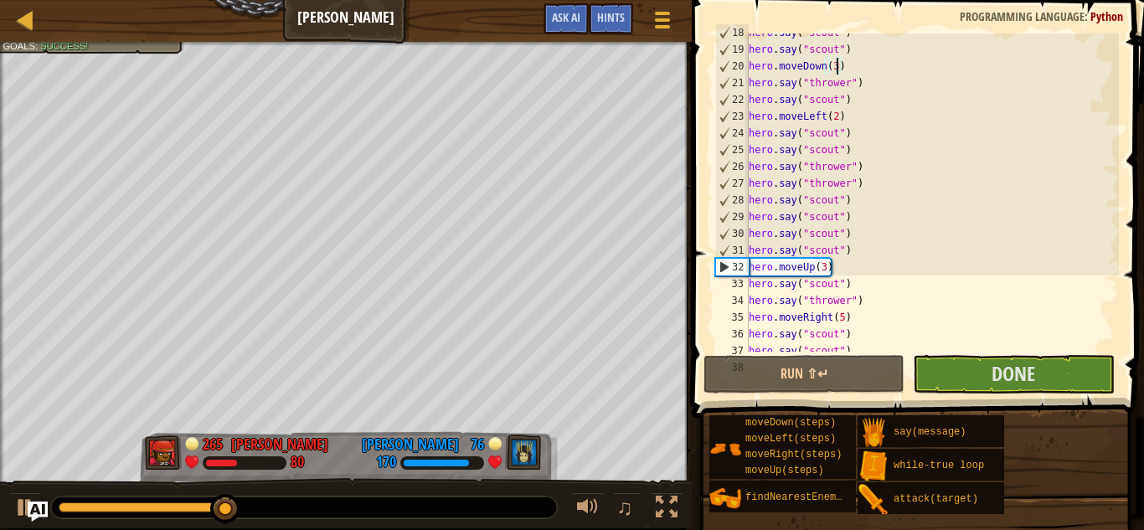
click at [752, 266] on div "hero . say ( "scout" ) hero . say ( "scout" ) hero . moveDown ( 3 ) hero . say …" at bounding box center [933, 200] width 374 height 352
type textarea "hero.moveUp(3)"
click at [752, 266] on div "hero . say ( "scout" ) hero . say ( "scout" ) hero . moveDown ( 3 ) hero . say …" at bounding box center [933, 200] width 374 height 352
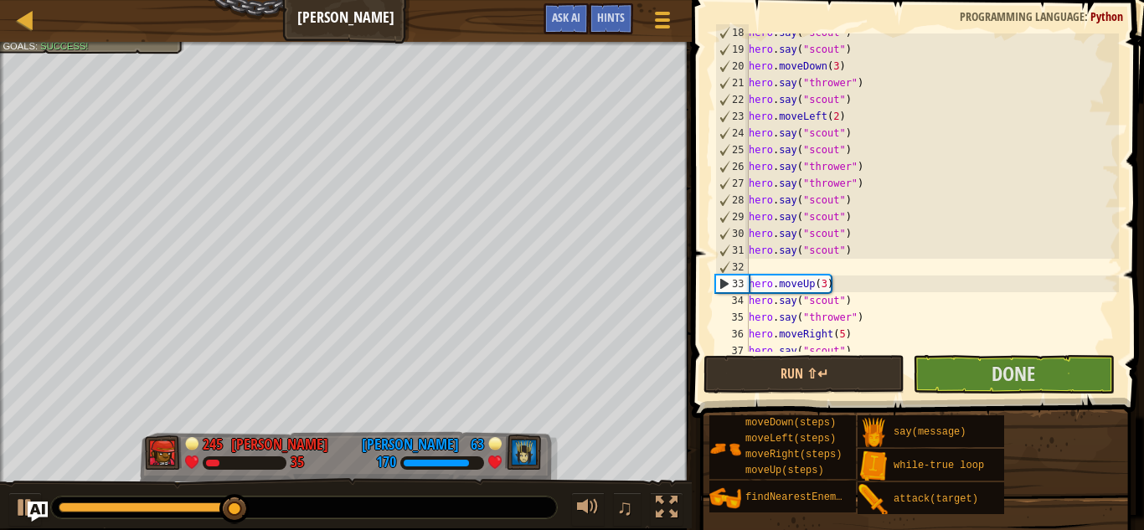
click at [776, 270] on div "hero . say ( "scout" ) hero . say ( "scout" ) hero . moveDown ( 3 ) hero . say …" at bounding box center [933, 200] width 374 height 352
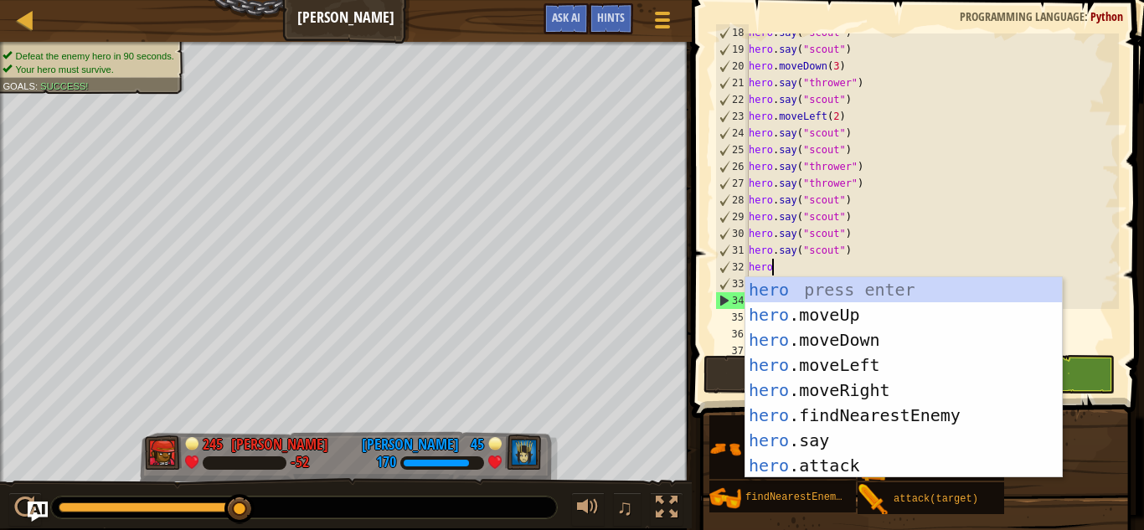
scroll to position [8, 3]
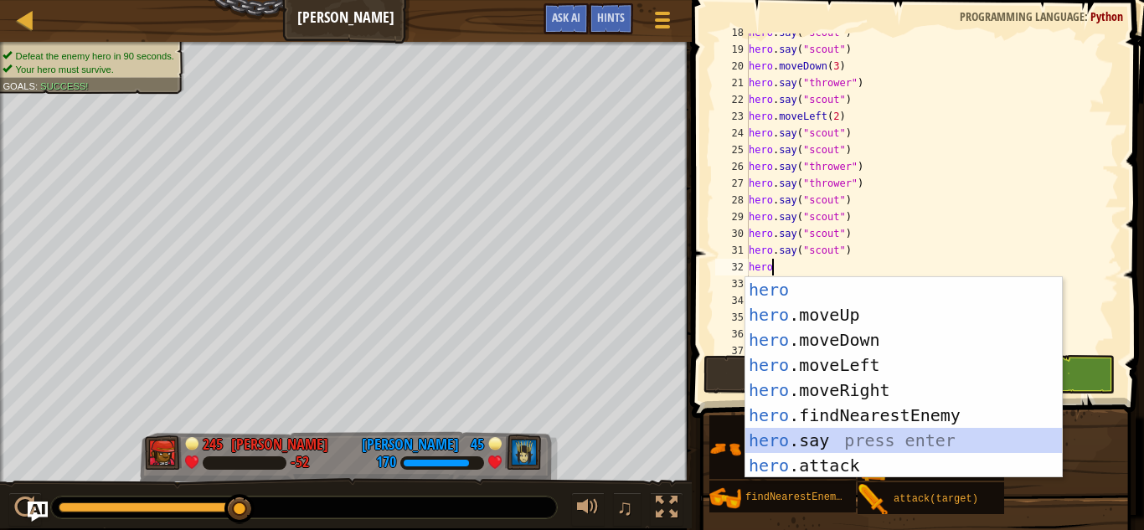
click at [781, 433] on div "hero press enter hero .moveUp press enter hero .moveDown press enter hero .move…" at bounding box center [904, 402] width 317 height 251
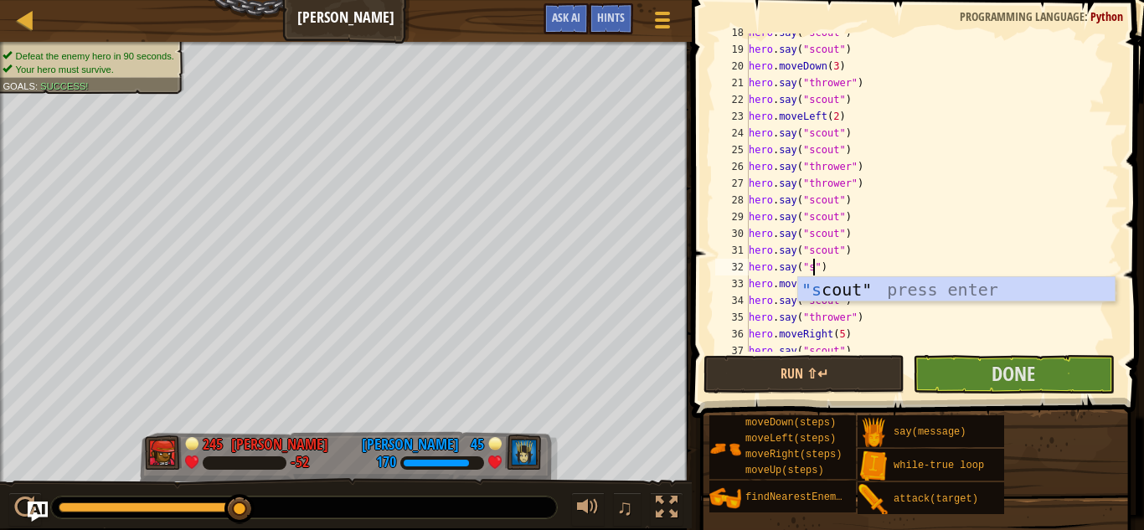
scroll to position [8, 10]
click at [851, 292] on div ""sc out" press enter" at bounding box center [956, 314] width 317 height 75
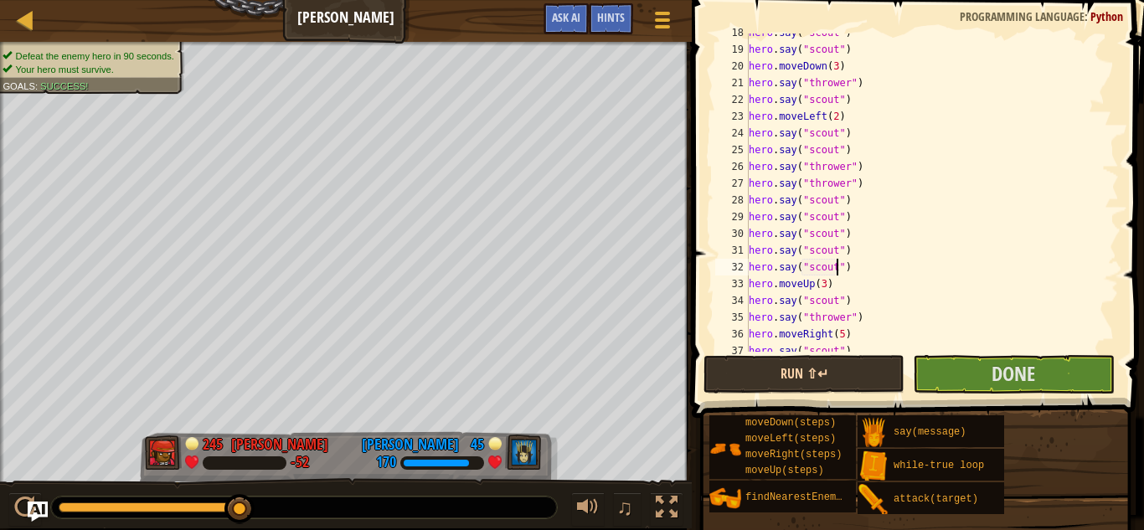
type textarea "hero.say("scout")"
click at [805, 382] on button "Run ⇧↵" at bounding box center [804, 374] width 201 height 39
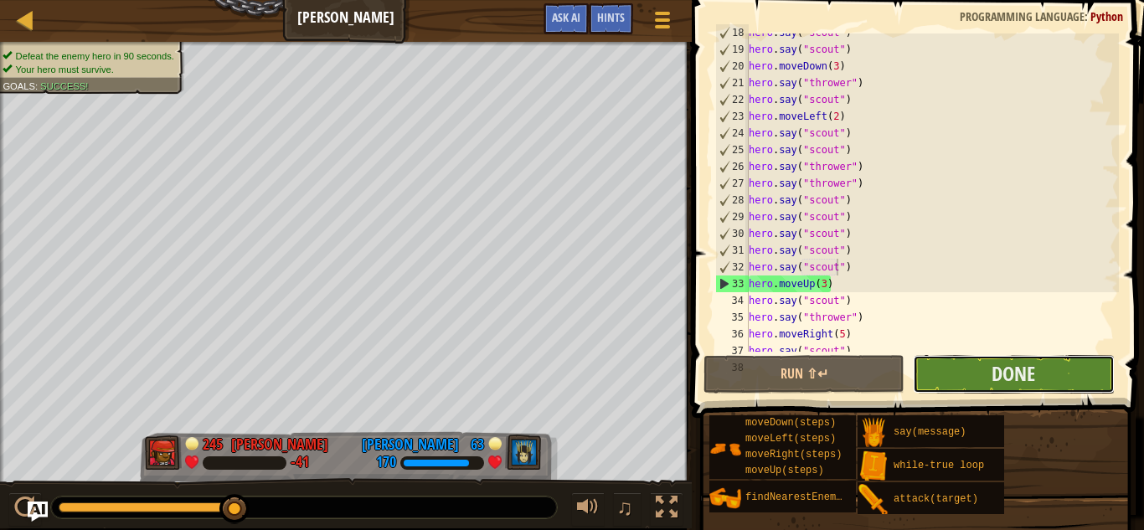
click at [976, 375] on button "Done" at bounding box center [1013, 374] width 201 height 39
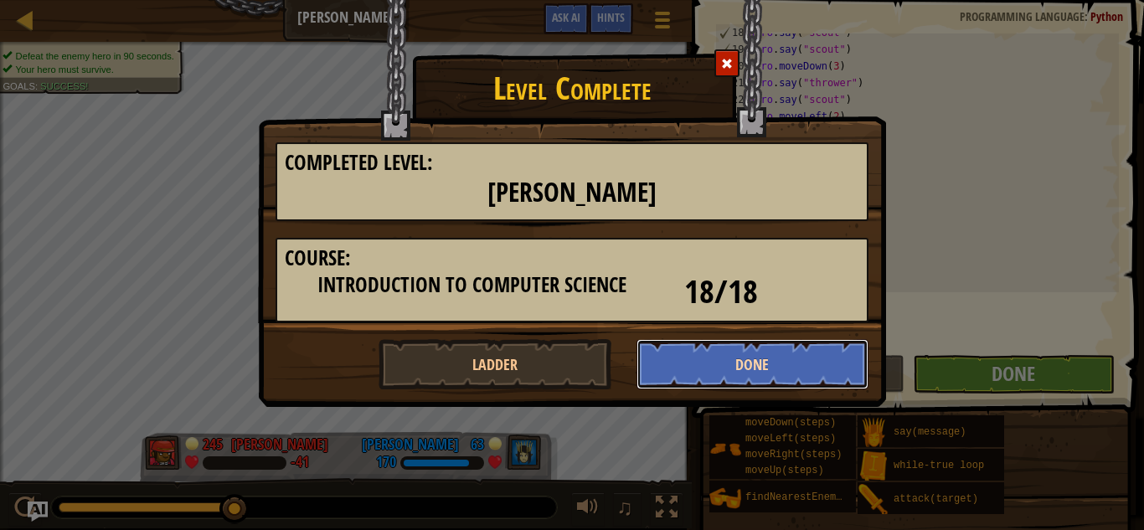
click at [814, 370] on button "Done" at bounding box center [753, 364] width 233 height 50
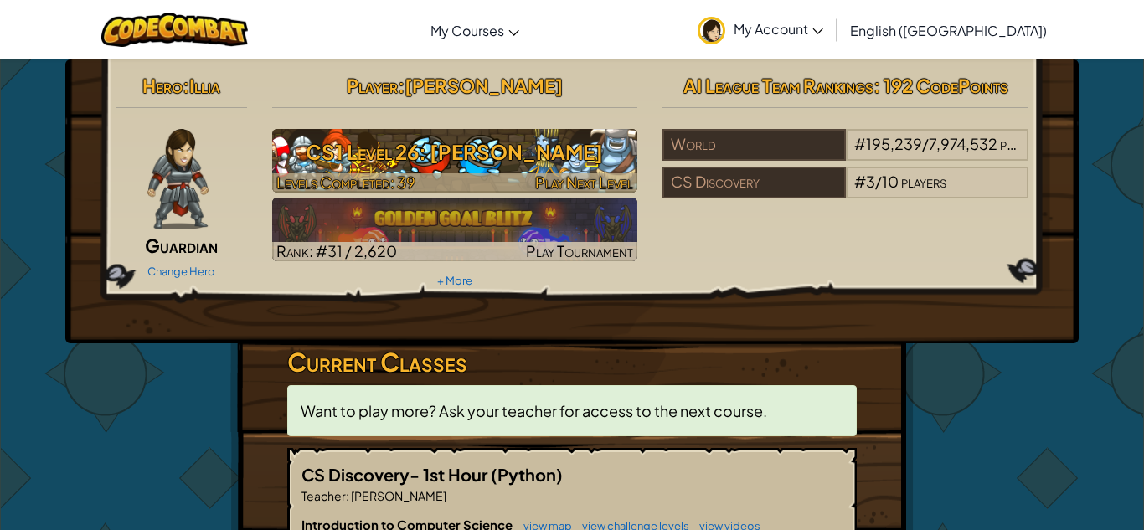
click at [581, 173] on span "Play Next Level" at bounding box center [584, 182] width 98 height 19
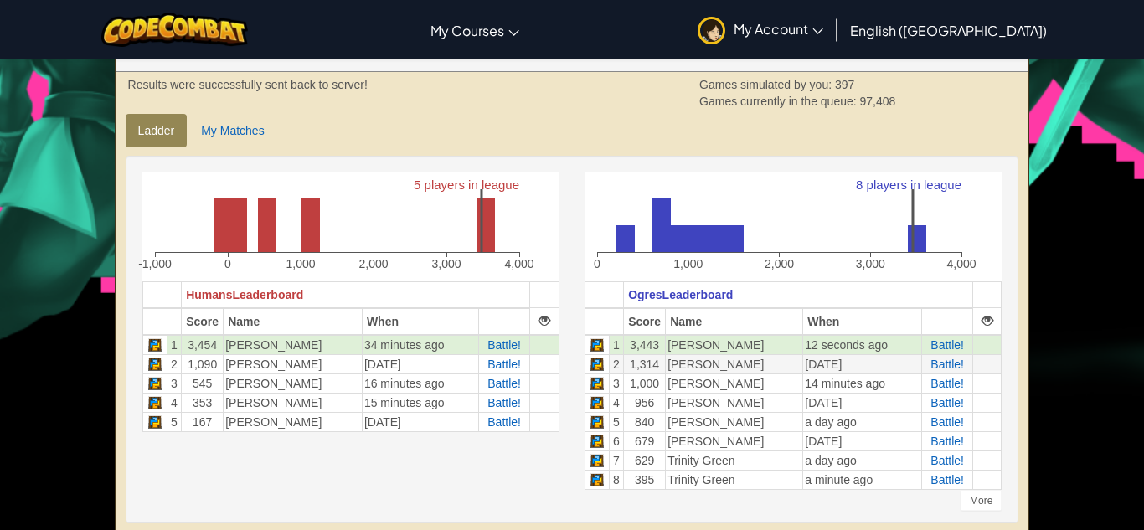
scroll to position [339, 0]
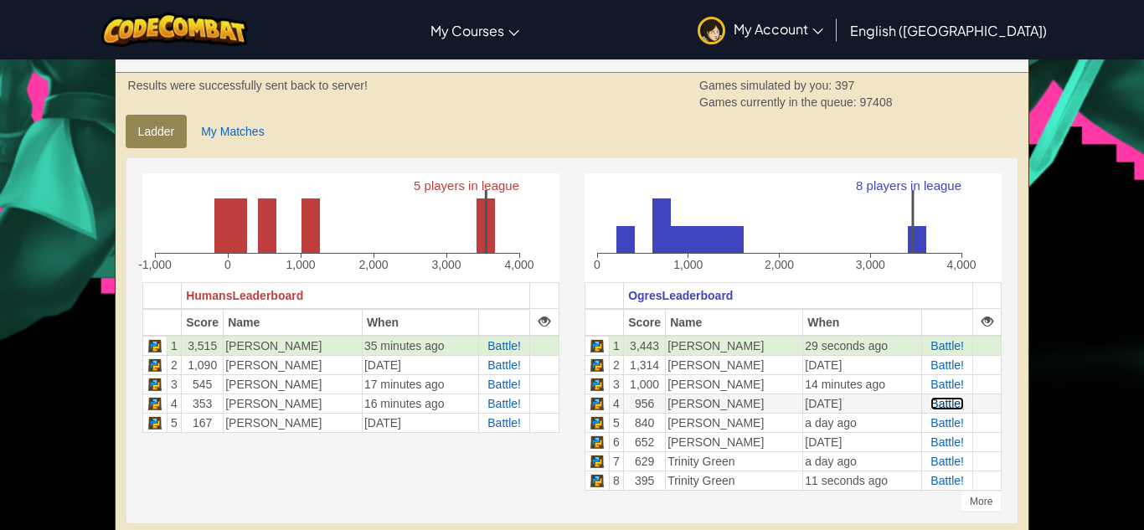
click at [943, 405] on span "Battle!" at bounding box center [948, 403] width 34 height 13
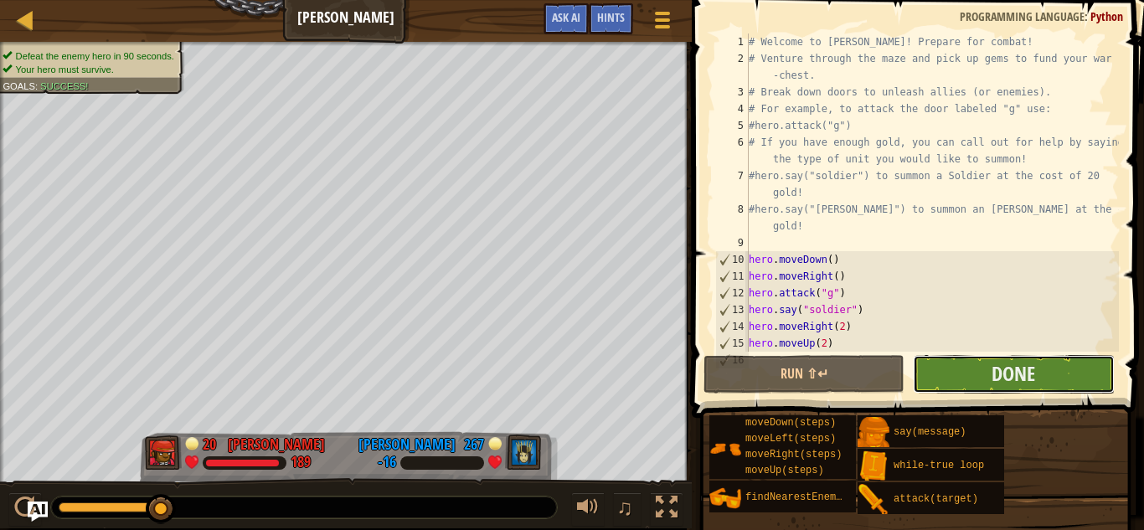
click at [930, 378] on button "Done" at bounding box center [1013, 374] width 201 height 39
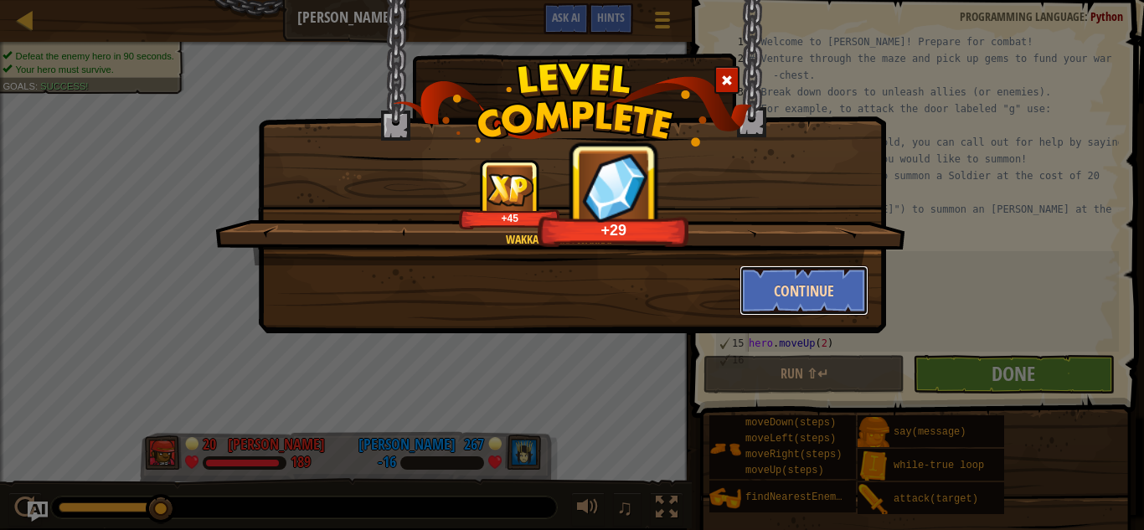
click at [788, 279] on button "Continue" at bounding box center [805, 291] width 130 height 50
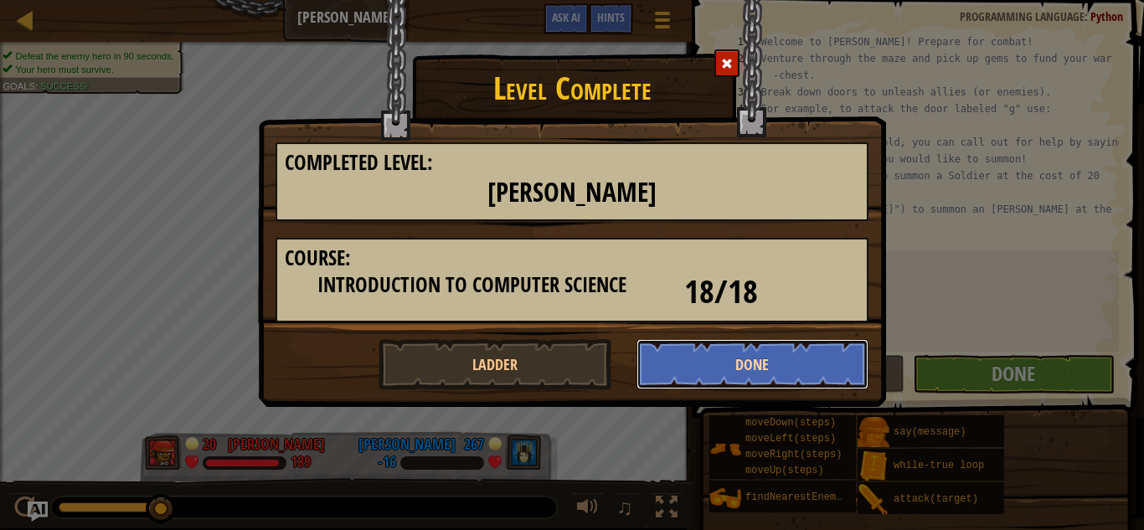
click at [720, 378] on button "Done" at bounding box center [753, 364] width 233 height 50
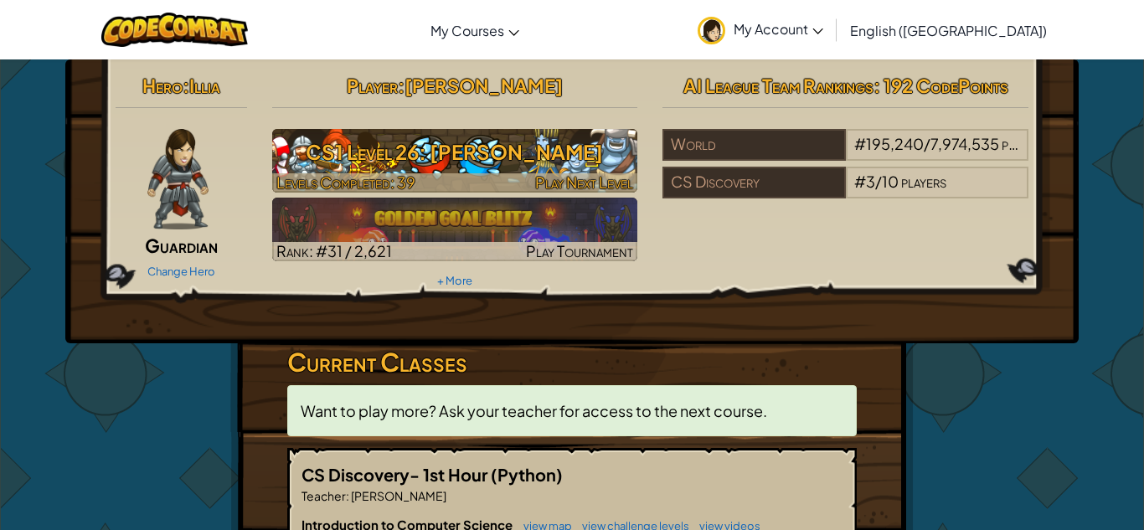
click at [468, 158] on h3 "CS1 Level 26: [PERSON_NAME]" at bounding box center [455, 152] width 366 height 38
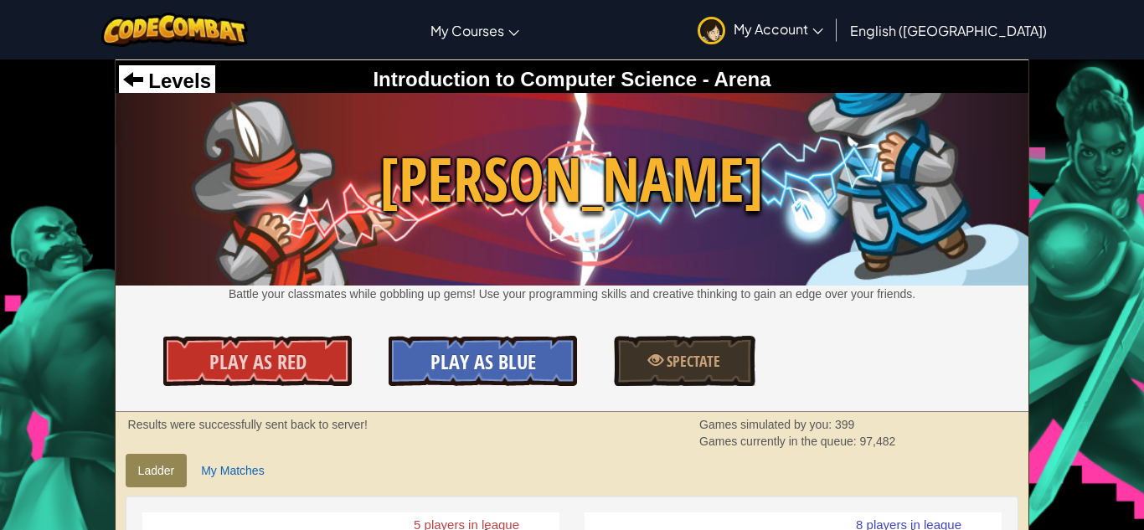
click at [457, 381] on link "Play As Blue" at bounding box center [483, 361] width 188 height 50
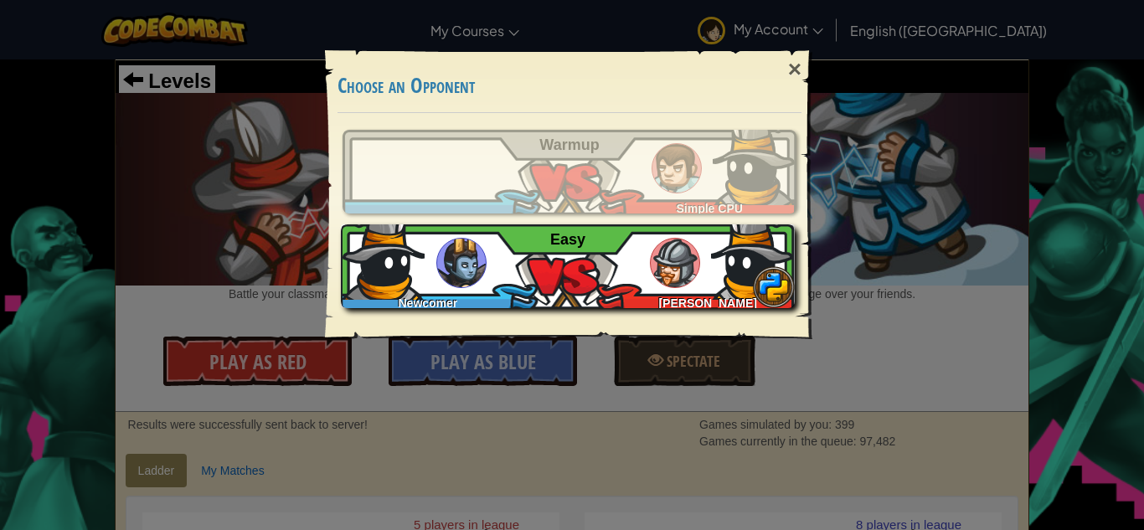
click at [717, 271] on img at bounding box center [753, 258] width 84 height 84
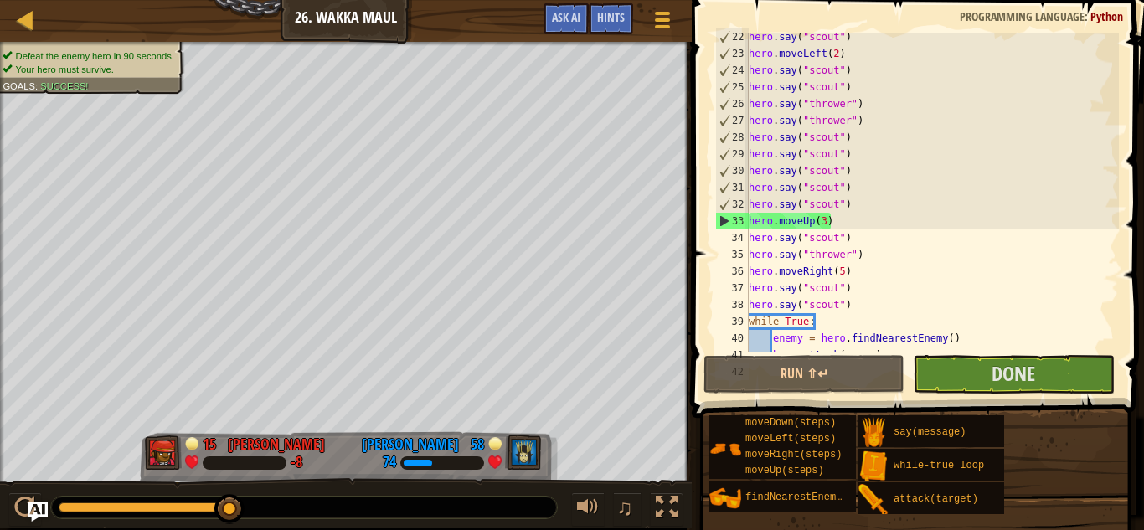
scroll to position [406, 0]
click at [825, 221] on div "hero . say ( "scout" ) hero . moveLeft ( 2 ) hero . say ( "scout" ) hero . say …" at bounding box center [933, 205] width 374 height 352
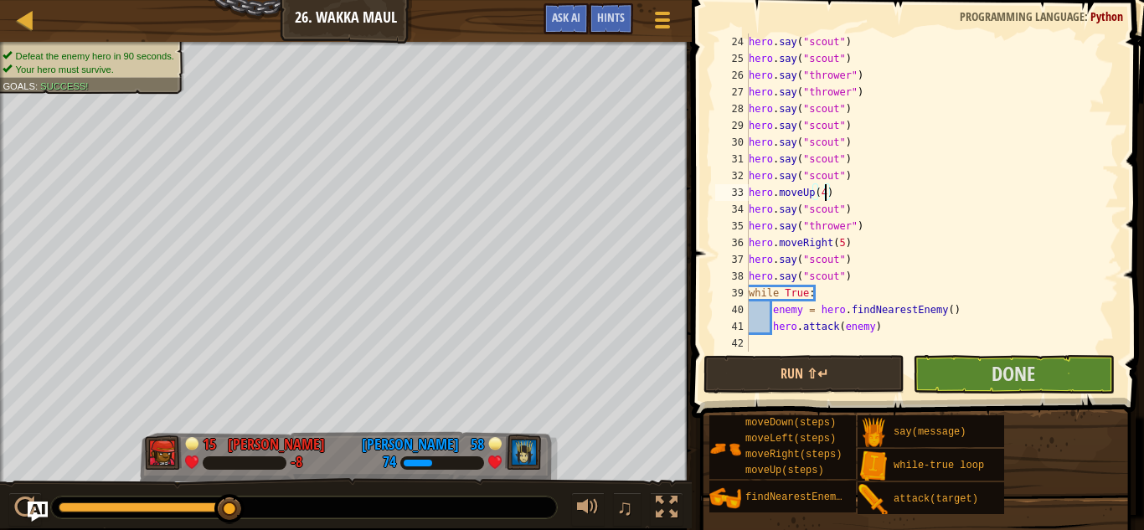
scroll to position [436, 0]
click at [868, 364] on button "Run ⇧↵" at bounding box center [804, 374] width 201 height 39
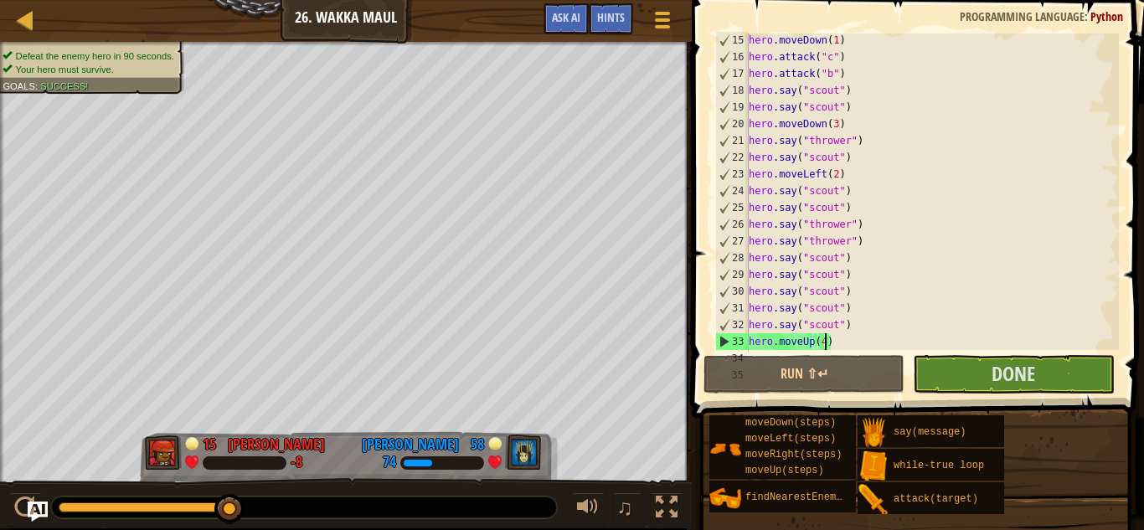
scroll to position [288, 0]
click at [749, 138] on div "hero . moveDown ( 1 ) hero . attack ( "c" ) hero . attack ( "b" ) hero . say ( …" at bounding box center [933, 206] width 374 height 352
type textarea "hero.say("thrower")"
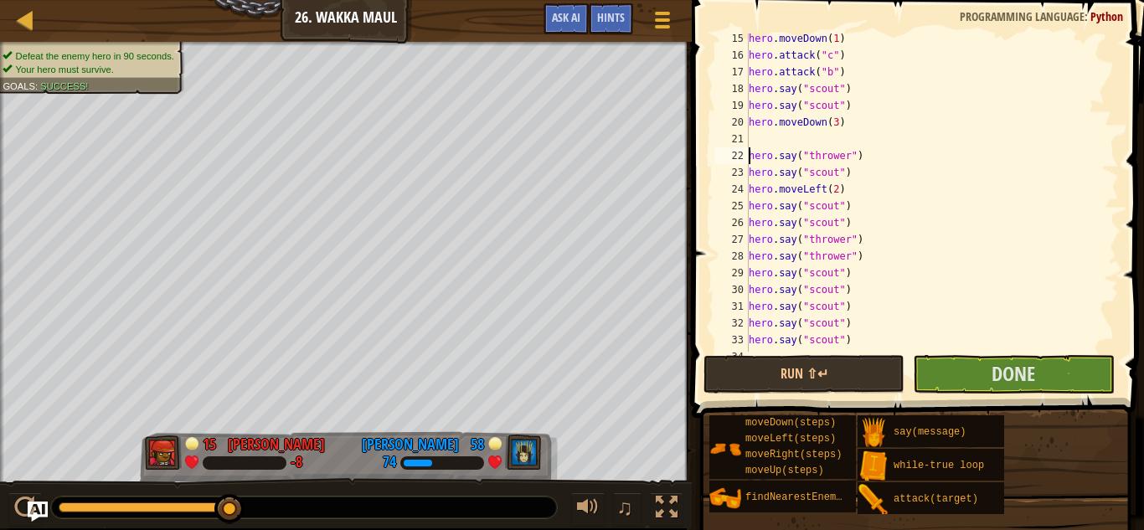
click at [766, 135] on div "hero . moveDown ( 1 ) hero . attack ( "c" ) hero . attack ( "b" ) hero . say ( …" at bounding box center [933, 206] width 374 height 352
type textarea "j"
type textarea "he"
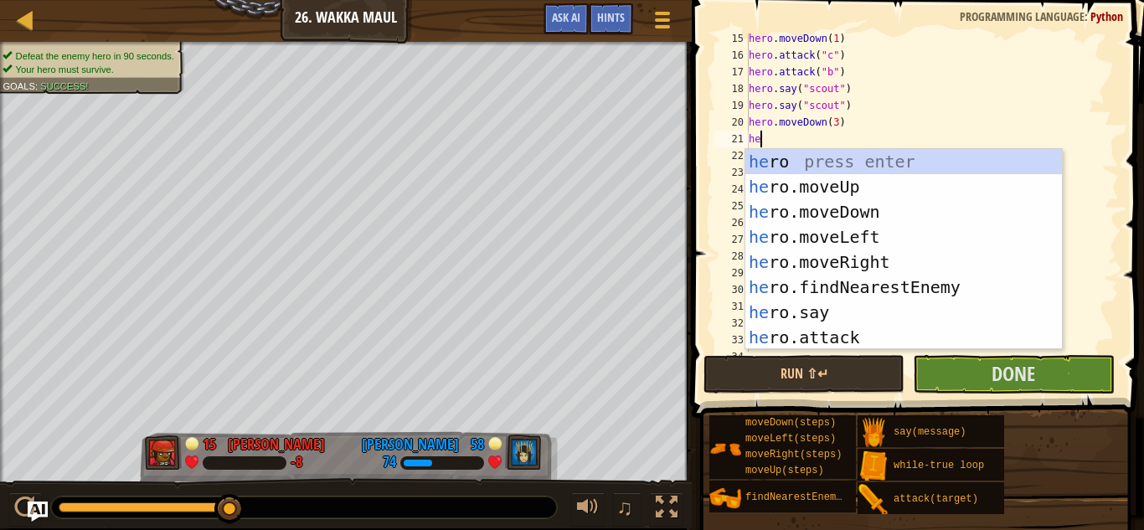
scroll to position [8, 1]
click at [820, 187] on div "he ro press enter he ro.moveUp press enter he ro.moveDown press enter he ro.mov…" at bounding box center [904, 274] width 317 height 251
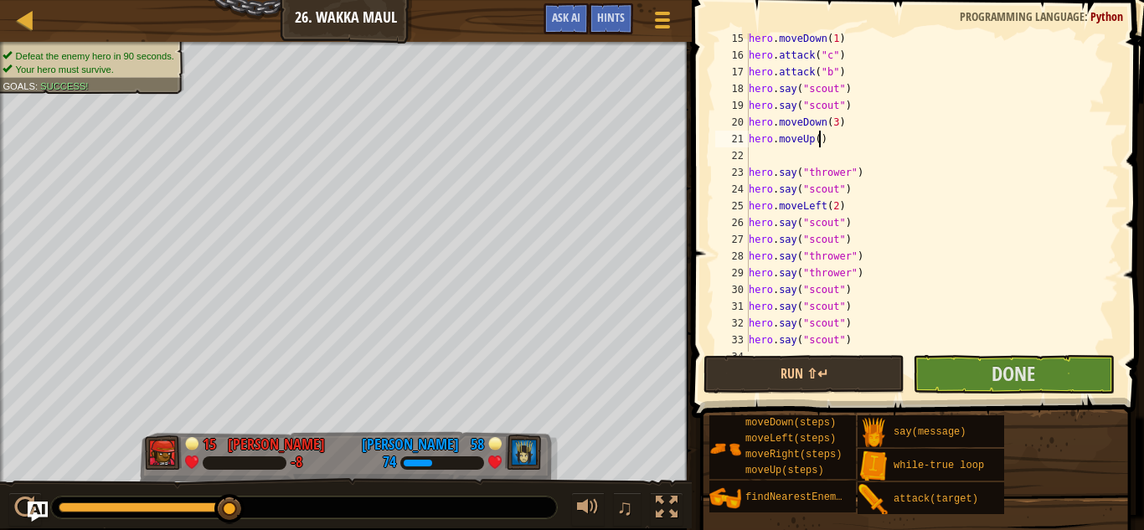
click at [819, 138] on div "hero . moveDown ( 1 ) hero . attack ( "c" ) hero . attack ( "b" ) hero . say ( …" at bounding box center [933, 206] width 374 height 352
type textarea "hero.moveUp(1)"
click at [759, 158] on div "hero . moveDown ( 1 ) hero . attack ( "c" ) hero . attack ( "b" ) hero . say ( …" at bounding box center [933, 206] width 374 height 352
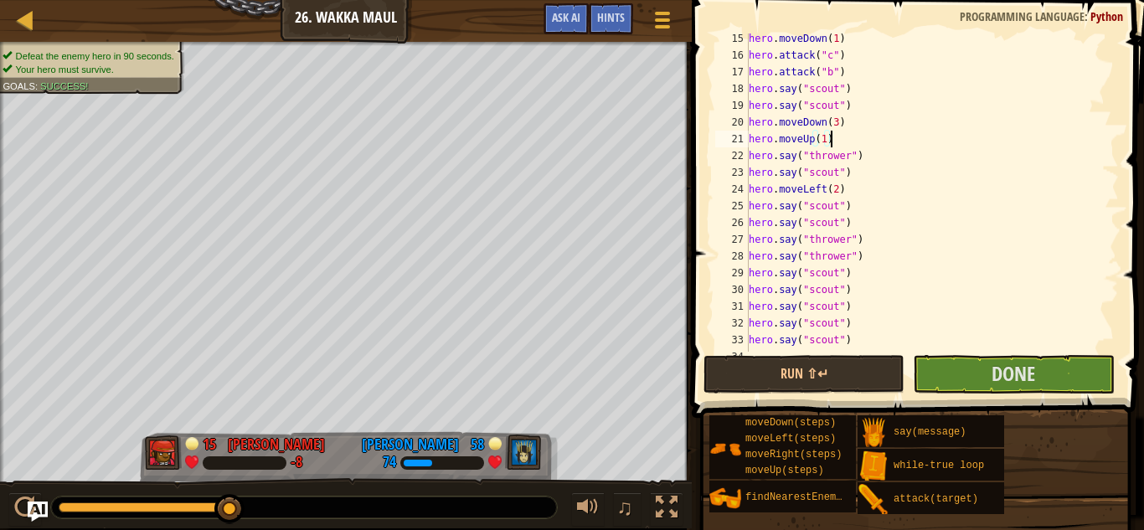
type textarea "hero.moveUp(1)"
click at [777, 352] on span at bounding box center [920, 184] width 466 height 467
click at [778, 364] on button "Run ⇧↵" at bounding box center [804, 374] width 201 height 39
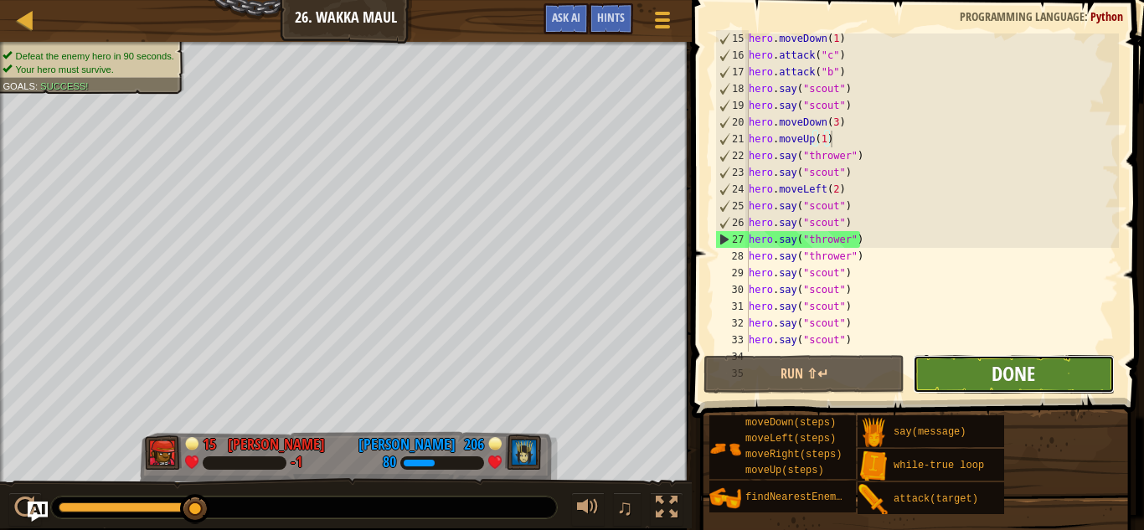
click at [1032, 384] on span "Done" at bounding box center [1014, 373] width 44 height 27
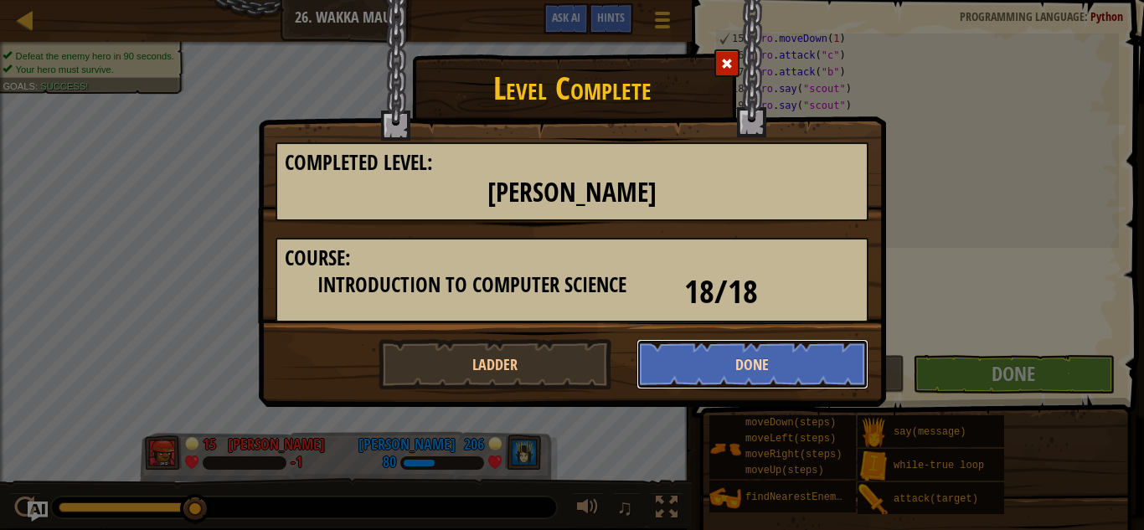
click at [753, 352] on button "Done" at bounding box center [753, 364] width 233 height 50
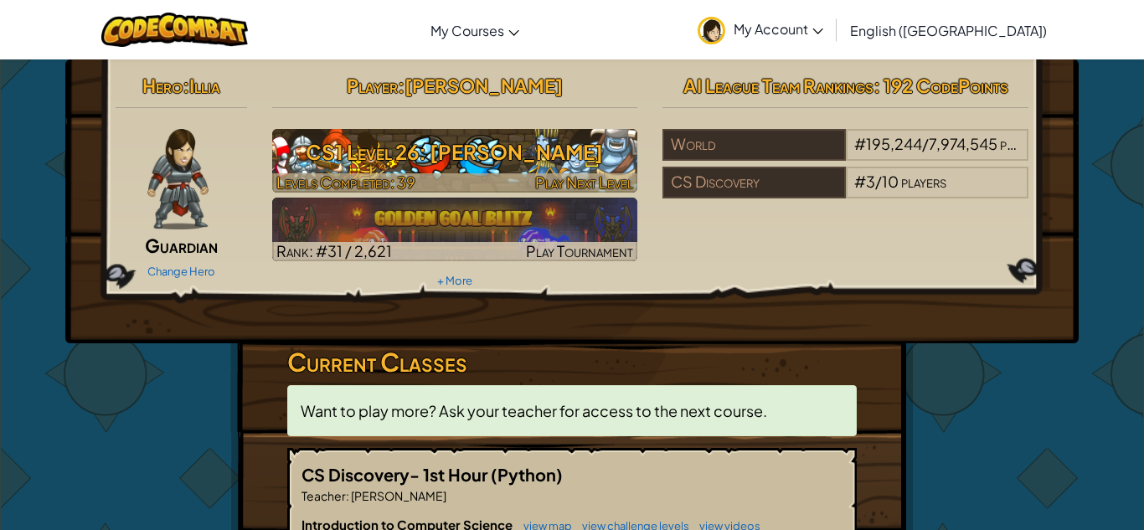
click at [421, 180] on div at bounding box center [455, 182] width 366 height 19
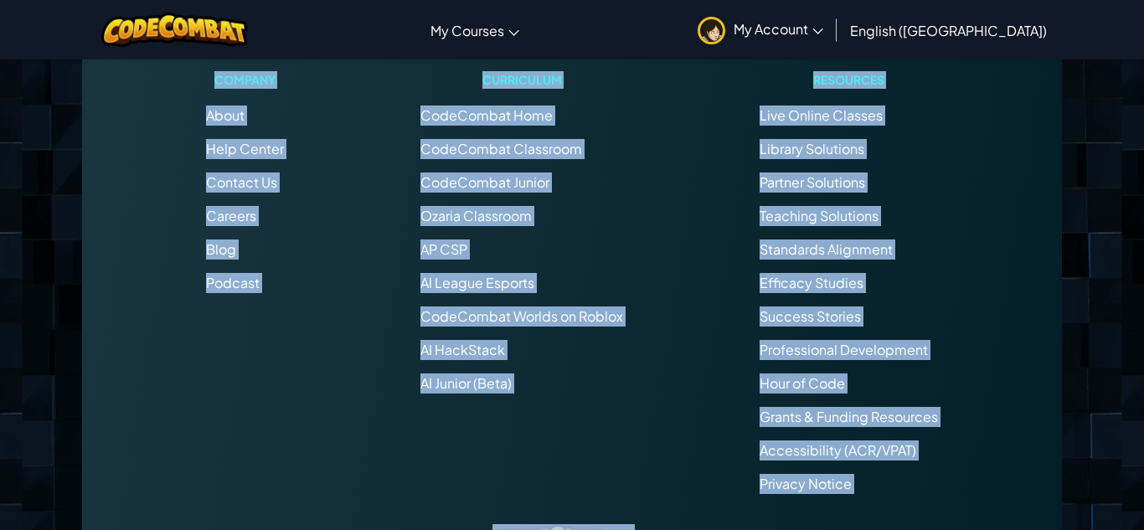
scroll to position [1259, 0]
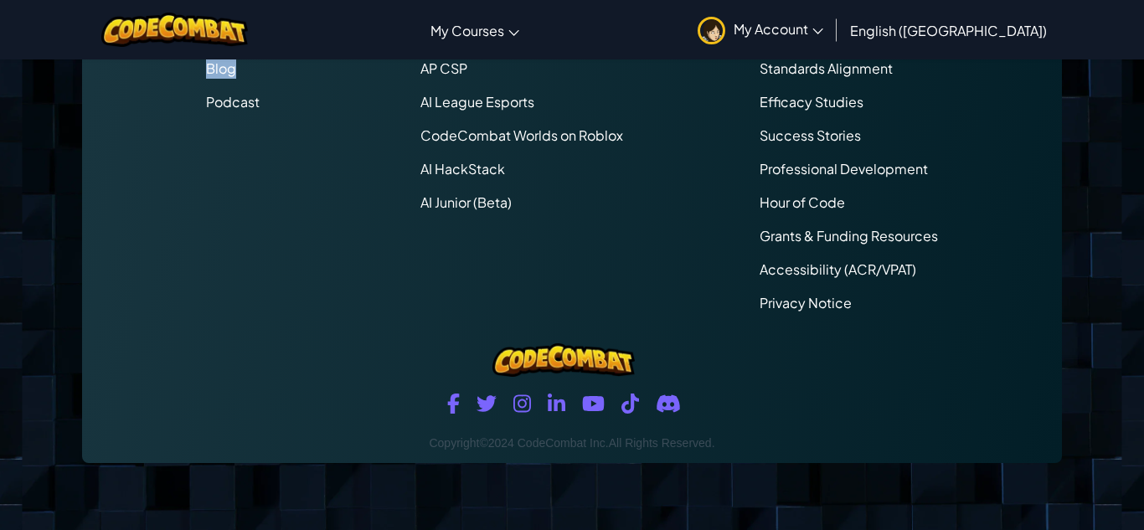
drag, startPoint x: 570, startPoint y: 411, endPoint x: 172, endPoint y: 100, distance: 505.5
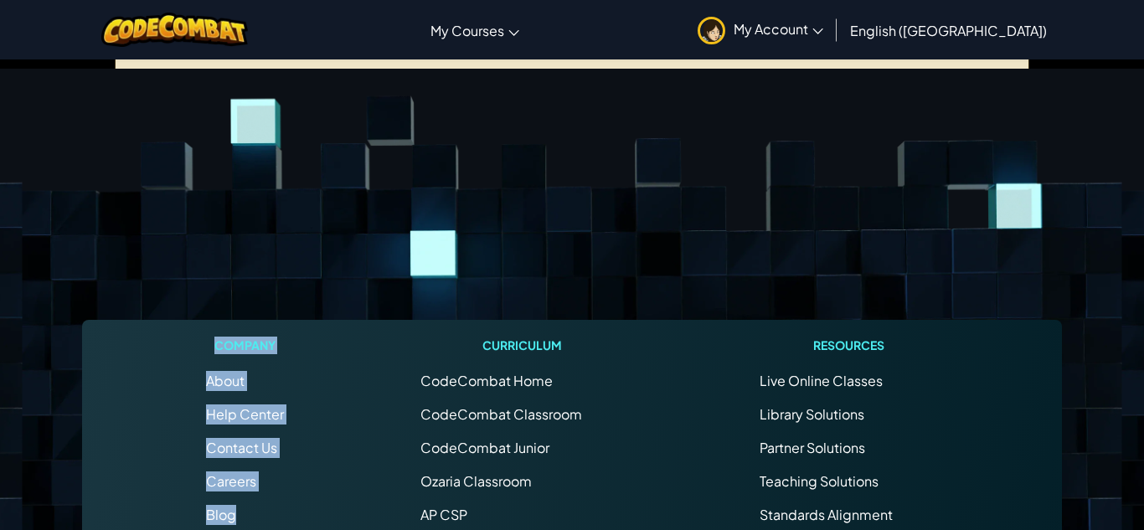
scroll to position [777, 0]
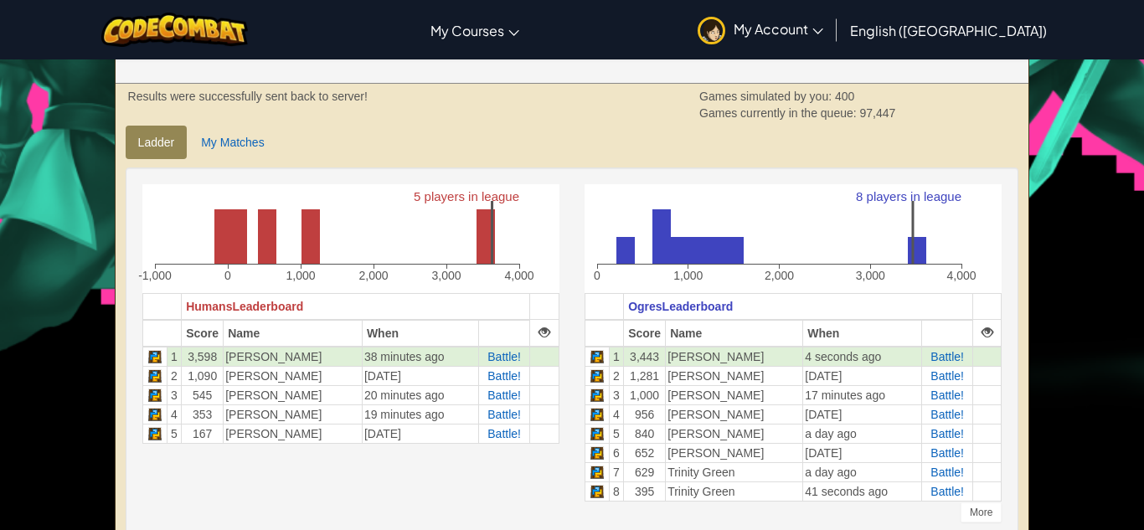
scroll to position [336, 0]
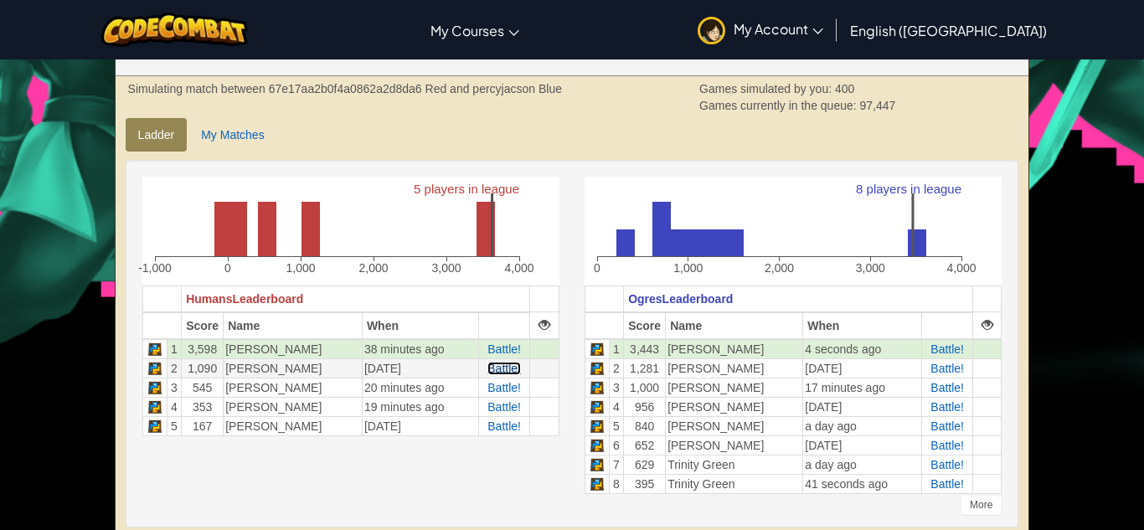
click at [508, 371] on span "Battle!" at bounding box center [505, 368] width 34 height 13
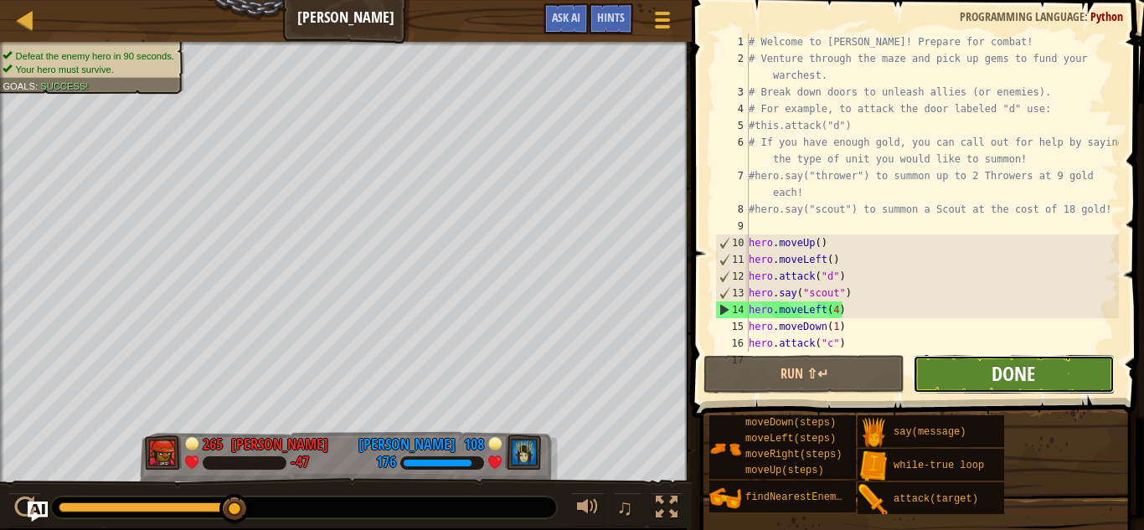
click at [1029, 369] on span "Done" at bounding box center [1014, 373] width 44 height 27
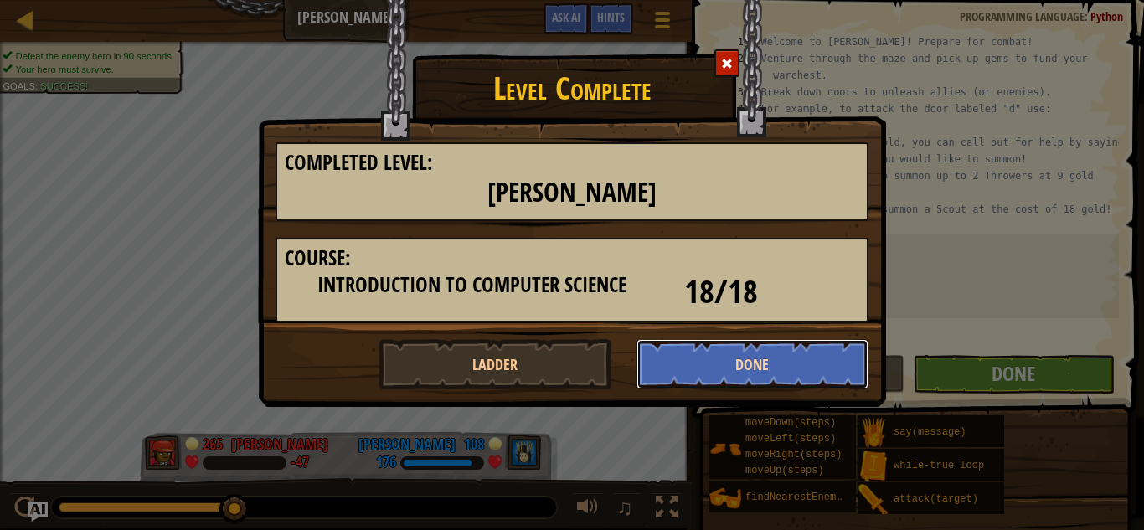
click at [714, 364] on button "Done" at bounding box center [753, 364] width 233 height 50
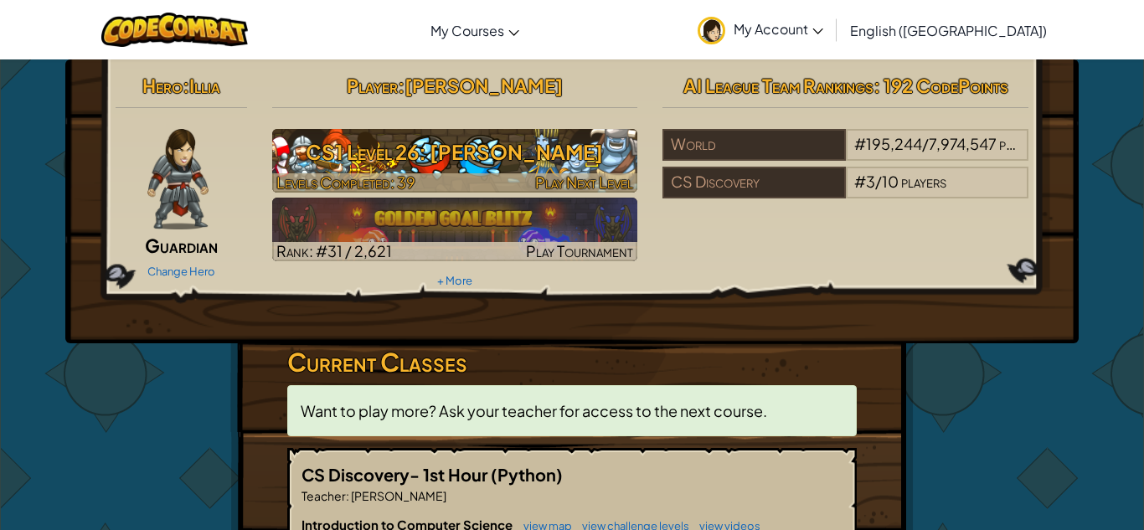
click at [499, 156] on h3 "CS1 Level 26: [PERSON_NAME]" at bounding box center [455, 152] width 366 height 38
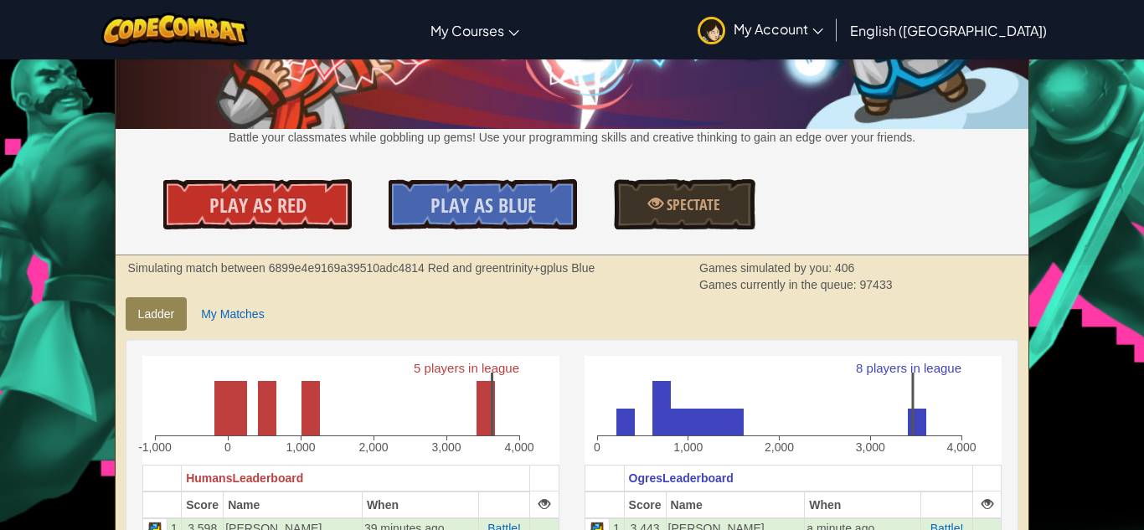
scroll to position [158, 0]
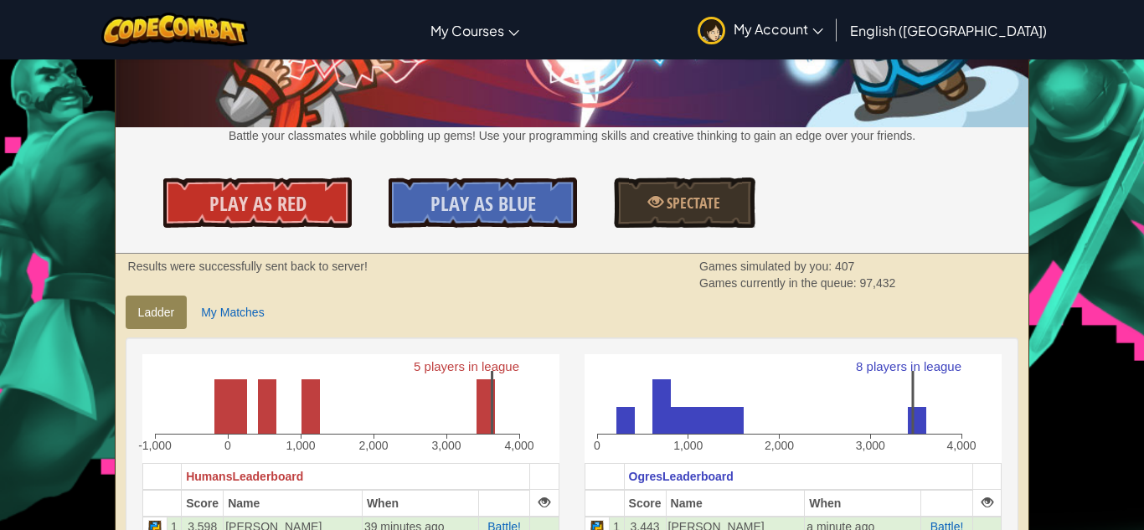
click at [786, 210] on div "Play As Red Play As Blue Spectate" at bounding box center [572, 203] width 939 height 50
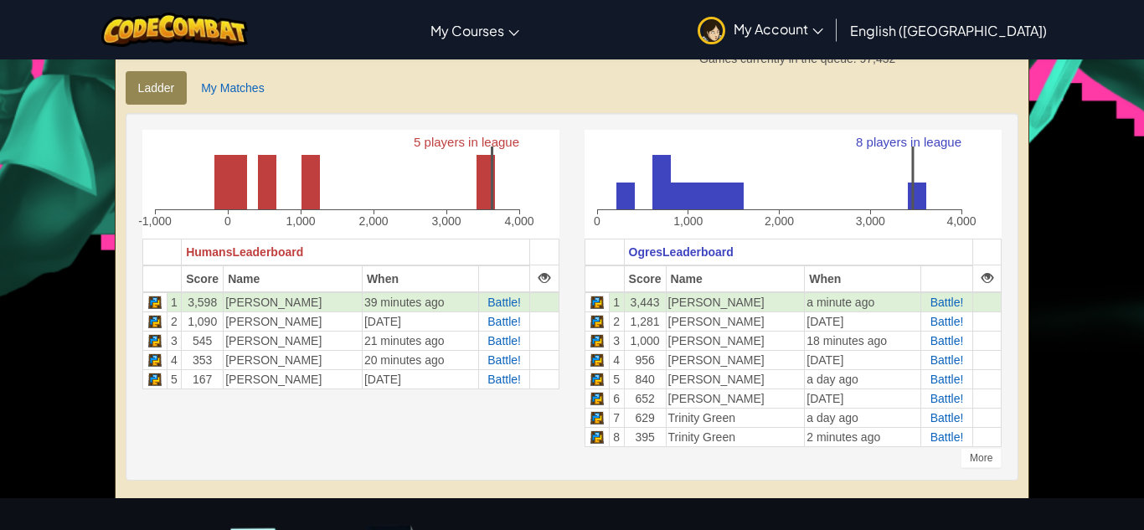
scroll to position [389, 0]
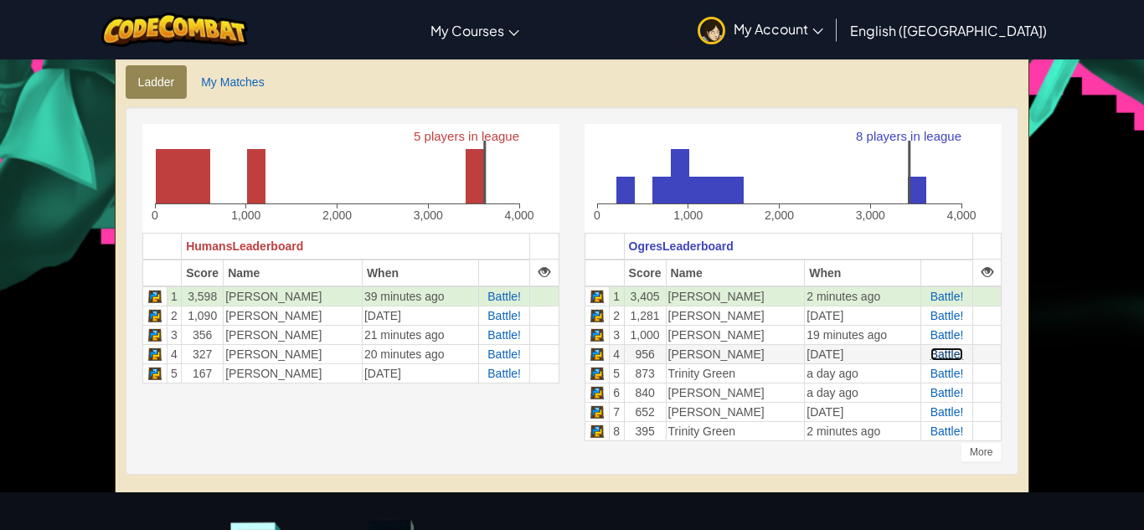
click at [948, 359] on span "Battle!" at bounding box center [948, 354] width 34 height 13
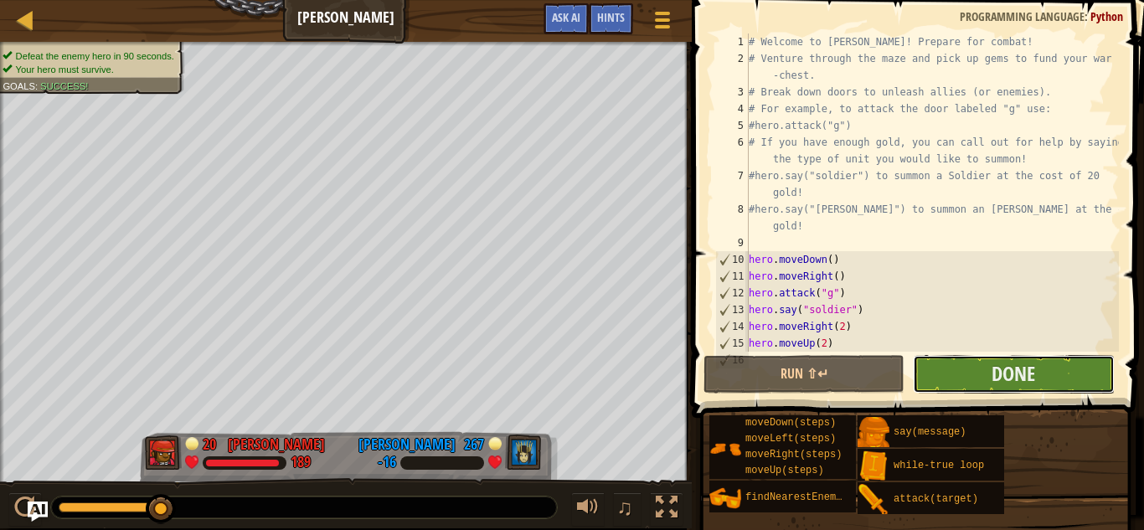
click at [1051, 380] on button "Done" at bounding box center [1013, 374] width 201 height 39
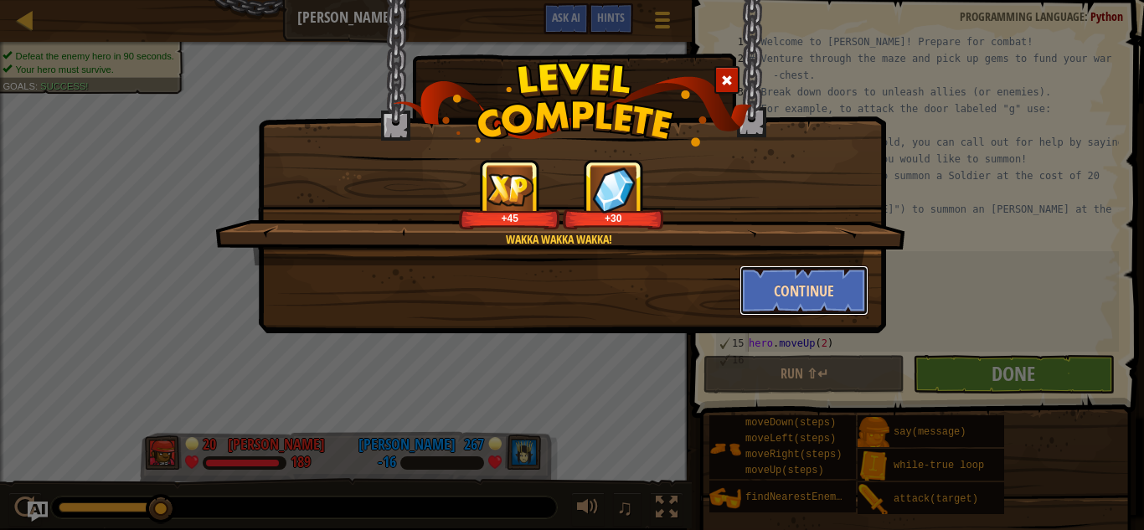
click at [783, 296] on button "Continue" at bounding box center [805, 291] width 130 height 50
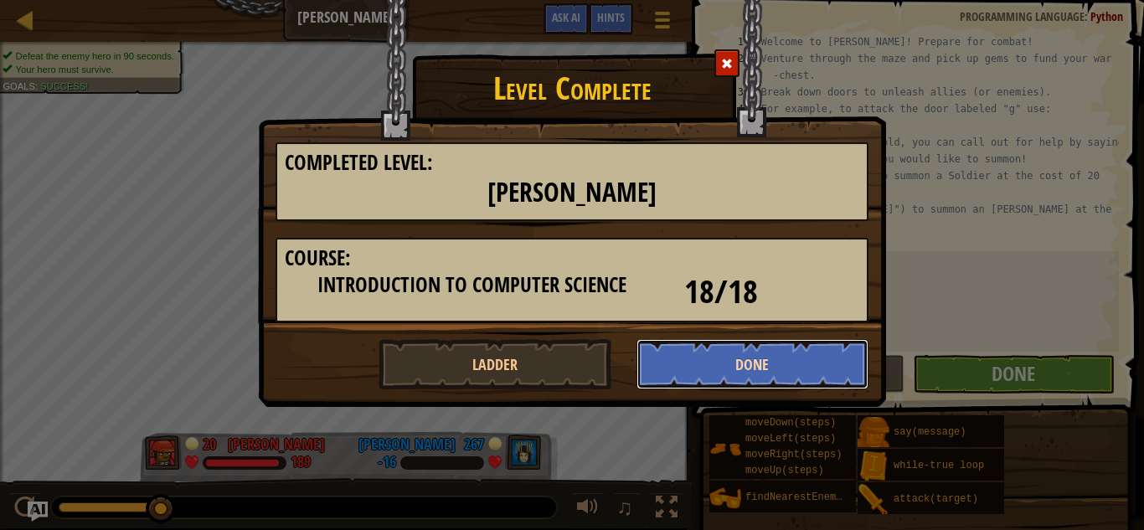
click at [734, 368] on button "Done" at bounding box center [753, 364] width 233 height 50
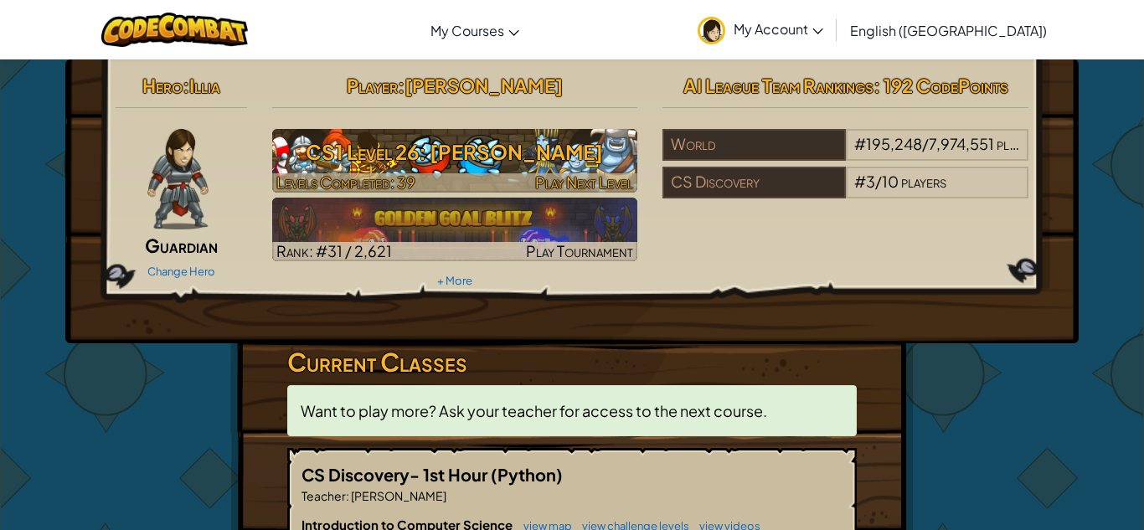
click at [546, 190] on span "Play Next Level" at bounding box center [584, 182] width 98 height 19
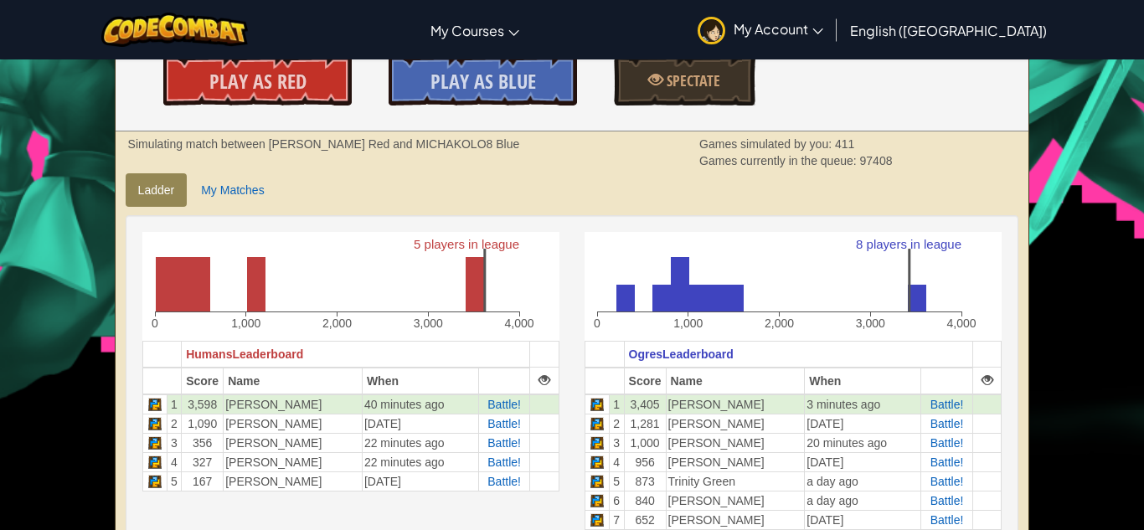
scroll to position [282, 0]
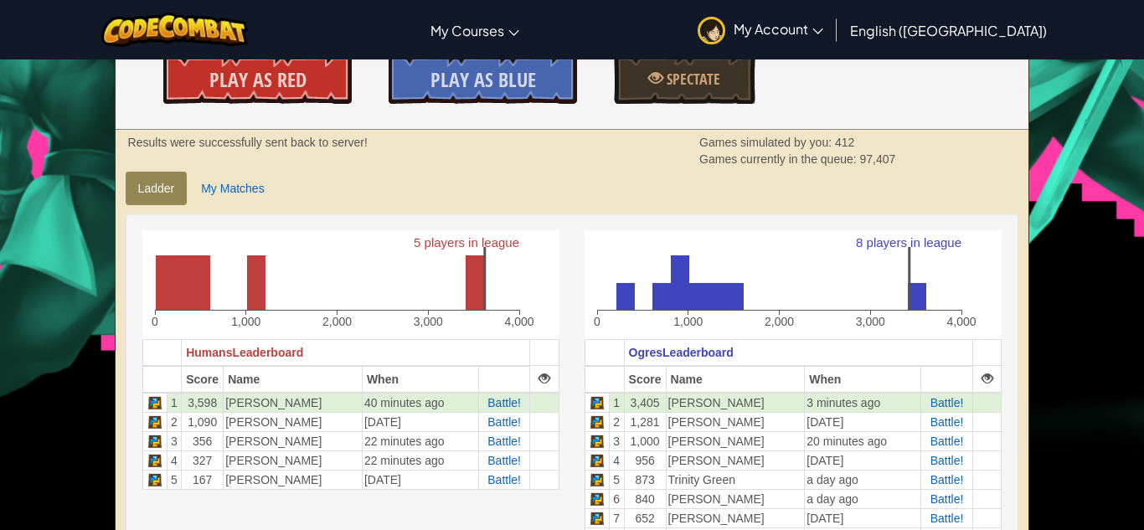
click at [333, 324] on text "2,000" at bounding box center [337, 321] width 29 height 13
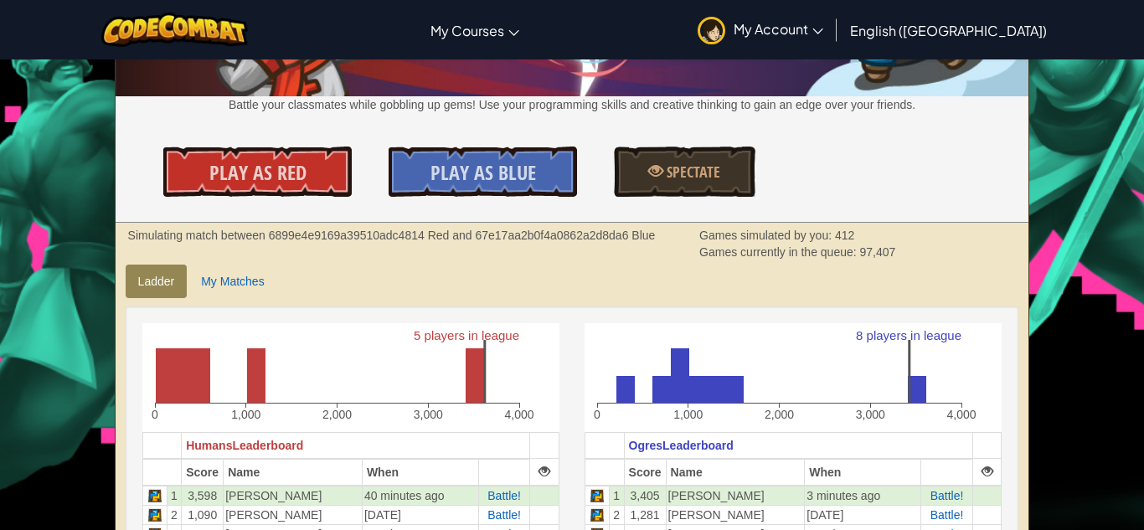
scroll to position [186, 0]
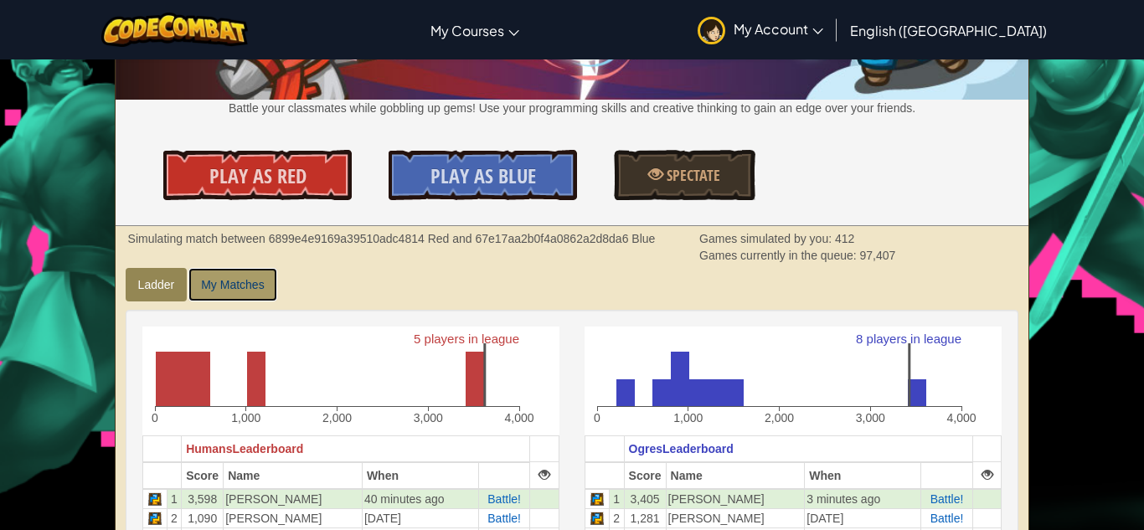
click at [211, 297] on link "My Matches" at bounding box center [233, 285] width 88 height 34
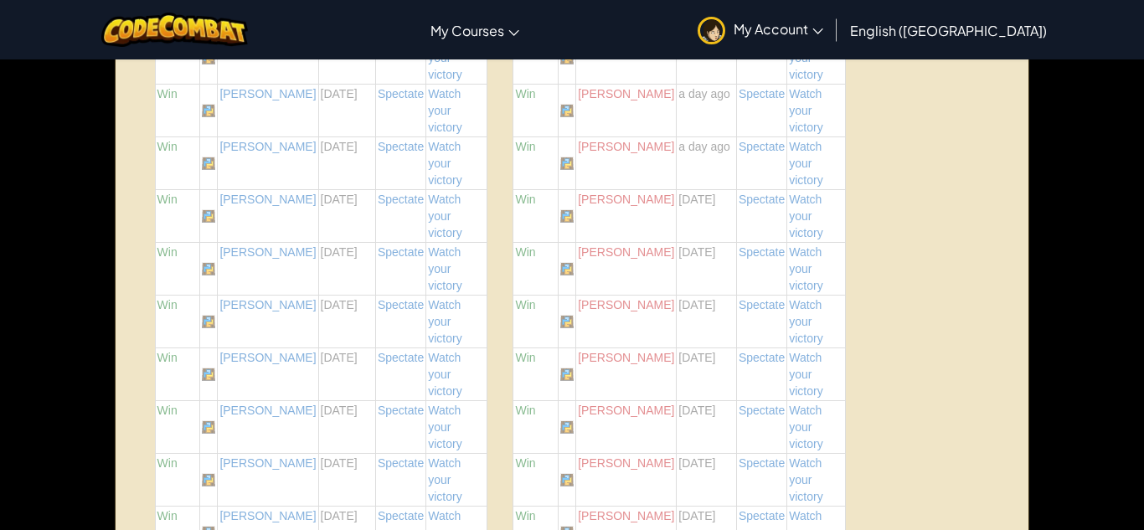
scroll to position [1357, 0]
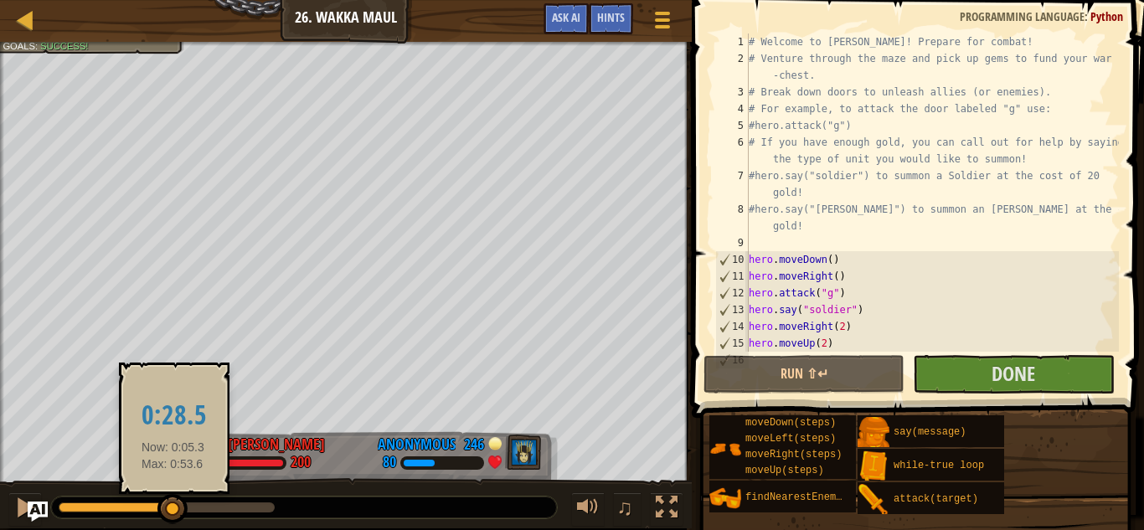
click at [173, 509] on div at bounding box center [167, 508] width 216 height 10
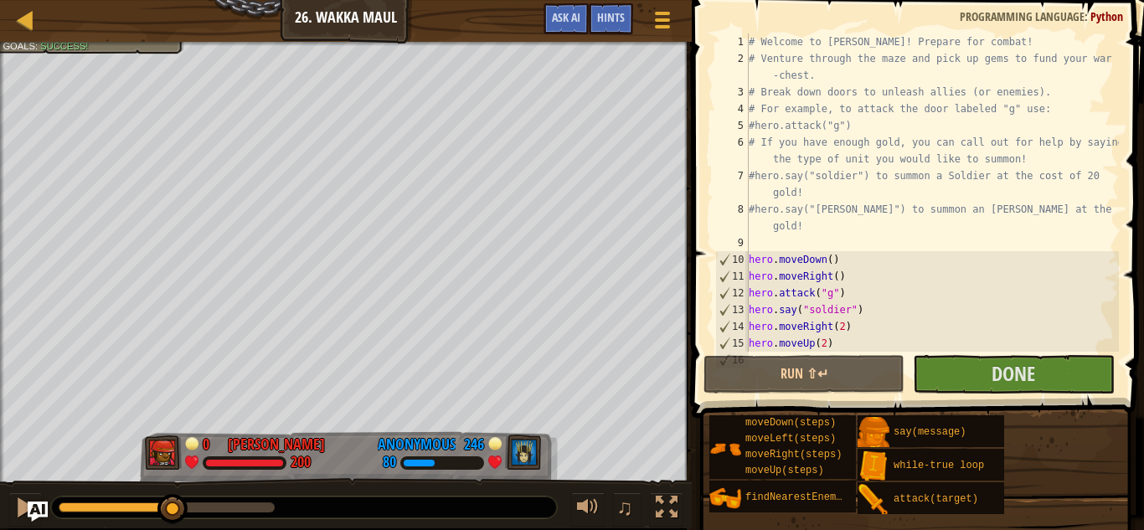
click at [262, 505] on div at bounding box center [167, 508] width 216 height 10
click at [18, 506] on div at bounding box center [25, 508] width 22 height 22
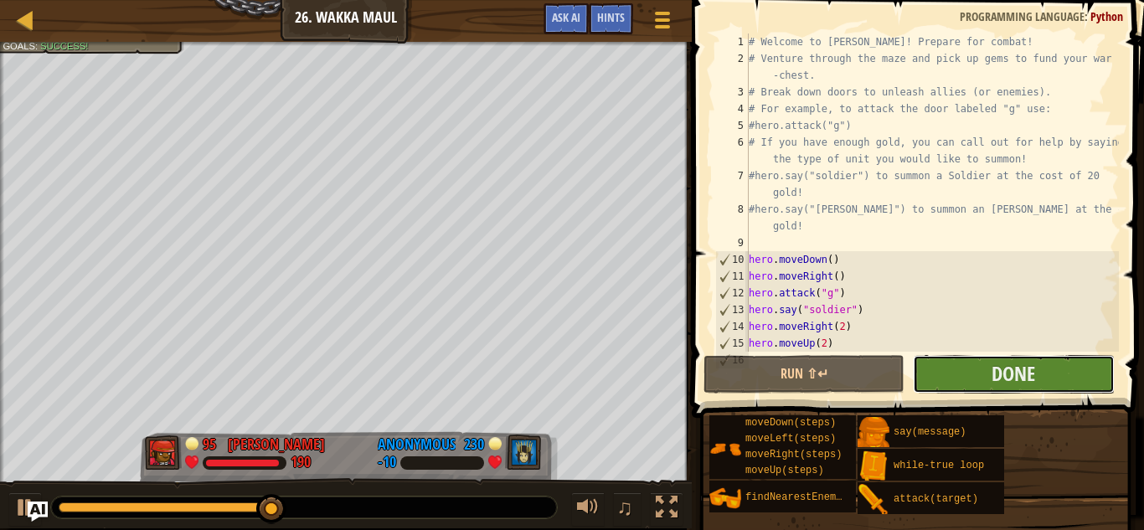
click at [970, 364] on button "Done" at bounding box center [1013, 374] width 201 height 39
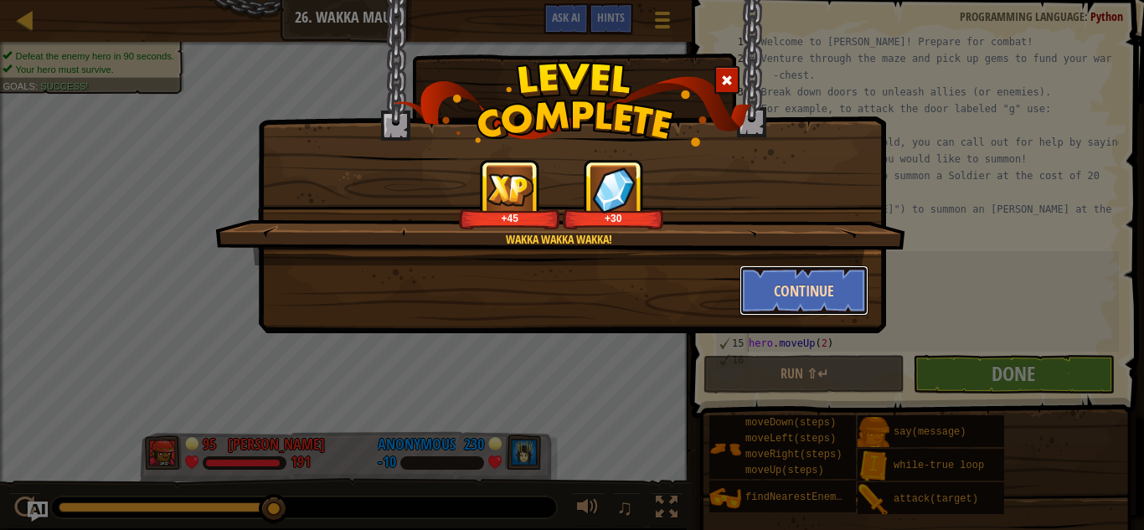
click at [760, 293] on button "Continue" at bounding box center [805, 291] width 130 height 50
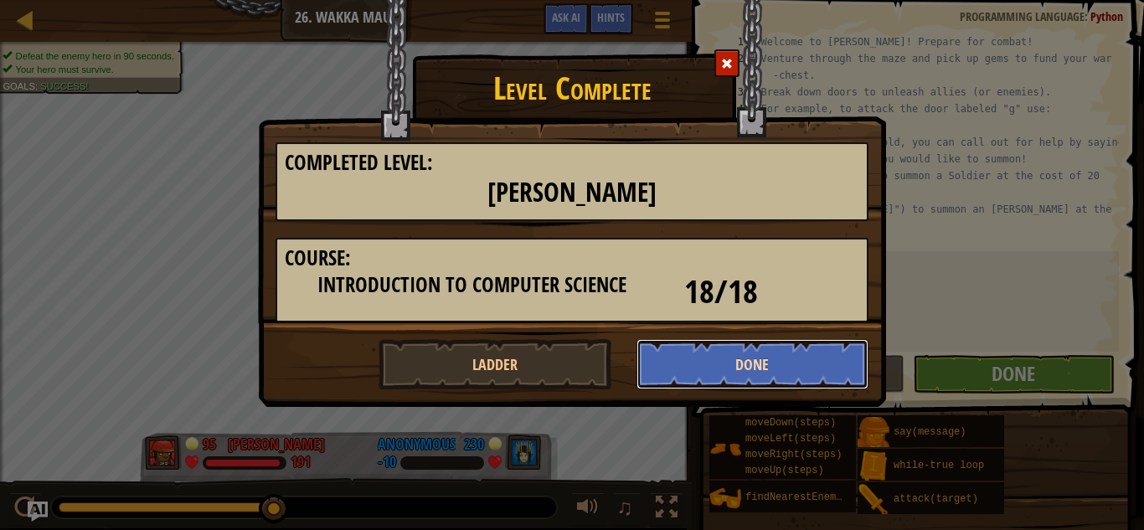
click at [709, 373] on button "Done" at bounding box center [753, 364] width 233 height 50
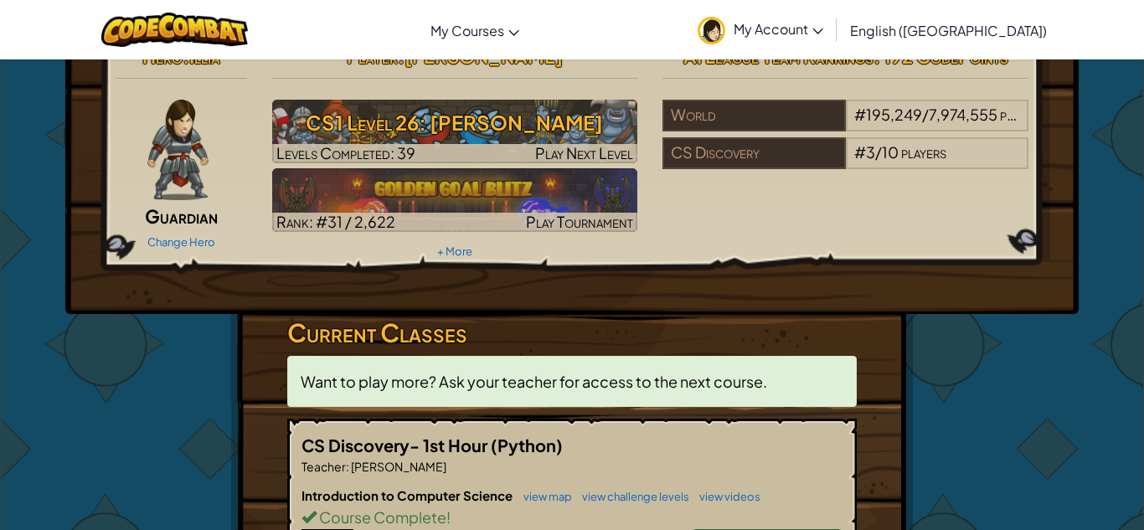
scroll to position [20, 0]
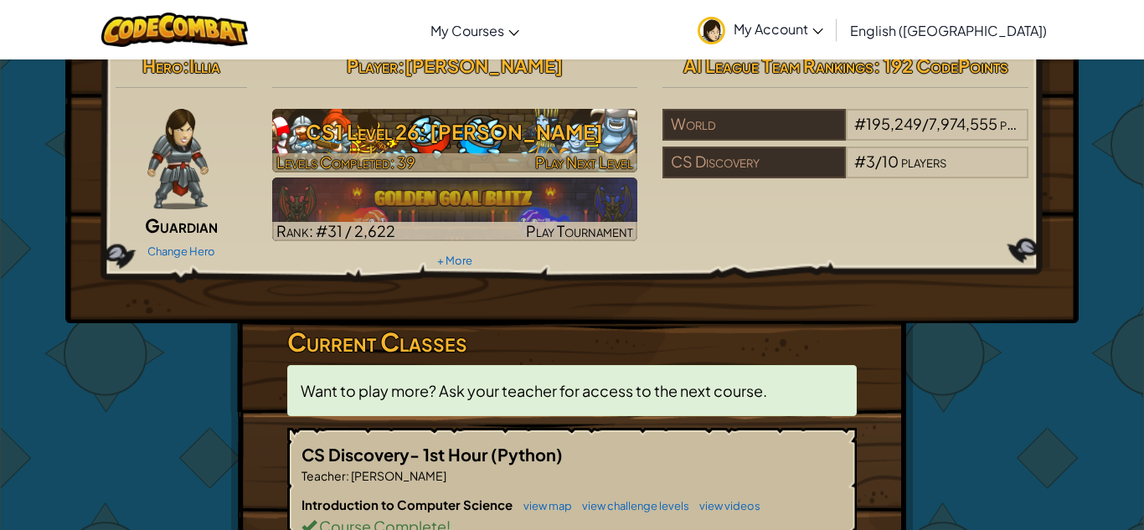
click at [312, 121] on h3 "CS1 Level 26: [PERSON_NAME]" at bounding box center [455, 132] width 366 height 38
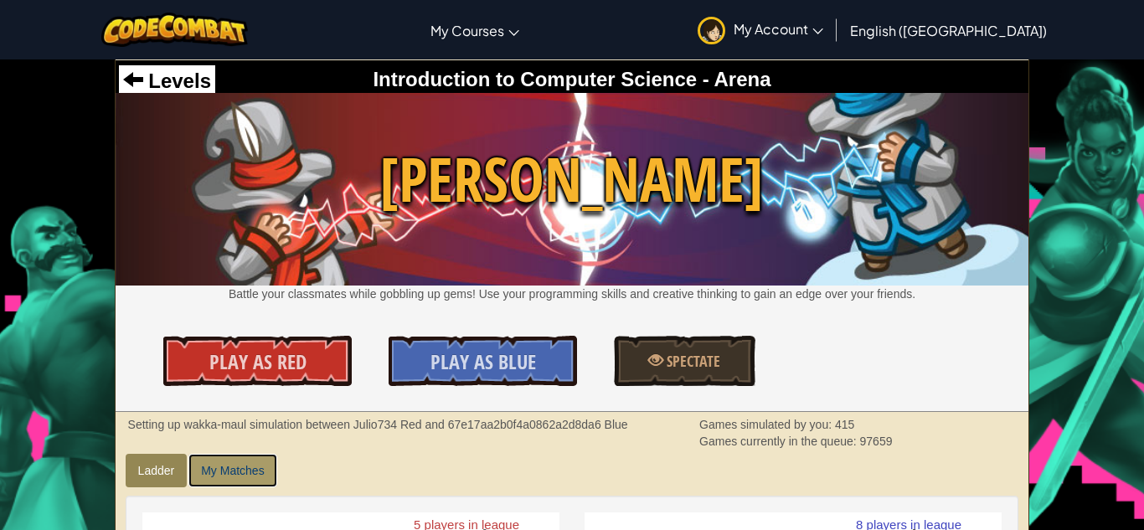
click at [236, 461] on link "My Matches" at bounding box center [233, 471] width 88 height 34
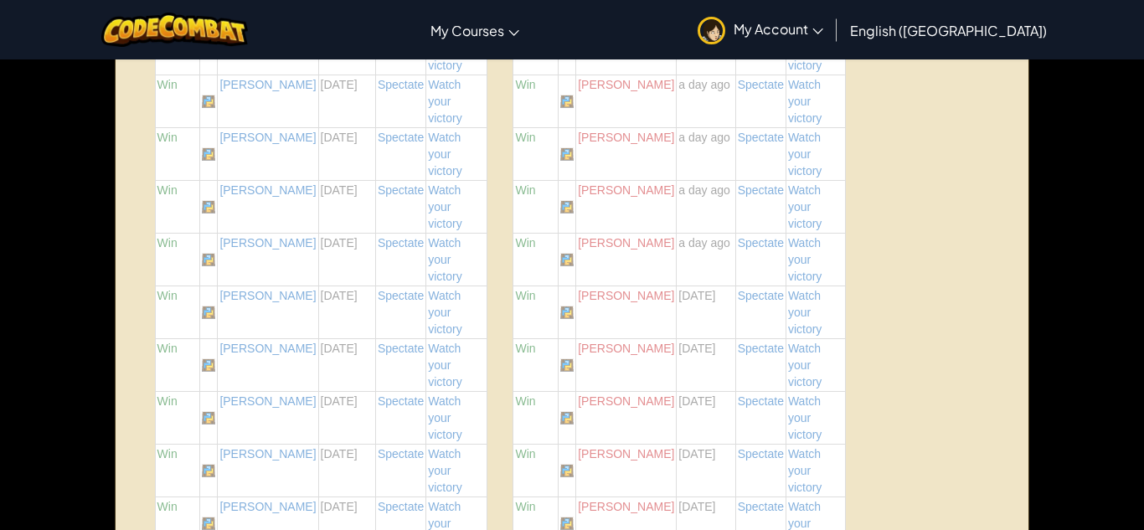
scroll to position [1300, 0]
